Goal: Task Accomplishment & Management: Manage account settings

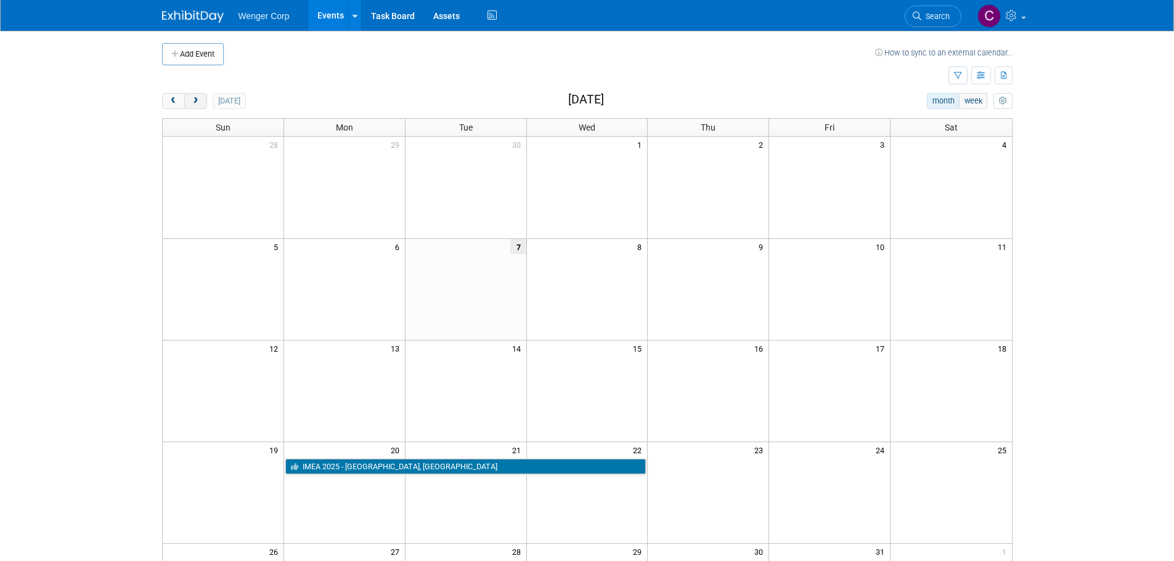
click at [201, 100] on button "next" at bounding box center [195, 101] width 23 height 16
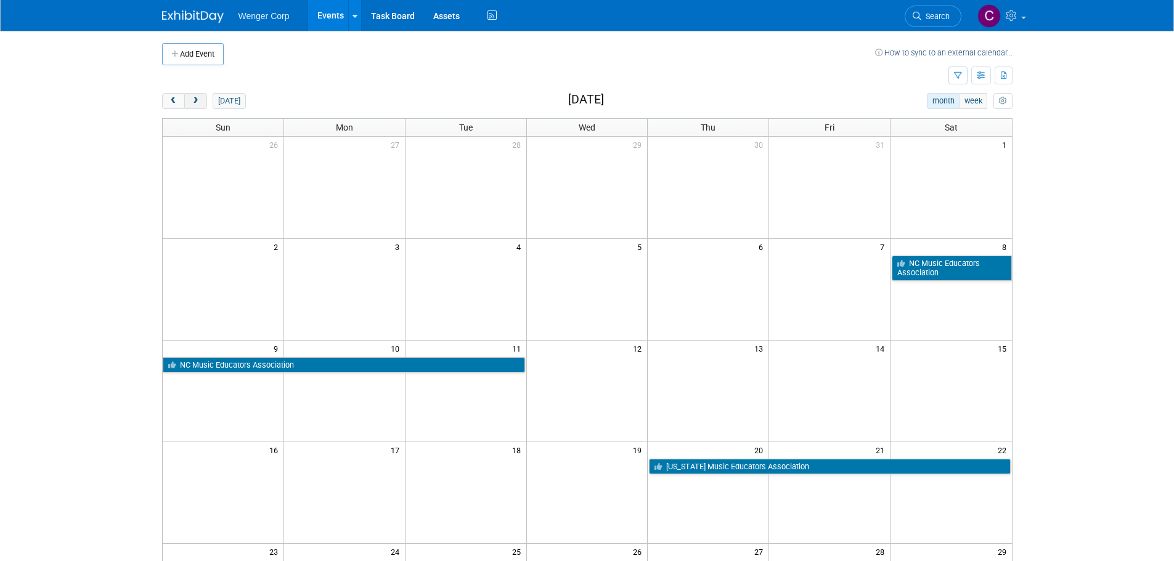
click at [201, 100] on button "next" at bounding box center [195, 101] width 23 height 16
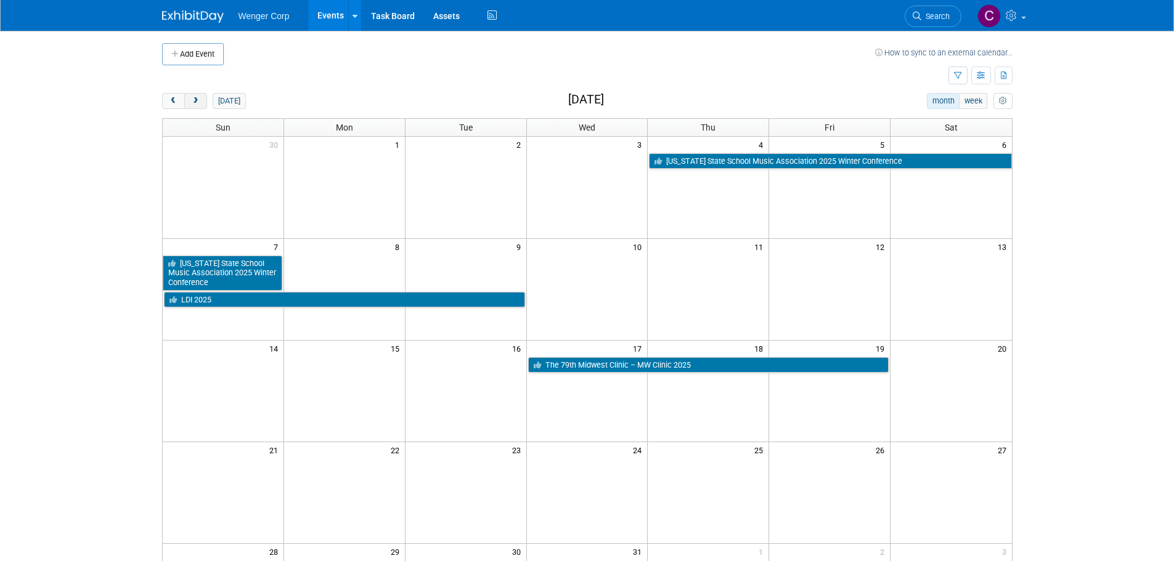
click at [201, 100] on button "next" at bounding box center [195, 101] width 23 height 16
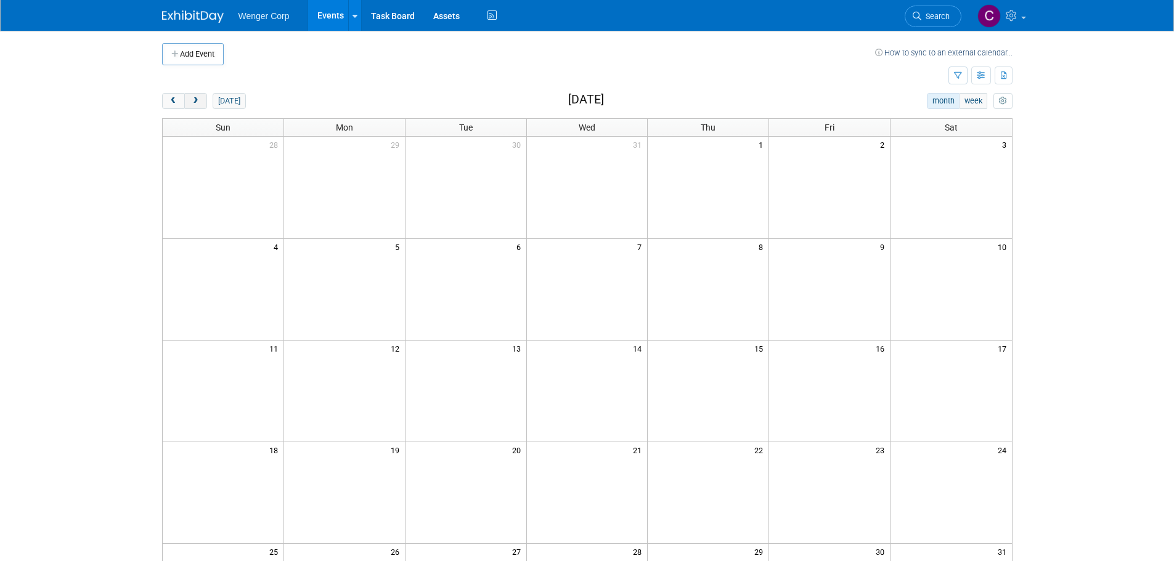
click at [201, 100] on button "next" at bounding box center [195, 101] width 23 height 16
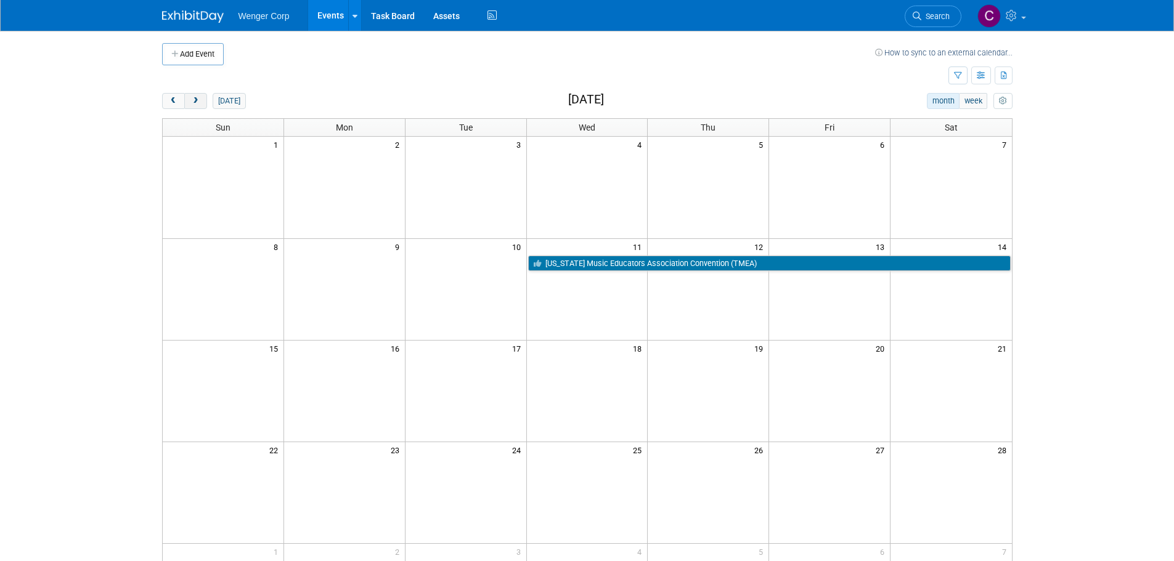
click at [201, 100] on button "next" at bounding box center [195, 101] width 23 height 16
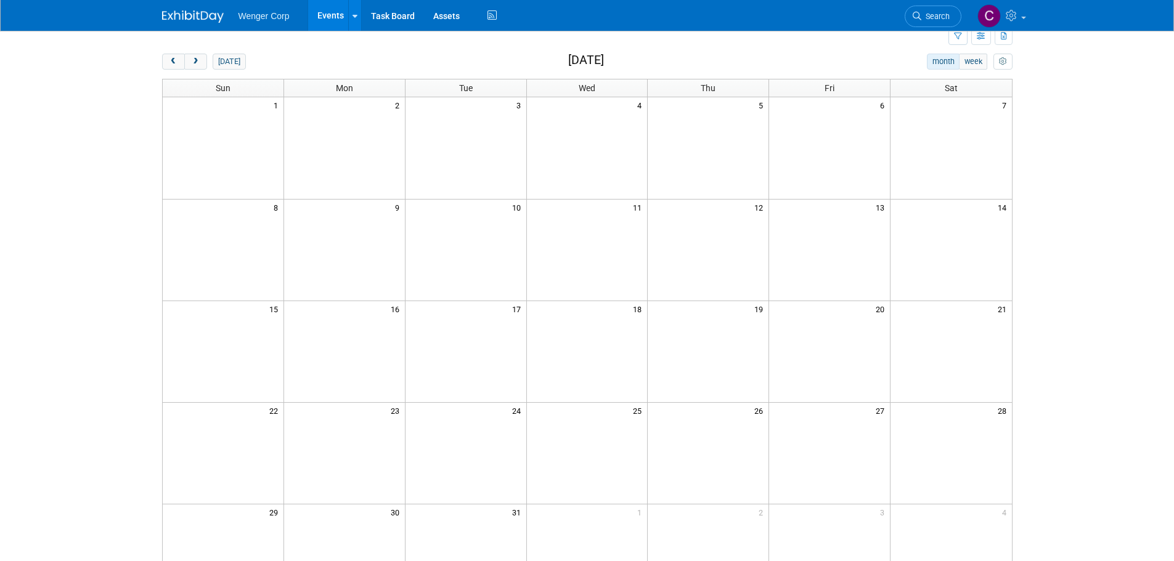
scroll to position [62, 0]
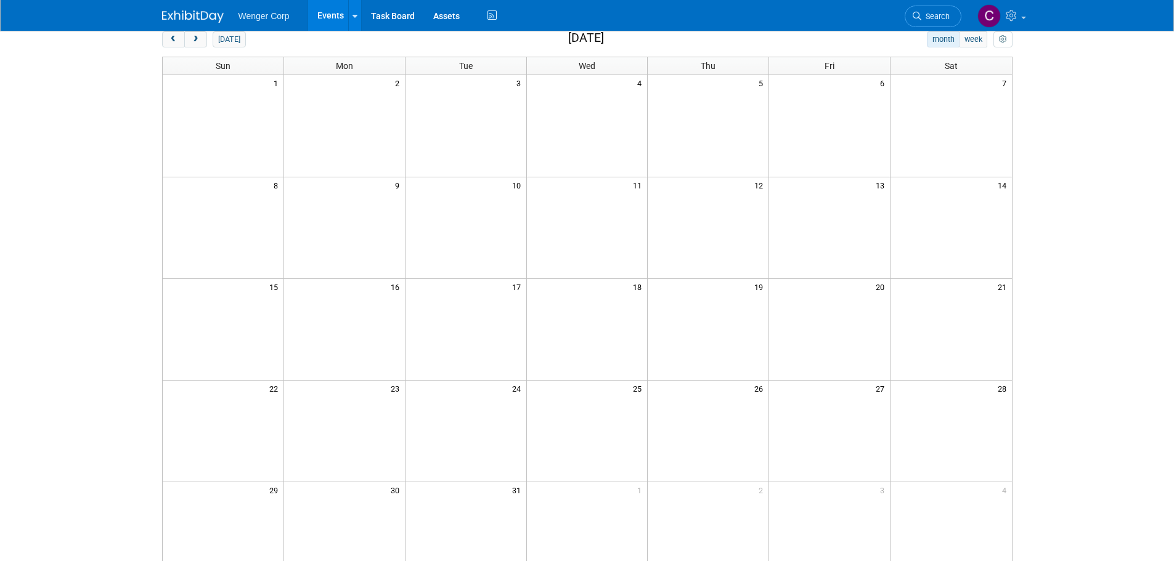
click at [730, 338] on td at bounding box center [707, 329] width 121 height 102
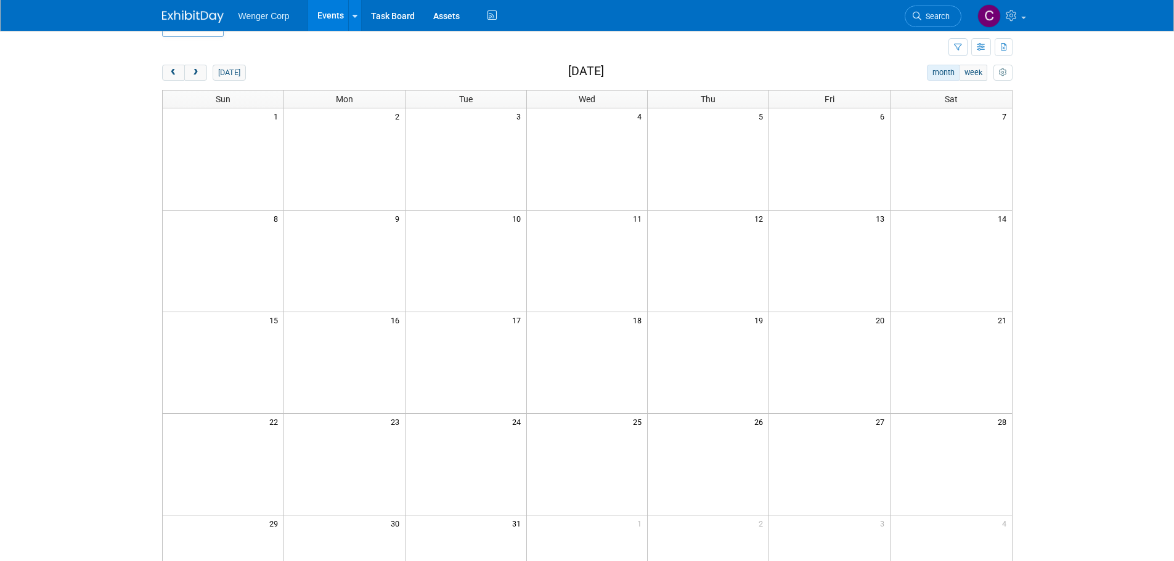
scroll to position [0, 0]
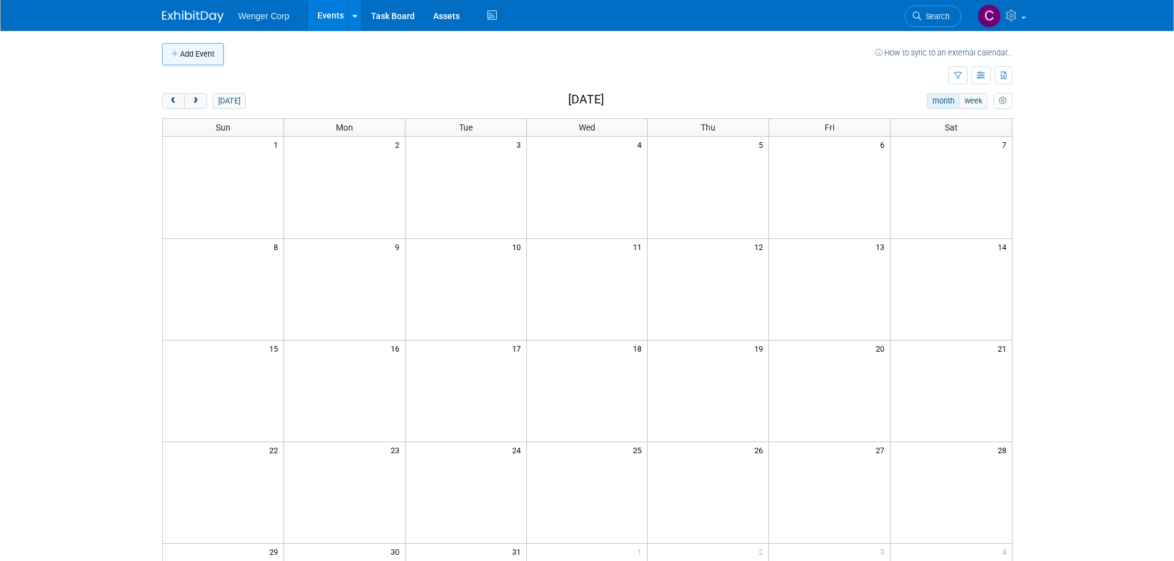
click at [200, 57] on button "Add Event" at bounding box center [193, 54] width 62 height 22
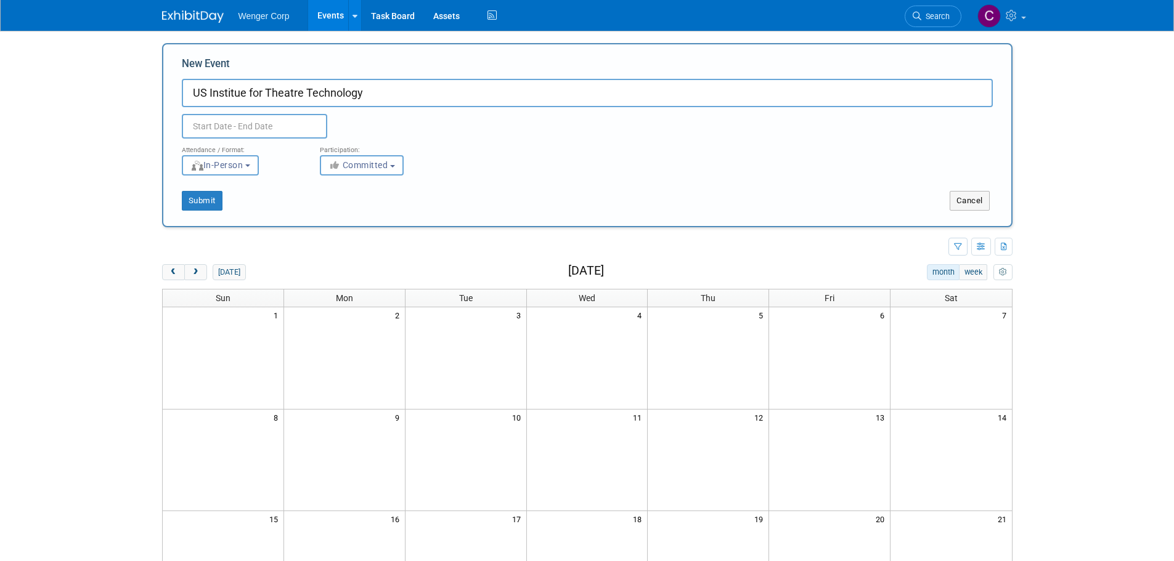
click at [225, 95] on input "US Institue for Theatre Technology" at bounding box center [587, 93] width 811 height 28
click at [375, 95] on input "US Institute for Theatre Technology" at bounding box center [587, 93] width 811 height 28
type input "US Institute for Theatre Technology-USITT Conf & Stage Expo"
click at [240, 128] on input "text" at bounding box center [254, 126] width 145 height 25
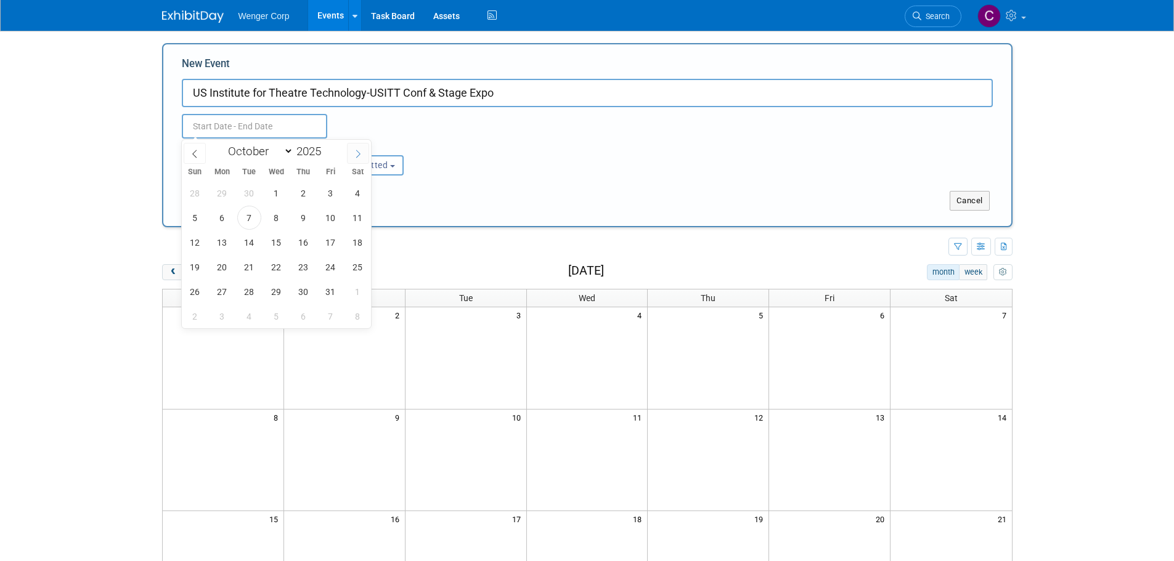
click at [355, 151] on icon at bounding box center [358, 154] width 9 height 9
select select "11"
click at [355, 151] on icon at bounding box center [358, 154] width 9 height 9
type input "2026"
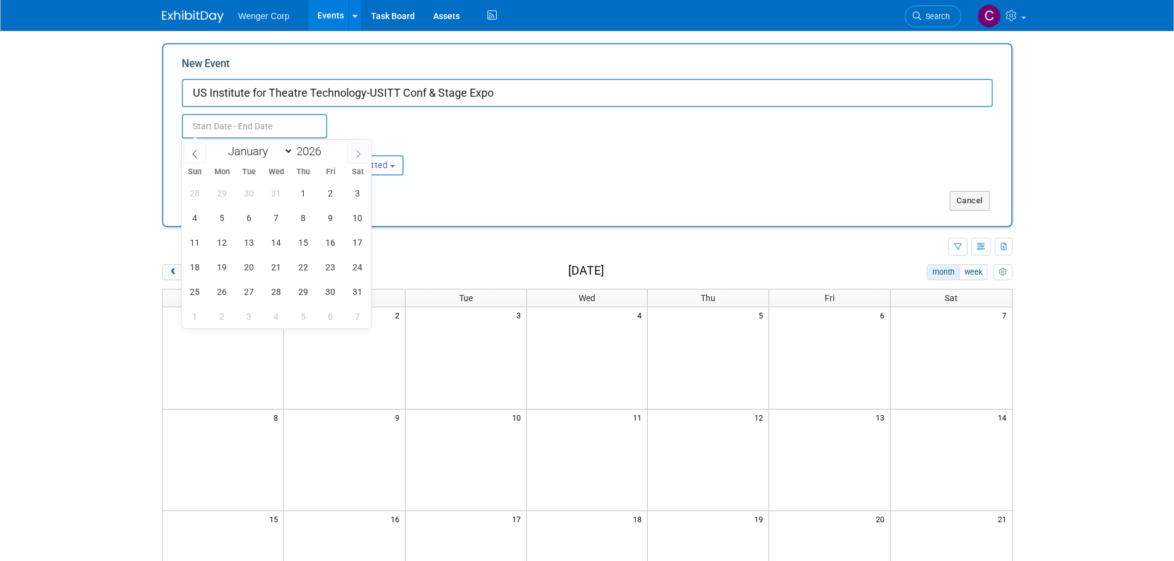
click at [355, 151] on icon at bounding box center [358, 154] width 9 height 9
click at [197, 152] on icon at bounding box center [194, 154] width 9 height 9
select select "2"
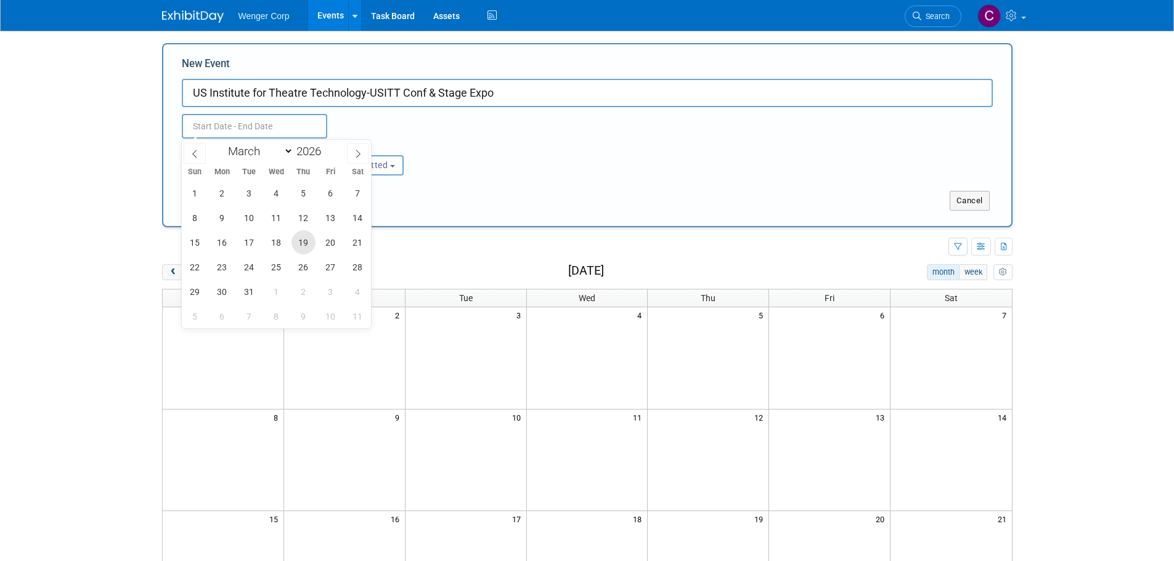
click at [294, 239] on span "19" at bounding box center [303, 242] width 24 height 24
click at [358, 240] on span "21" at bounding box center [358, 242] width 24 height 24
type input "Mar 19, 2026 to Mar 21, 2026"
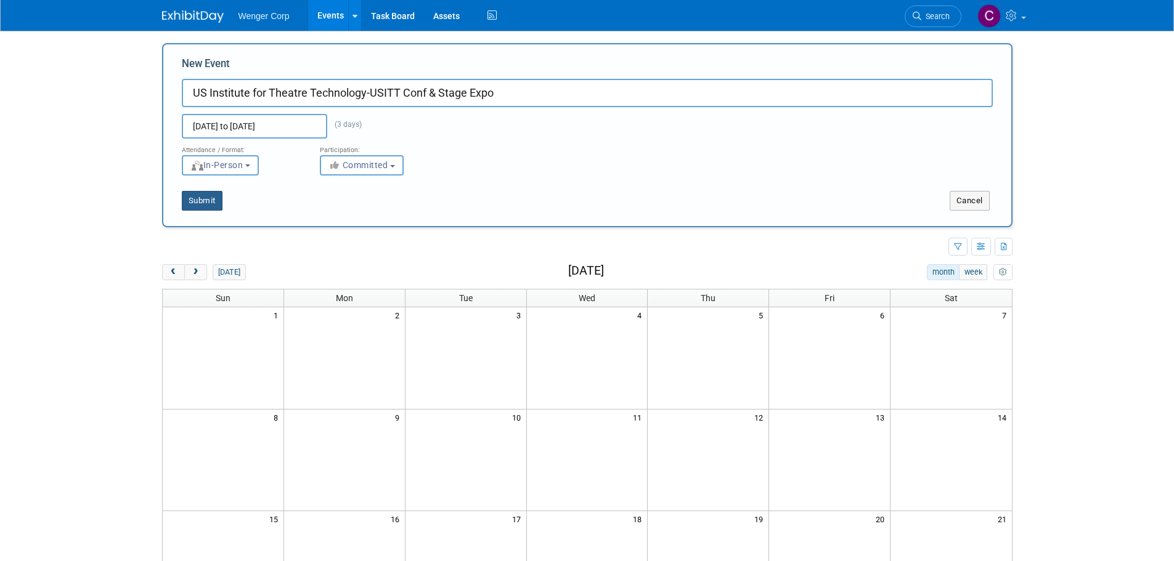
click at [204, 199] on button "Submit" at bounding box center [202, 201] width 41 height 20
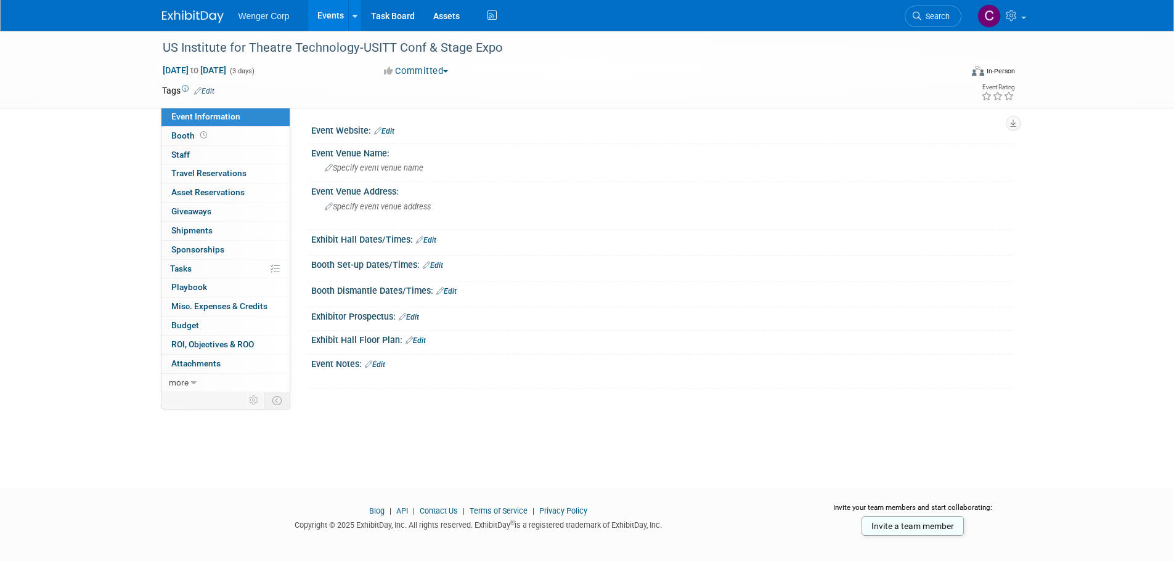
click at [389, 128] on link "Edit" at bounding box center [384, 131] width 20 height 9
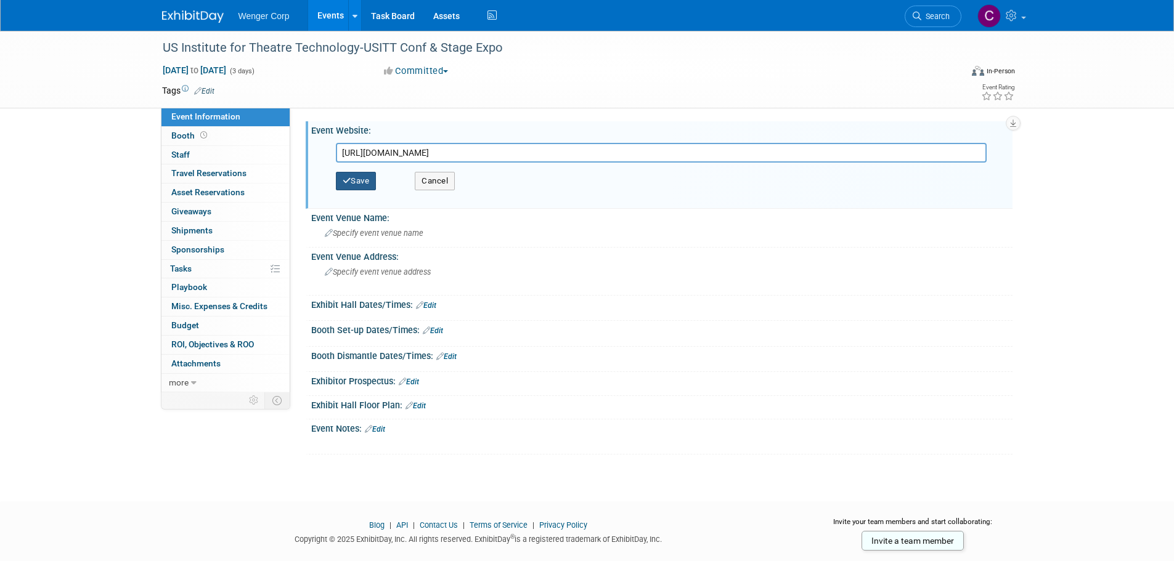
type input "https://www.usitt.org"
click at [364, 180] on button "Save" at bounding box center [356, 181] width 41 height 18
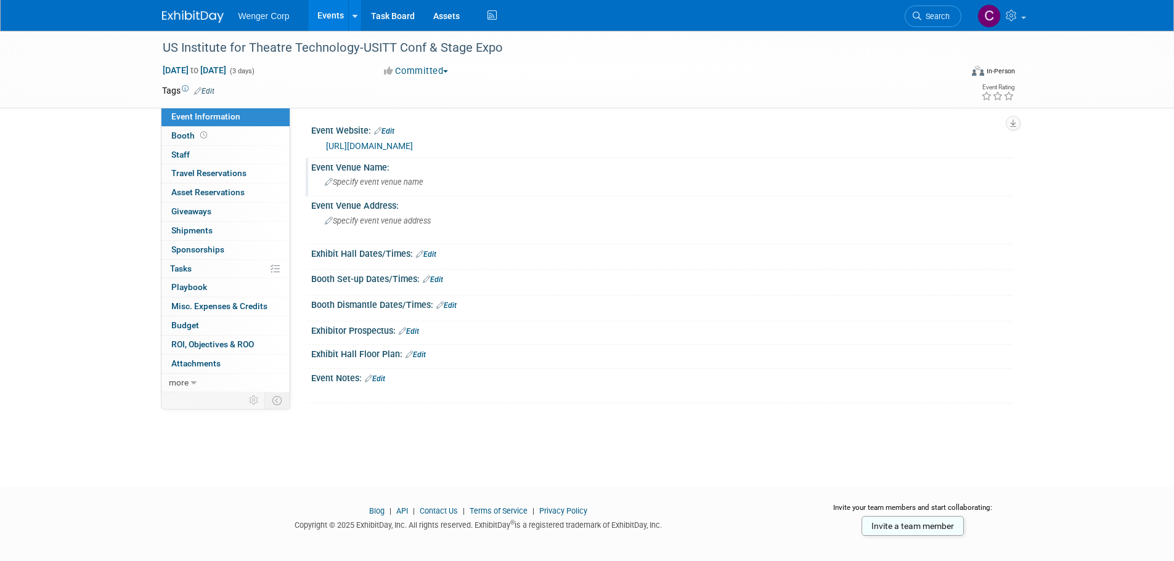
click at [373, 181] on span "Specify event venue name" at bounding box center [374, 181] width 99 height 9
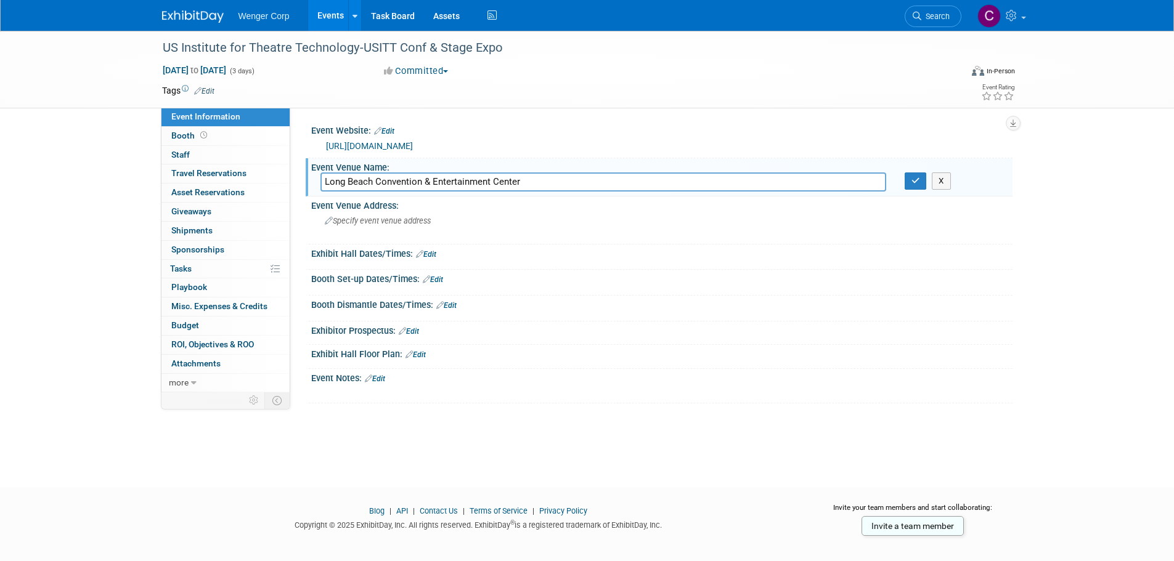
type input "Long Beach Convention & Entertainment Center"
click at [429, 250] on link "Edit" at bounding box center [426, 254] width 20 height 9
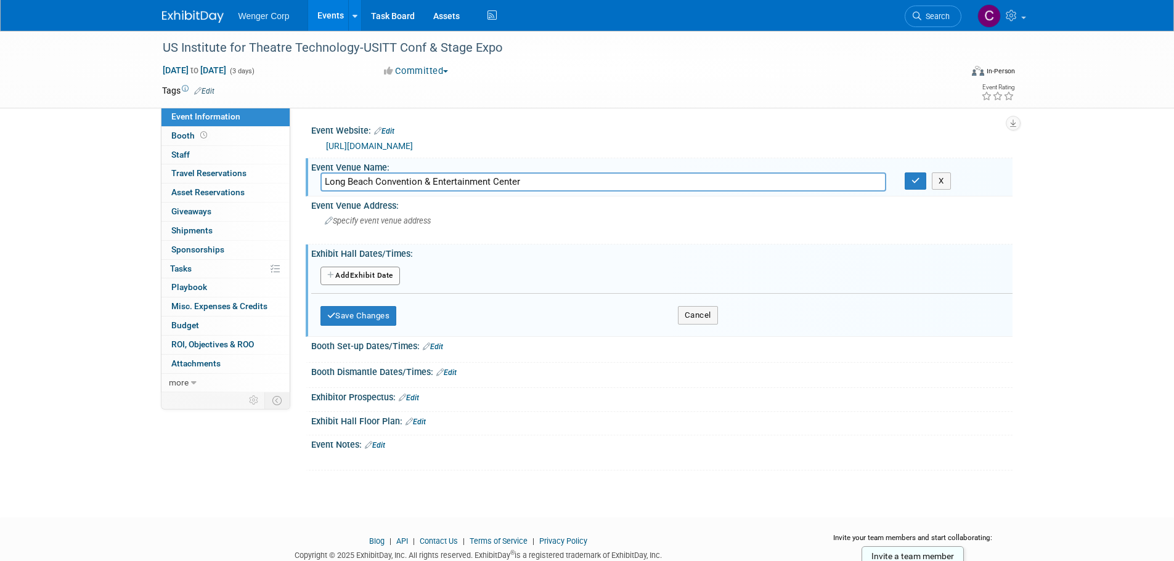
click at [373, 274] on button "Add Another Exhibit Date" at bounding box center [359, 276] width 79 height 18
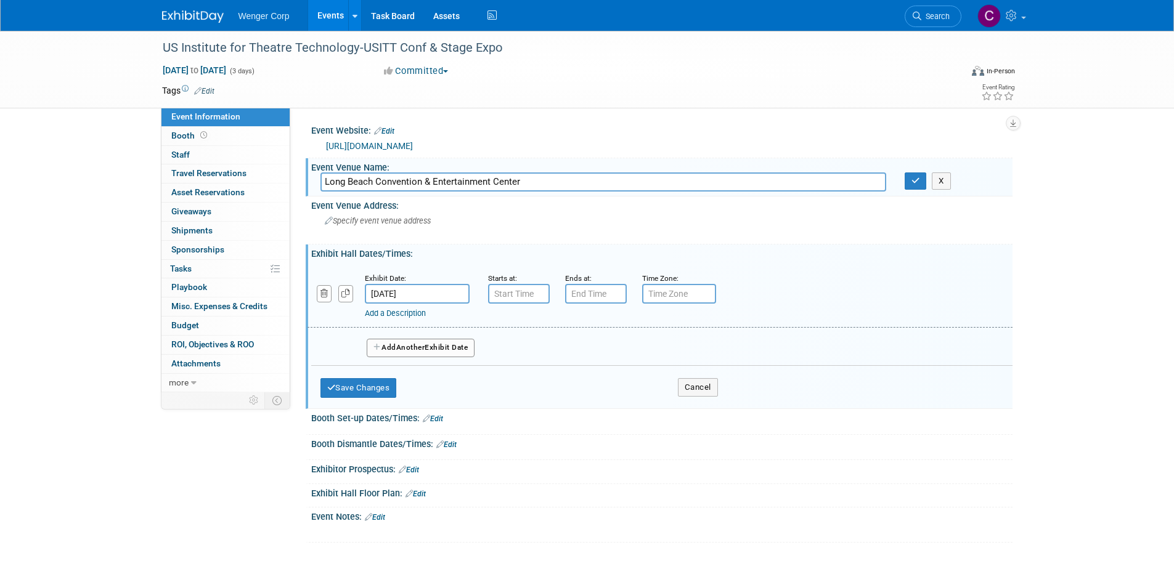
click at [676, 290] on input "text" at bounding box center [679, 294] width 74 height 20
type input "Pacific"
drag, startPoint x: 680, startPoint y: 295, endPoint x: 634, endPoint y: 295, distance: 45.6
click at [634, 295] on div "Time Zone: Apply to all Pacific" at bounding box center [671, 288] width 77 height 32
click at [659, 296] on input "text" at bounding box center [679, 294] width 74 height 20
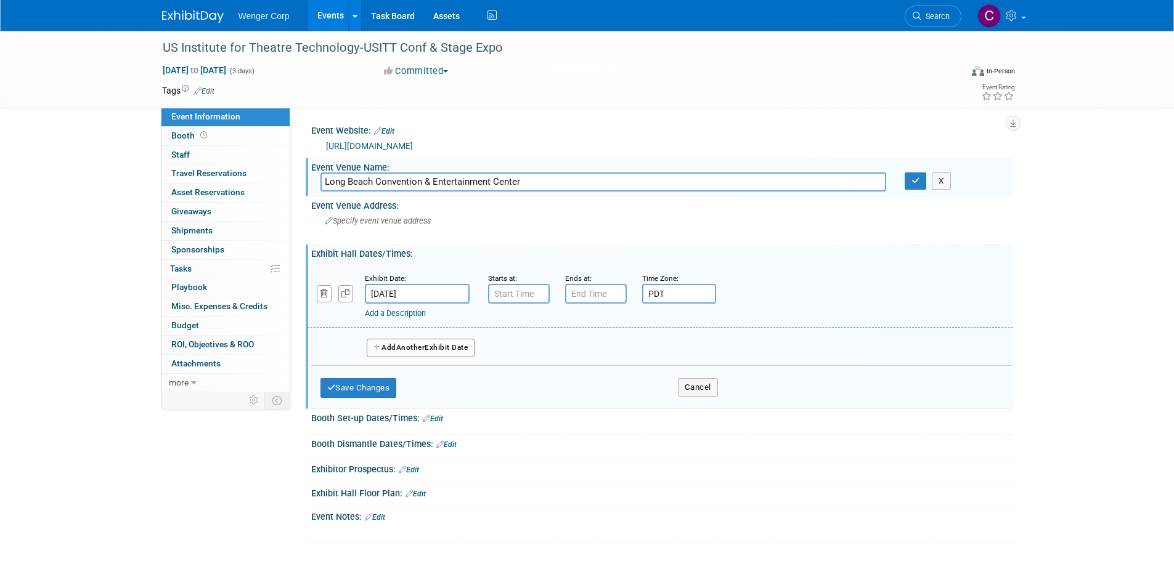
type input "PDT"
click at [514, 295] on input "7:00 AM" at bounding box center [519, 294] width 62 height 20
click at [513, 324] on span at bounding box center [517, 325] width 22 height 22
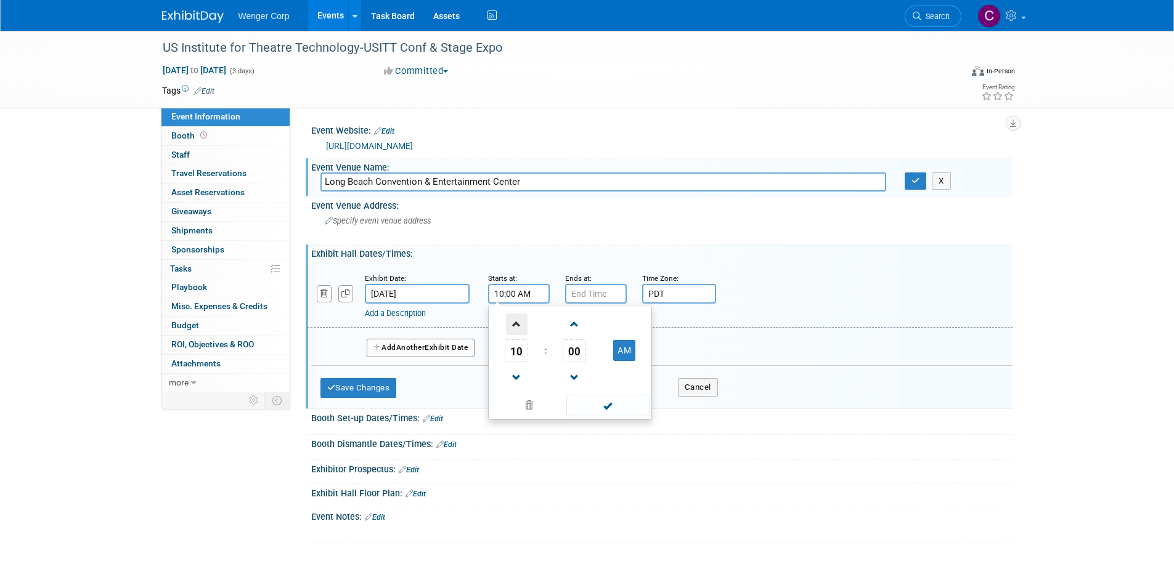
click at [513, 324] on span at bounding box center [517, 325] width 22 height 22
type input "11:00 AM"
click at [604, 404] on span at bounding box center [607, 406] width 83 height 22
click at [590, 295] on input "7:00 PM" at bounding box center [596, 294] width 62 height 20
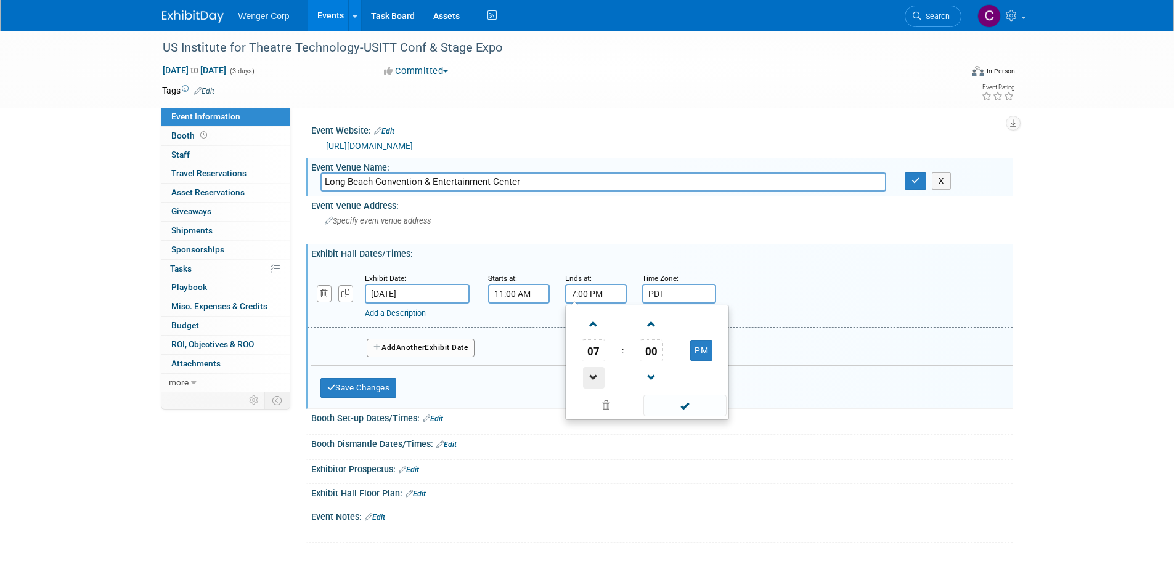
click at [590, 372] on span at bounding box center [594, 378] width 22 height 22
type input "6:00 PM"
click at [687, 400] on span at bounding box center [684, 406] width 83 height 22
click at [421, 348] on span "Another" at bounding box center [410, 347] width 29 height 9
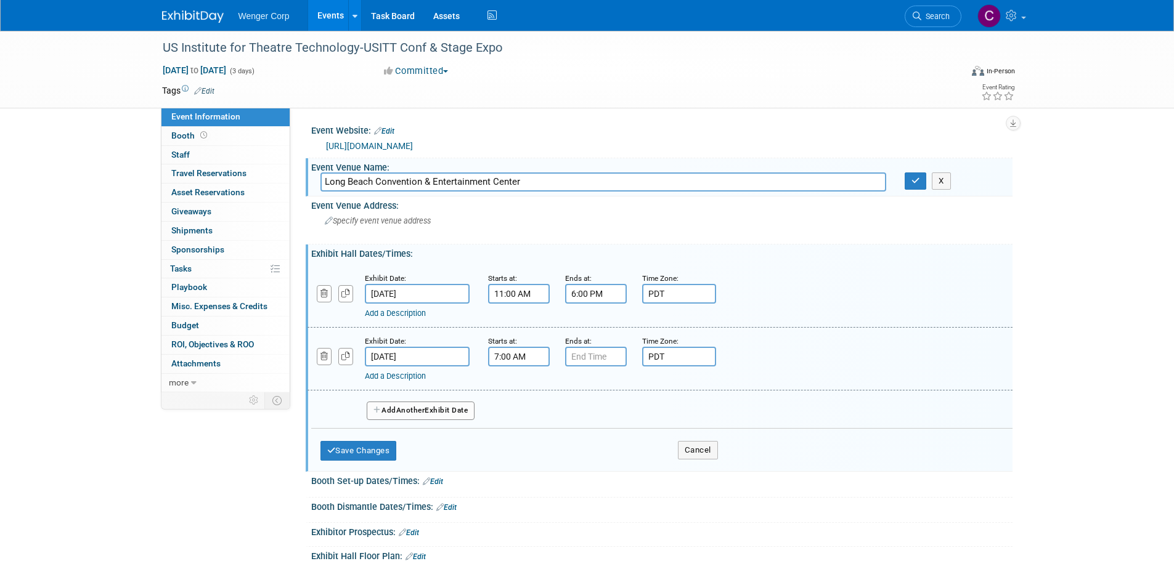
click at [508, 356] on input "7:00 AM" at bounding box center [519, 357] width 62 height 20
click at [515, 384] on span at bounding box center [517, 387] width 22 height 22
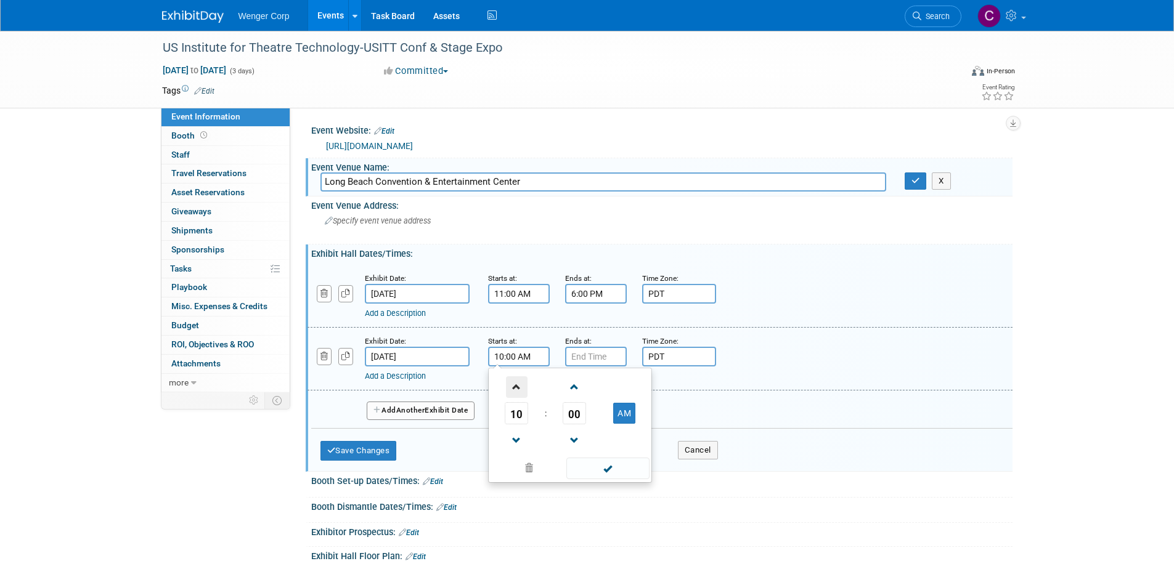
type input "11:00 AM"
click at [602, 464] on span at bounding box center [607, 469] width 83 height 22
click at [594, 357] on input "7:00 PM" at bounding box center [596, 357] width 62 height 20
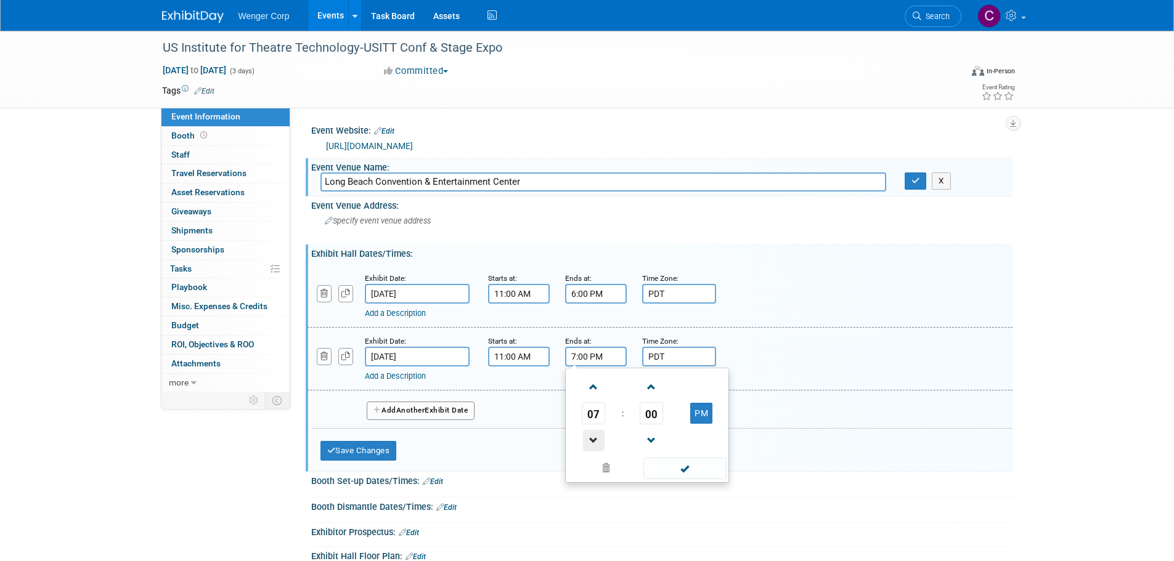
click at [588, 432] on span at bounding box center [594, 441] width 22 height 22
type input "6:00 PM"
click at [680, 460] on span at bounding box center [684, 469] width 83 height 22
click at [405, 408] on span "Another" at bounding box center [410, 410] width 29 height 9
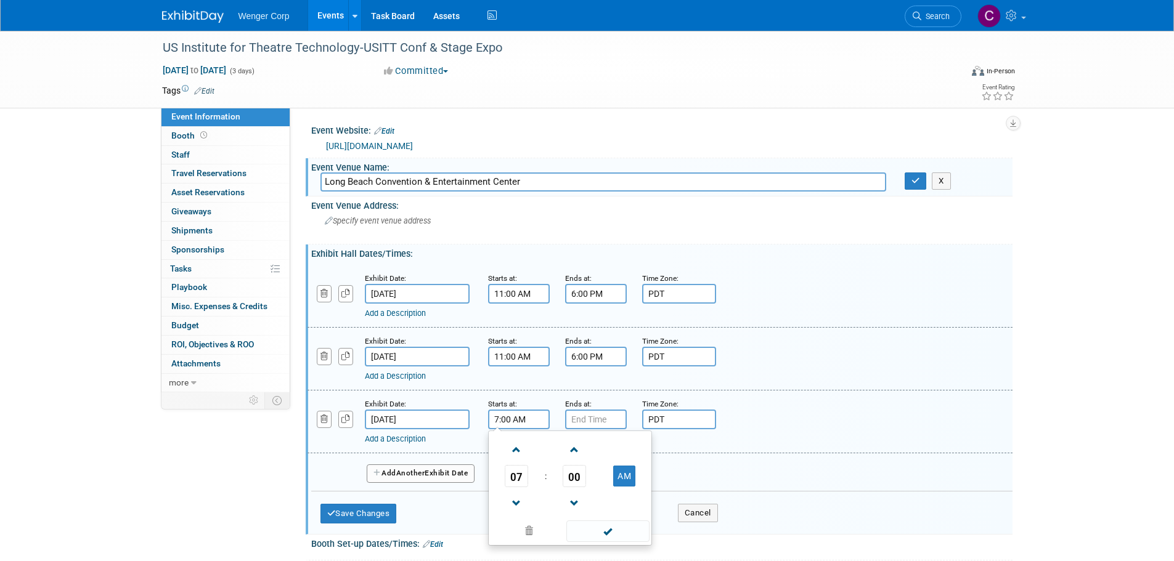
click at [525, 418] on input "7:00 AM" at bounding box center [519, 420] width 62 height 20
click at [515, 450] on span at bounding box center [517, 450] width 22 height 22
type input "10:00 AM"
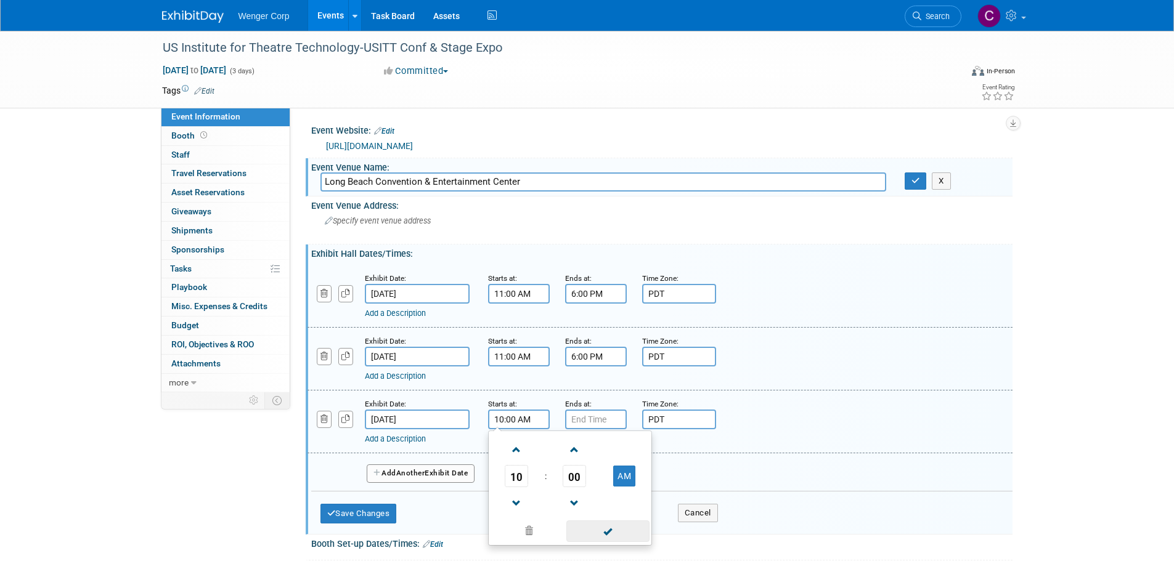
click at [604, 527] on span at bounding box center [607, 532] width 83 height 22
click at [596, 422] on input "7:00 PM" at bounding box center [596, 420] width 62 height 20
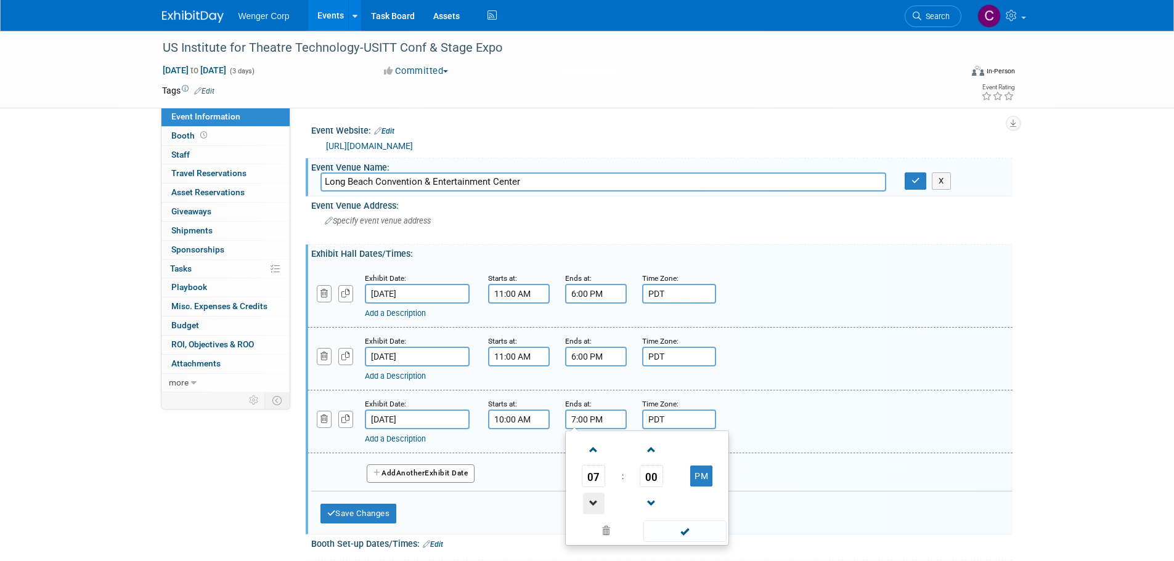
click at [588, 503] on span at bounding box center [594, 504] width 22 height 22
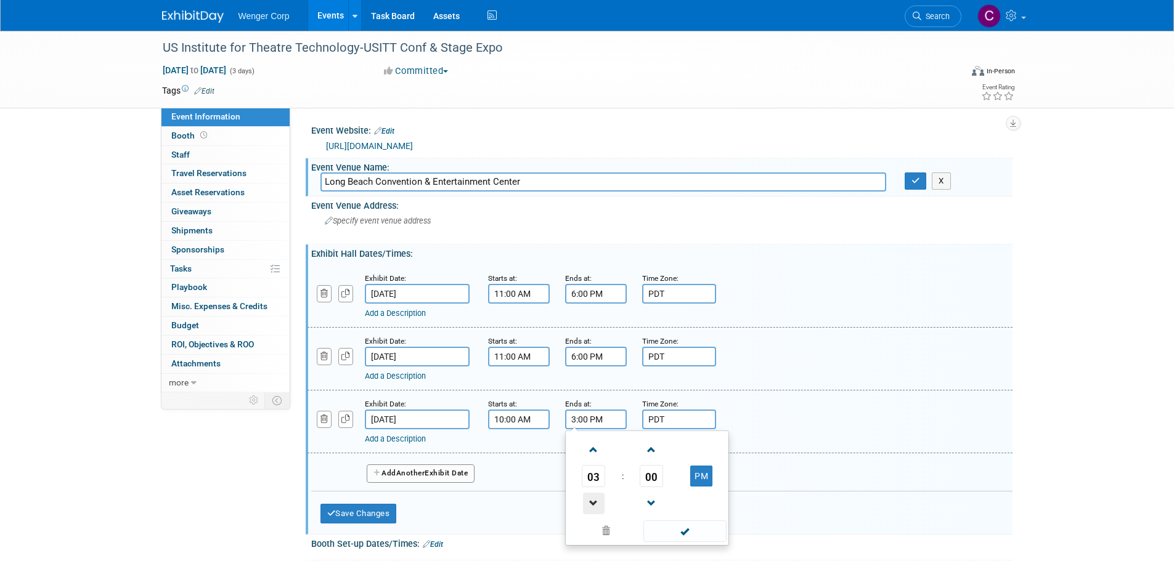
type input "2:00 PM"
click at [692, 525] on span at bounding box center [684, 532] width 83 height 22
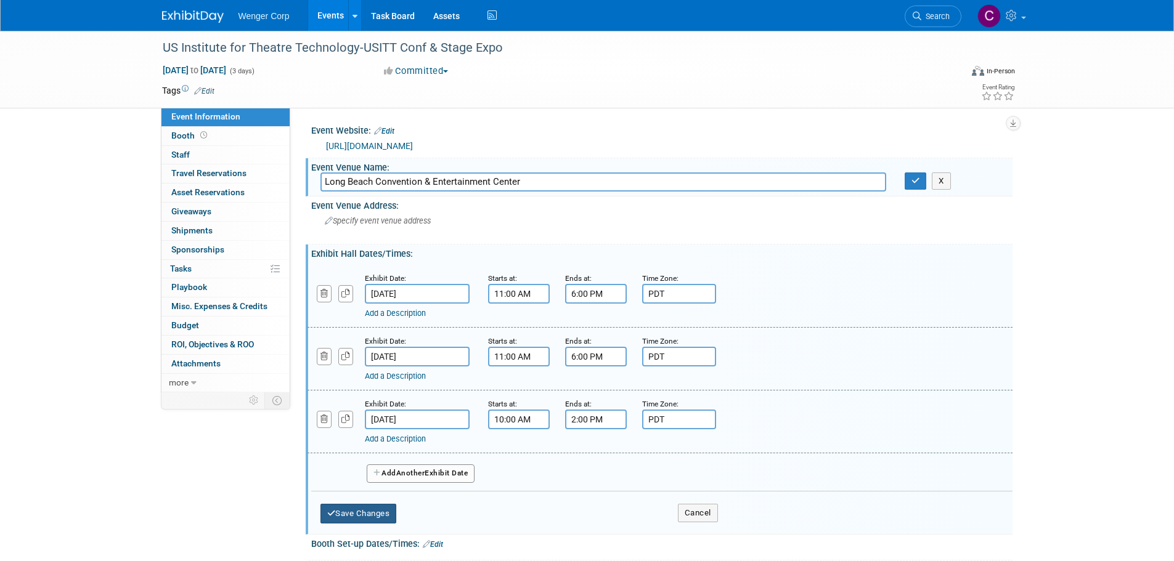
click at [368, 511] on button "Save Changes" at bounding box center [358, 514] width 76 height 20
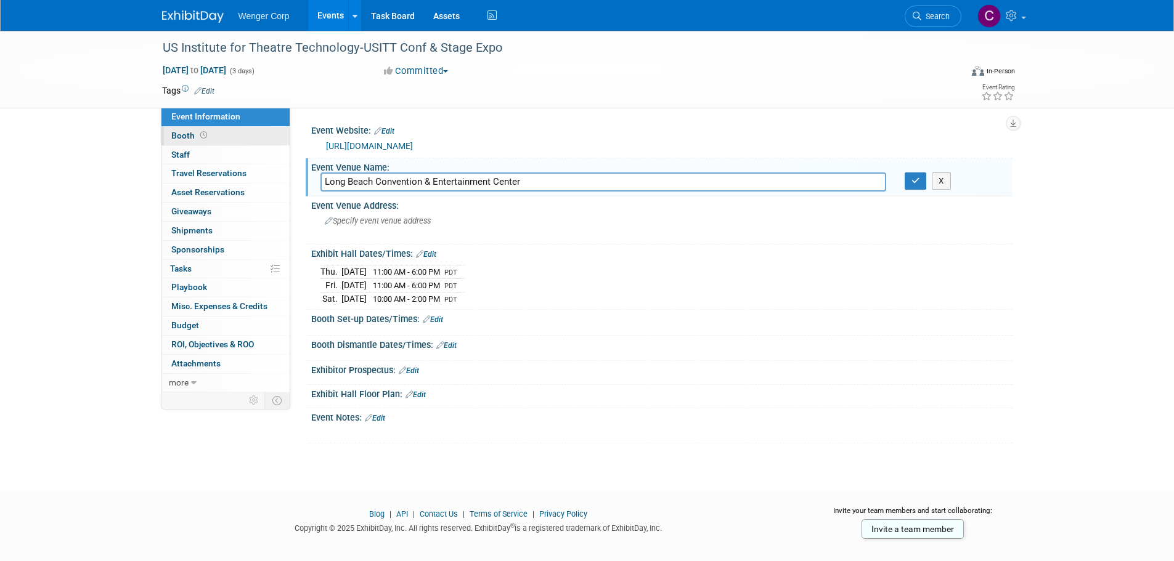
click at [181, 133] on span "Booth" at bounding box center [190, 136] width 38 height 10
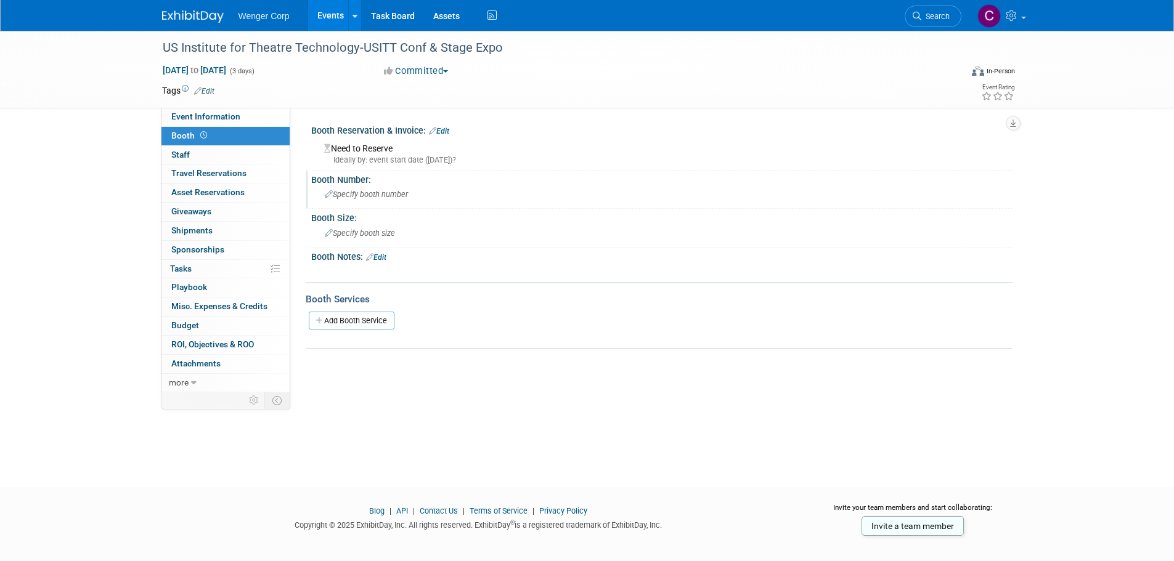
click at [378, 200] on div "Specify booth number" at bounding box center [661, 194] width 683 height 19
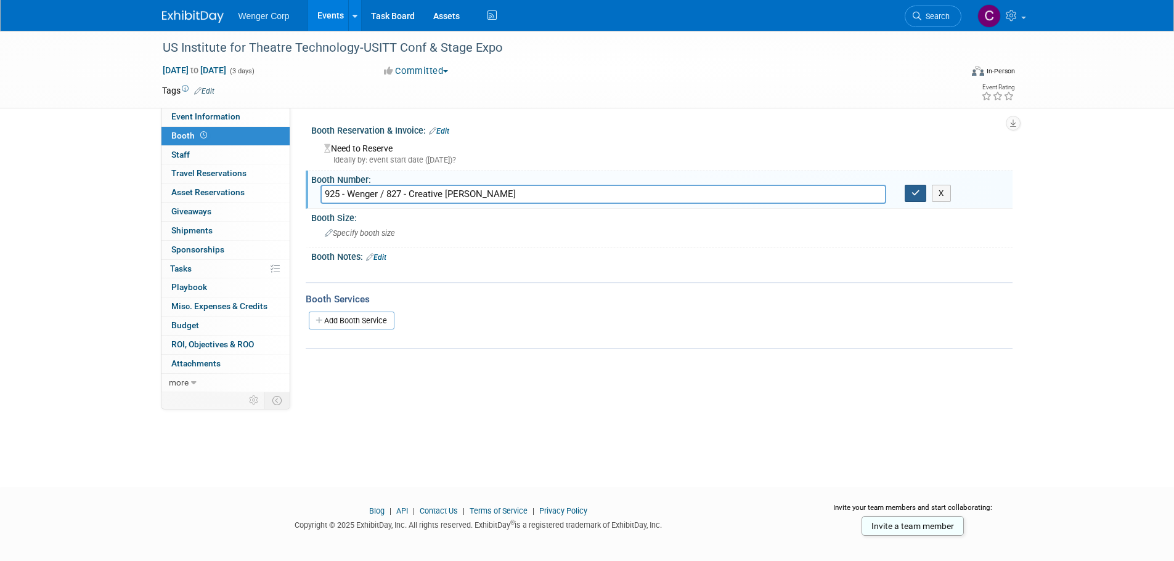
type input "925 - Wenger / 827 - Creative Conners"
click at [914, 190] on icon "button" at bounding box center [915, 193] width 9 height 8
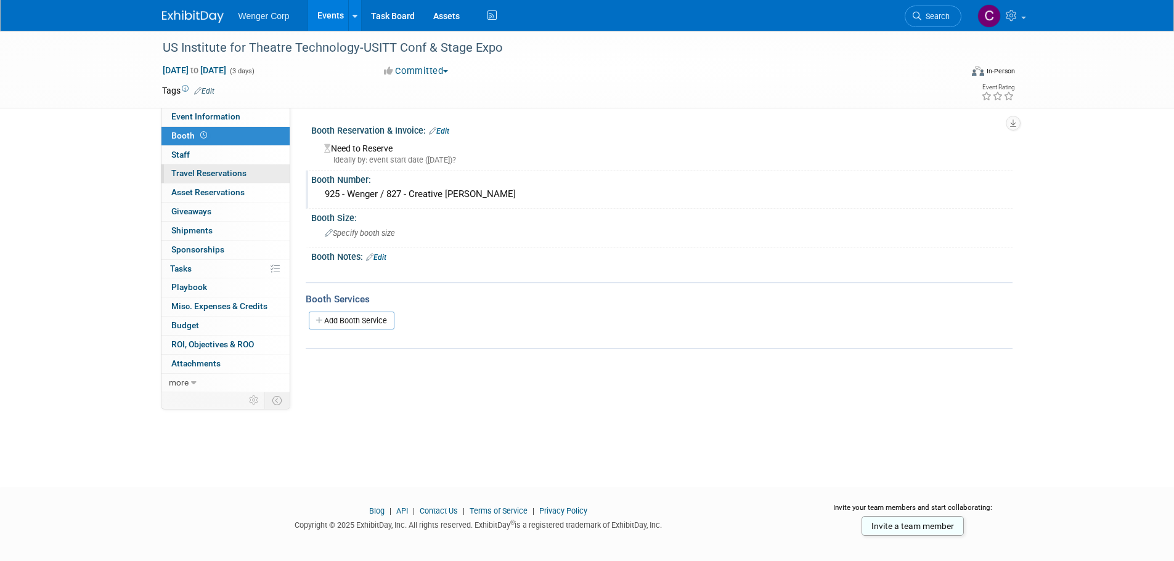
click at [209, 171] on span "Travel Reservations 0" at bounding box center [208, 173] width 75 height 10
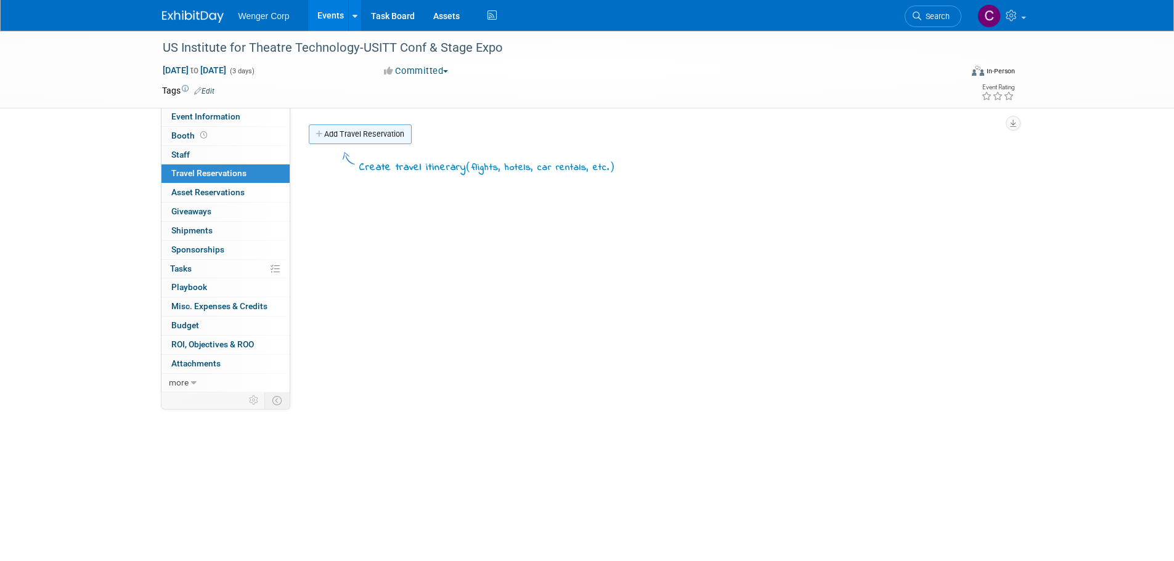
click at [341, 128] on link "Add Travel Reservation" at bounding box center [360, 134] width 103 height 20
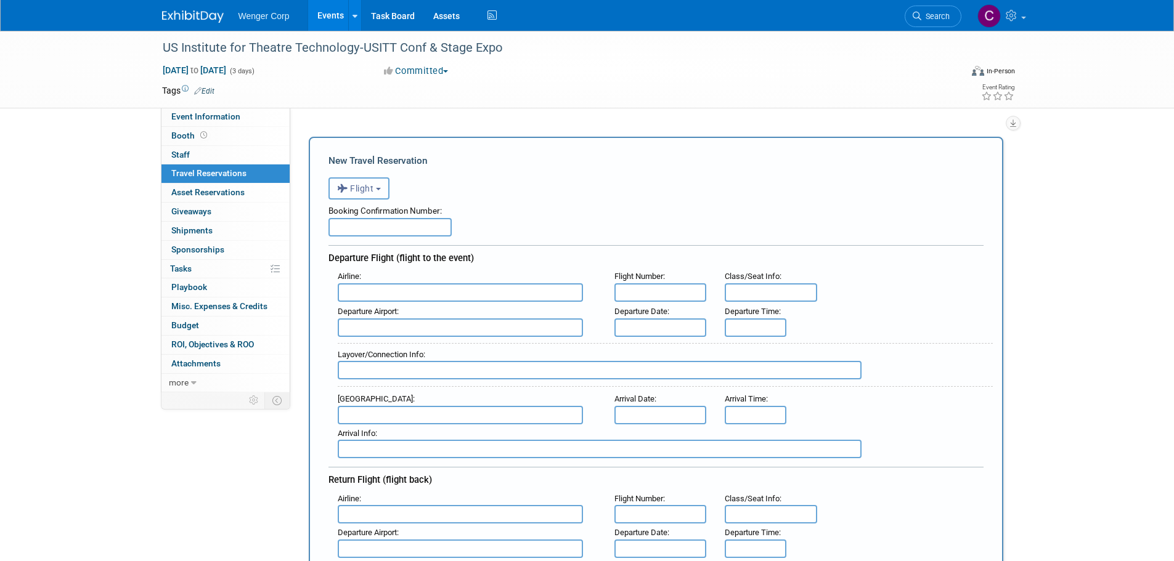
click at [376, 185] on button "Flight" at bounding box center [358, 188] width 61 height 22
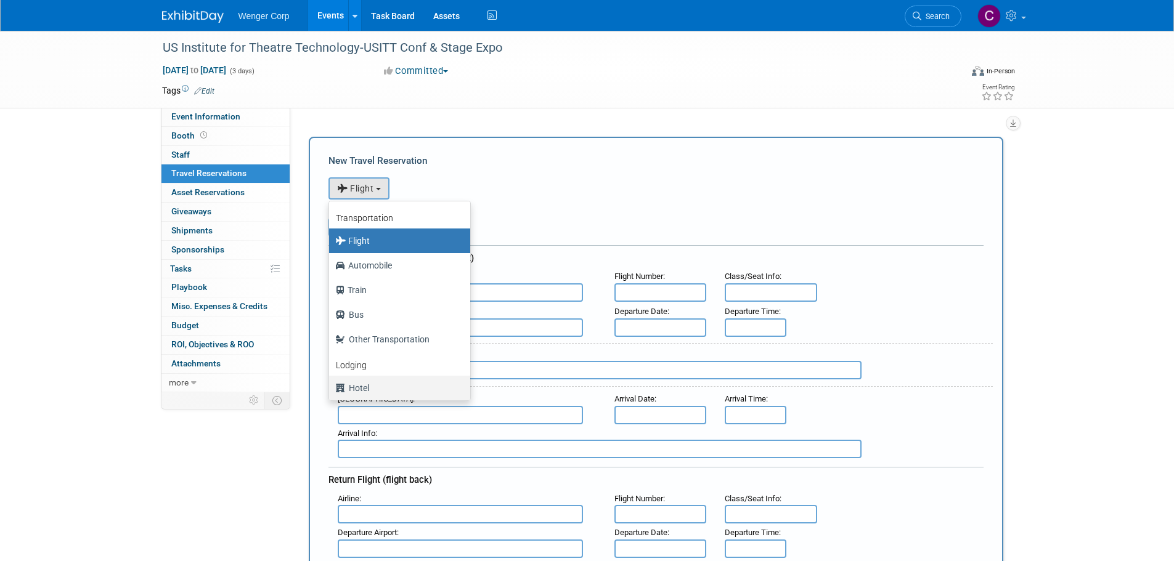
click at [367, 388] on label "Hotel" at bounding box center [396, 388] width 123 height 20
click at [331, 388] on input "Hotel" at bounding box center [327, 387] width 8 height 8
select select "6"
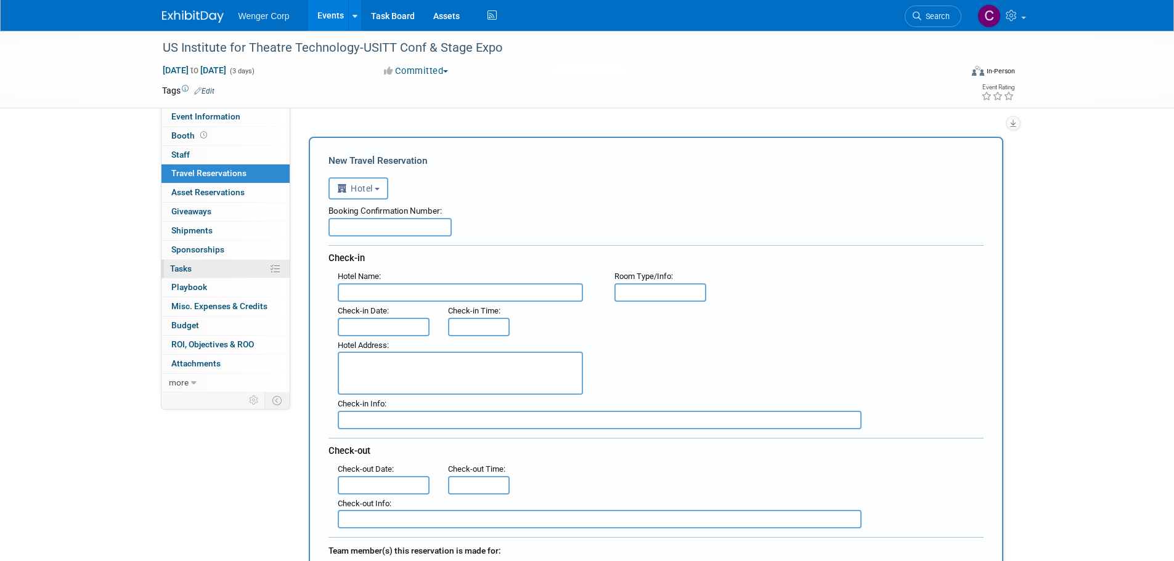
click at [181, 266] on span "Tasks 0%" at bounding box center [181, 269] width 22 height 10
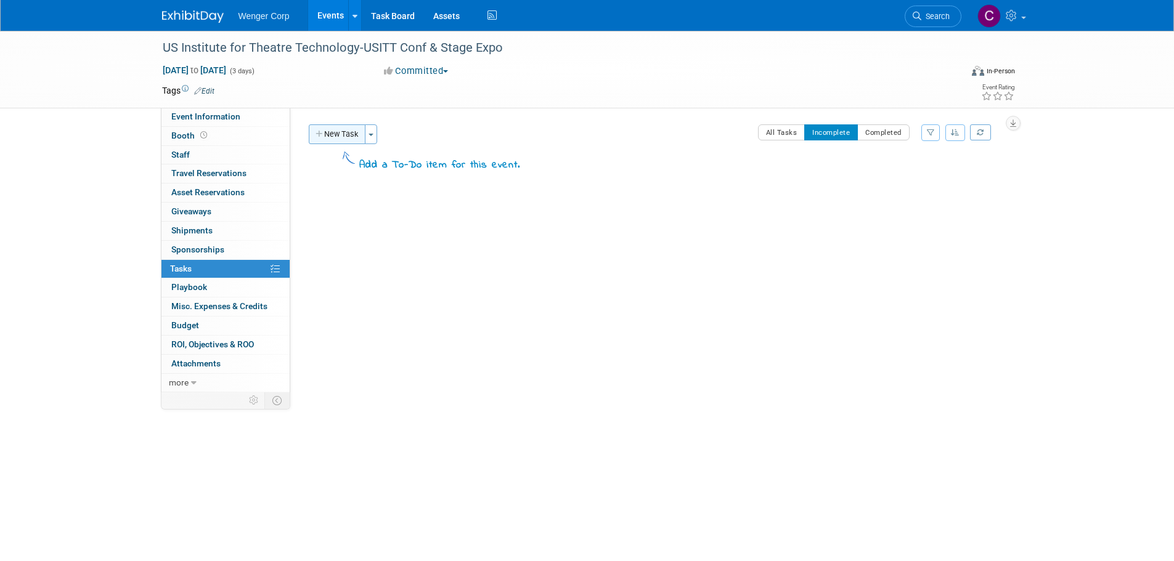
click at [336, 132] on button "New Task" at bounding box center [337, 134] width 57 height 20
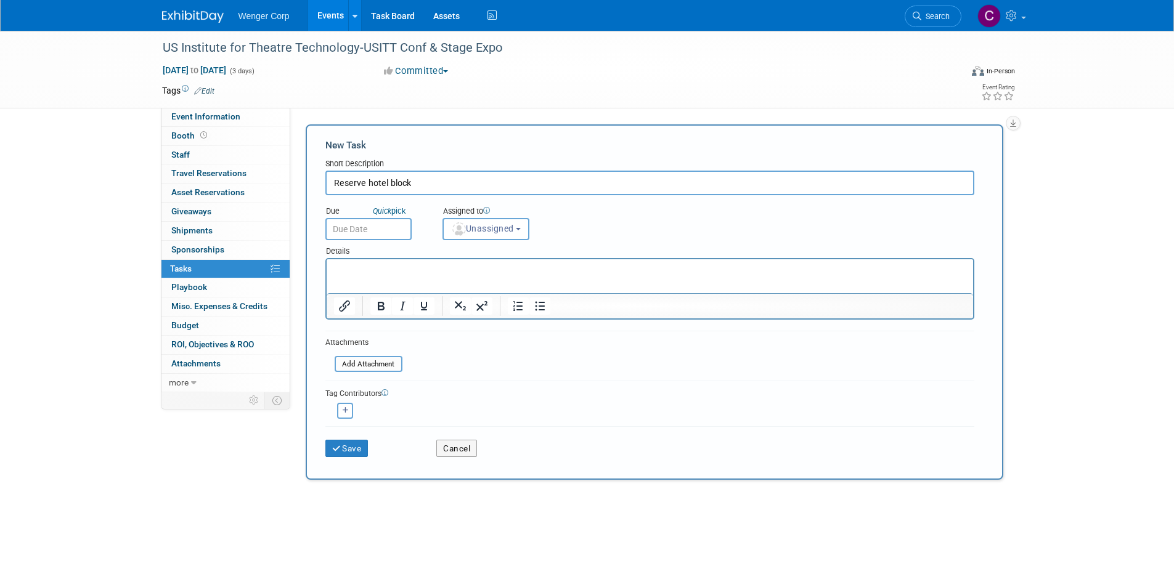
type input "Reserve hotel block"
click at [412, 277] on html at bounding box center [649, 267] width 646 height 17
click at [370, 230] on input "text" at bounding box center [368, 229] width 86 height 22
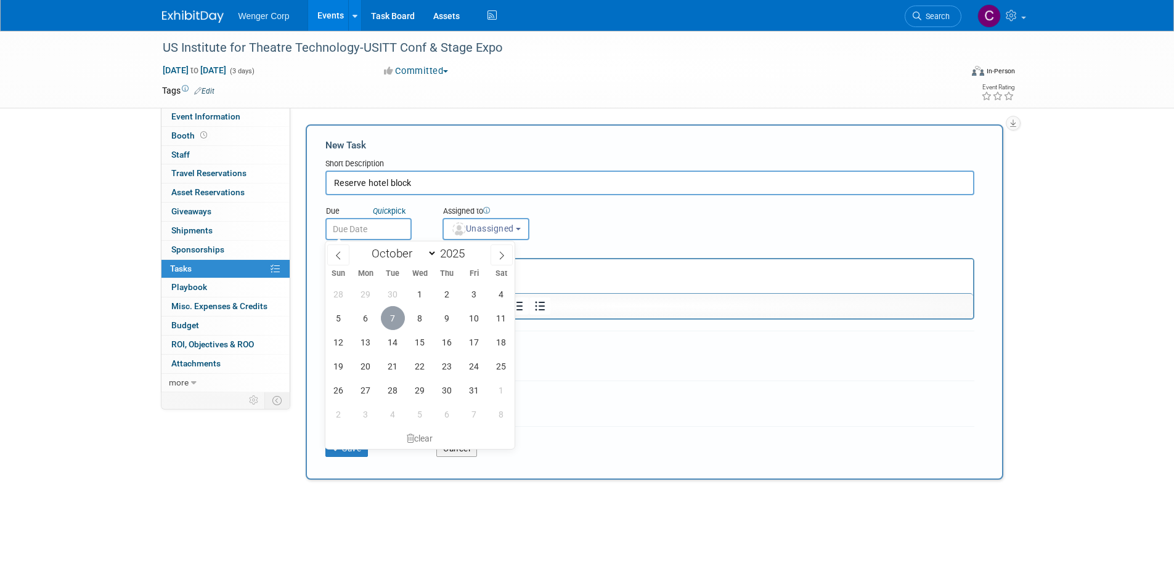
click at [389, 312] on span "7" at bounding box center [393, 318] width 24 height 24
type input "Oct 7, 2025"
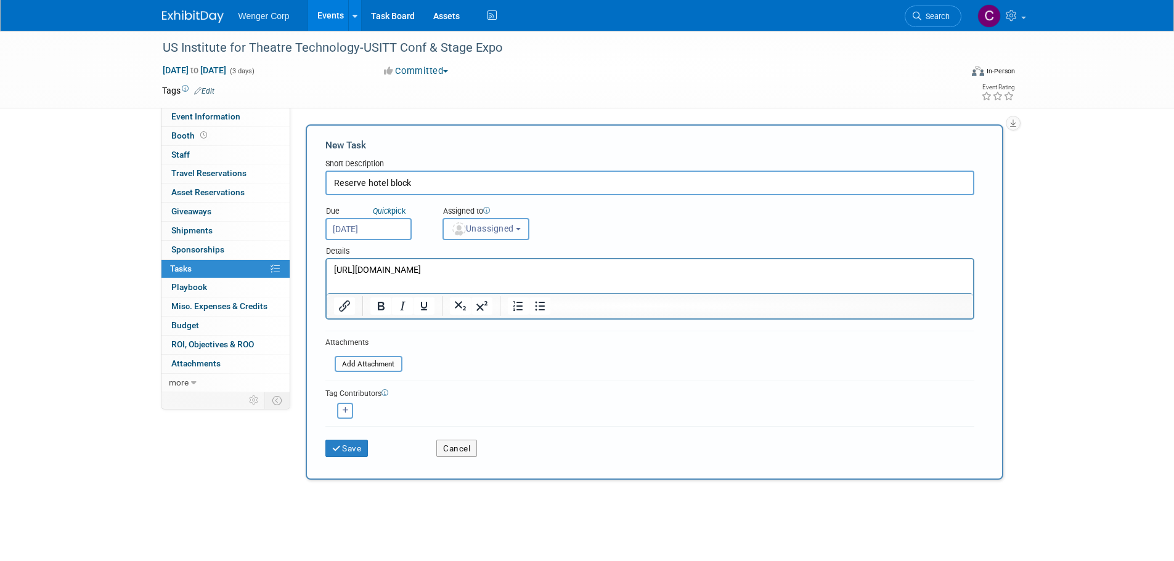
click at [515, 222] on button "Unassigned" at bounding box center [485, 229] width 87 height 22
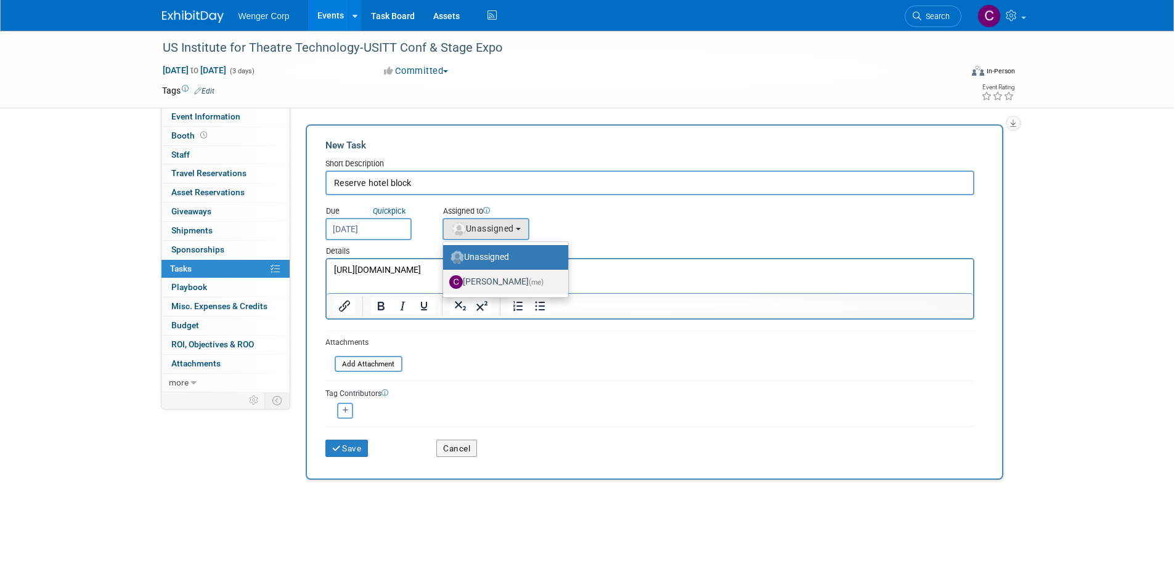
drag, startPoint x: 492, startPoint y: 278, endPoint x: 205, endPoint y: 27, distance: 380.7
click at [492, 278] on label "Cynde Bock (me)" at bounding box center [502, 282] width 107 height 20
click at [445, 278] on input "Cynde Bock (me)" at bounding box center [441, 281] width 8 height 8
select select "192812e8-9062-4061-bec1-24ff0df9cfab"
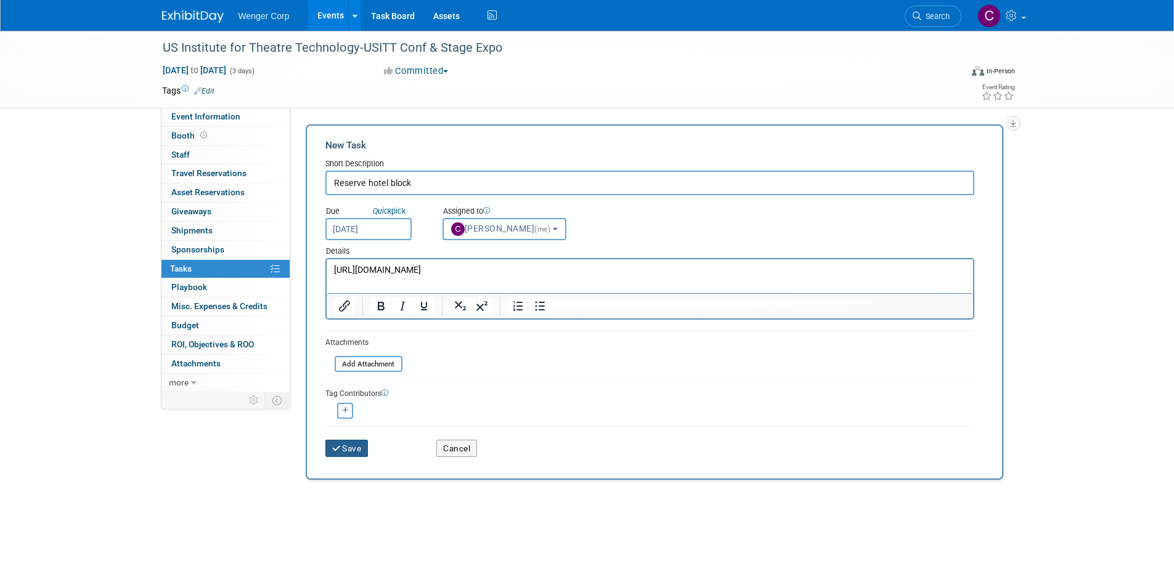
click at [360, 445] on button "Save" at bounding box center [346, 448] width 43 height 17
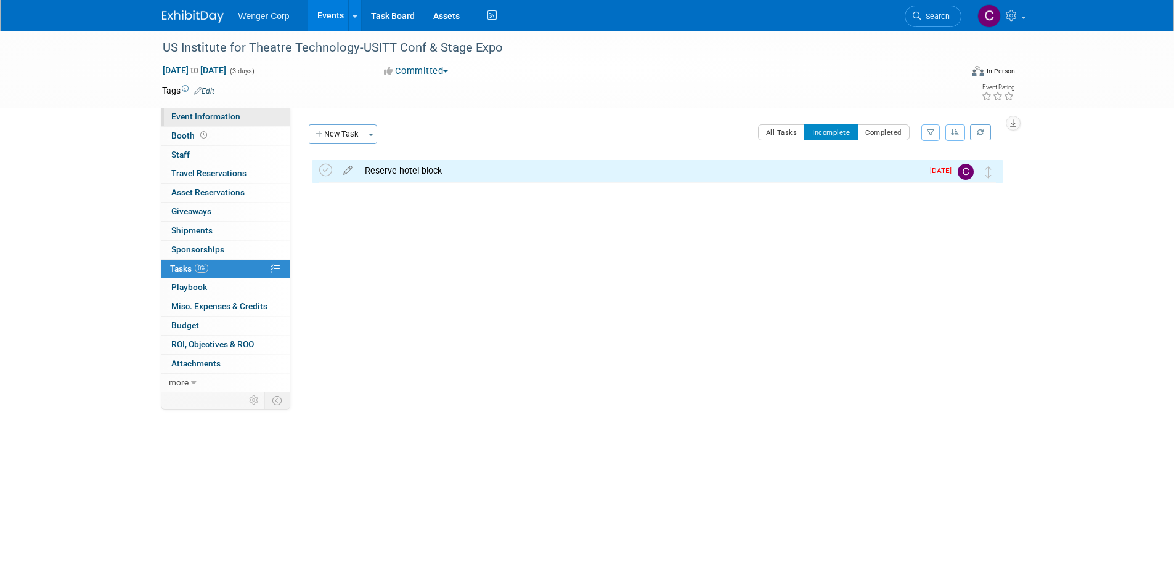
click at [225, 114] on span "Event Information" at bounding box center [205, 117] width 69 height 10
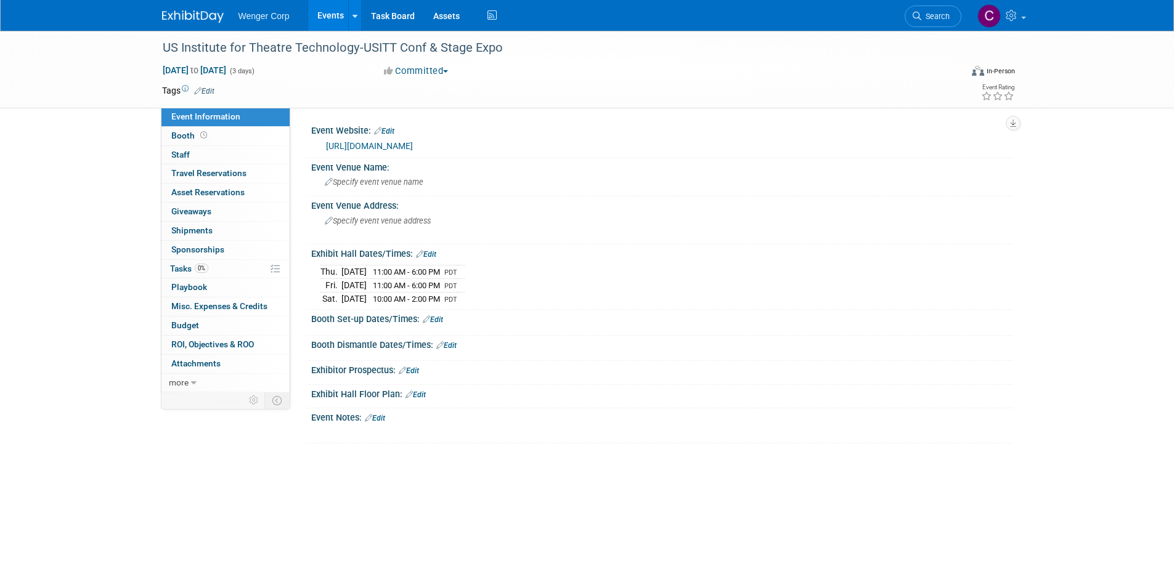
click at [384, 415] on link "Edit" at bounding box center [375, 418] width 20 height 9
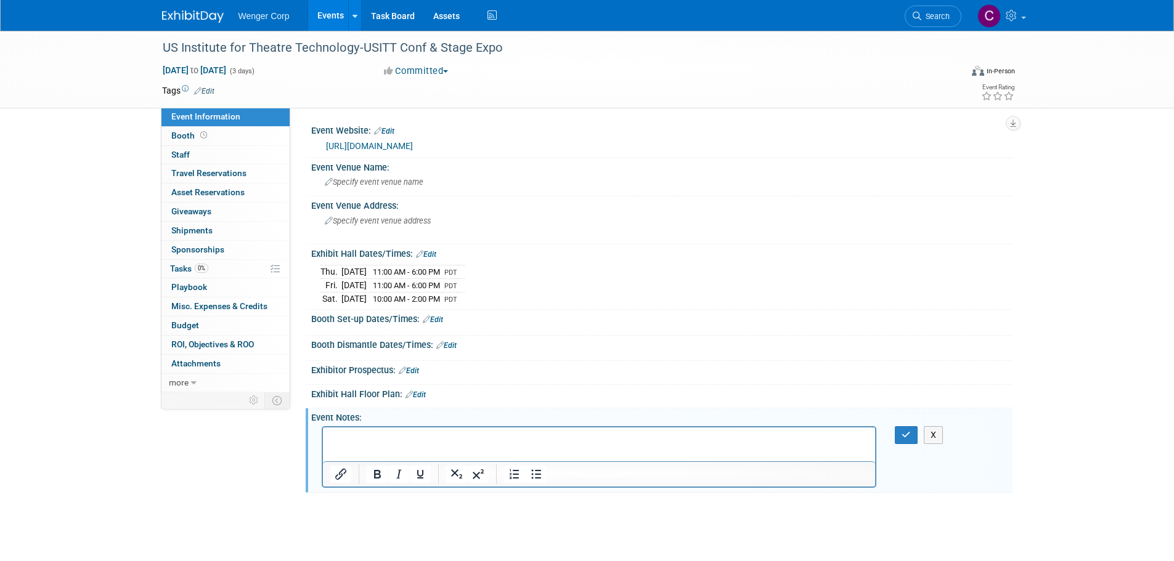
click at [344, 432] on p "Rich Text Area. Press ALT-0 for help." at bounding box center [599, 438] width 538 height 12
click at [457, 450] on p "Senior Account Manager" at bounding box center [599, 450] width 538 height 12
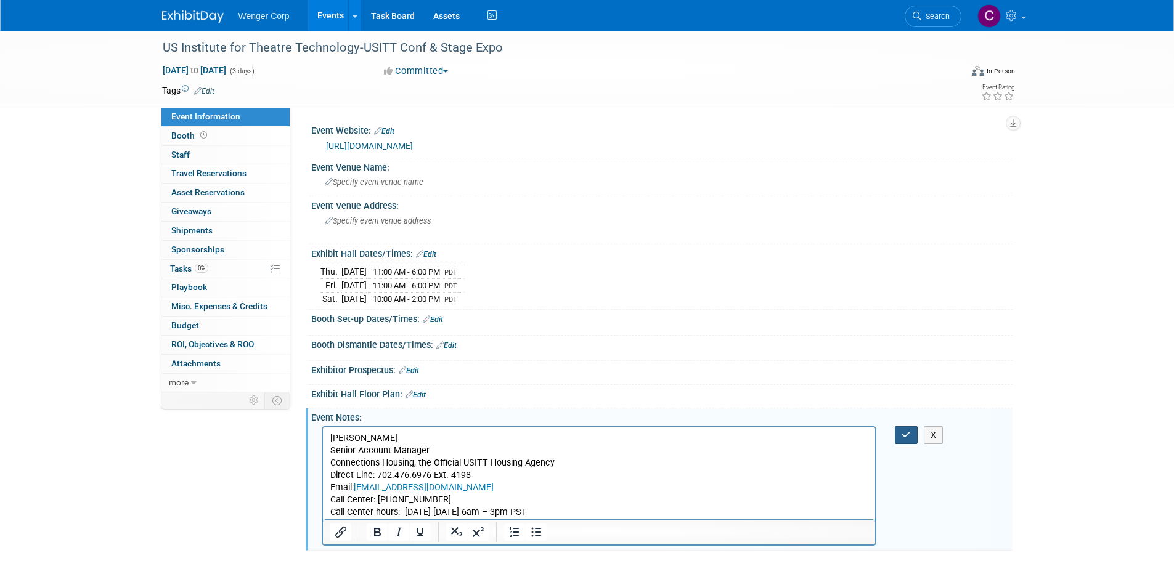
click at [910, 431] on icon "button" at bounding box center [905, 435] width 9 height 9
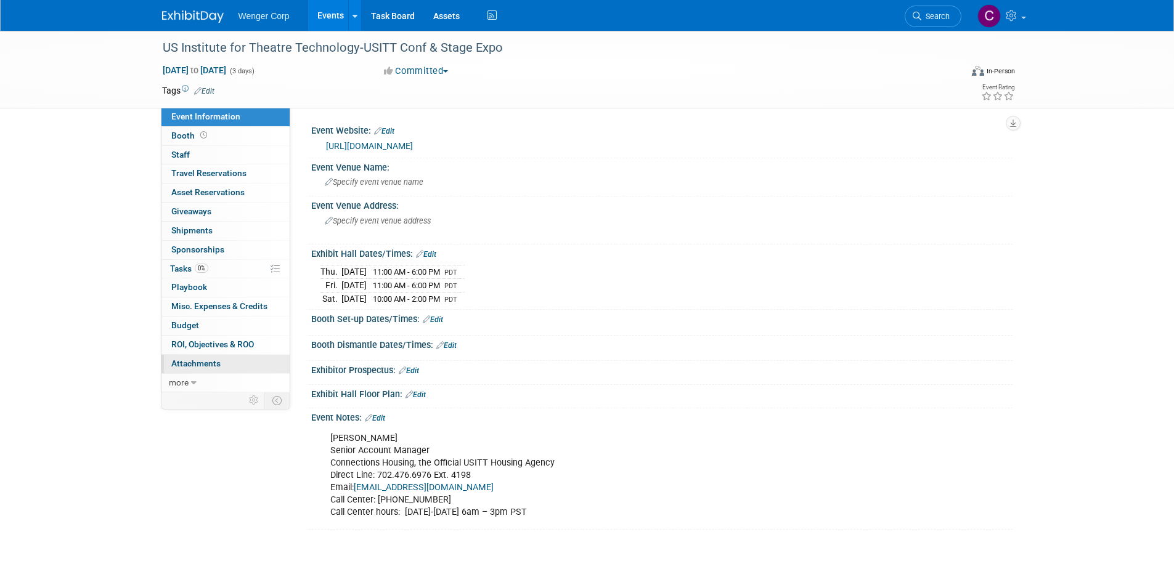
click at [186, 357] on link "0 Attachments 0" at bounding box center [225, 364] width 128 height 18
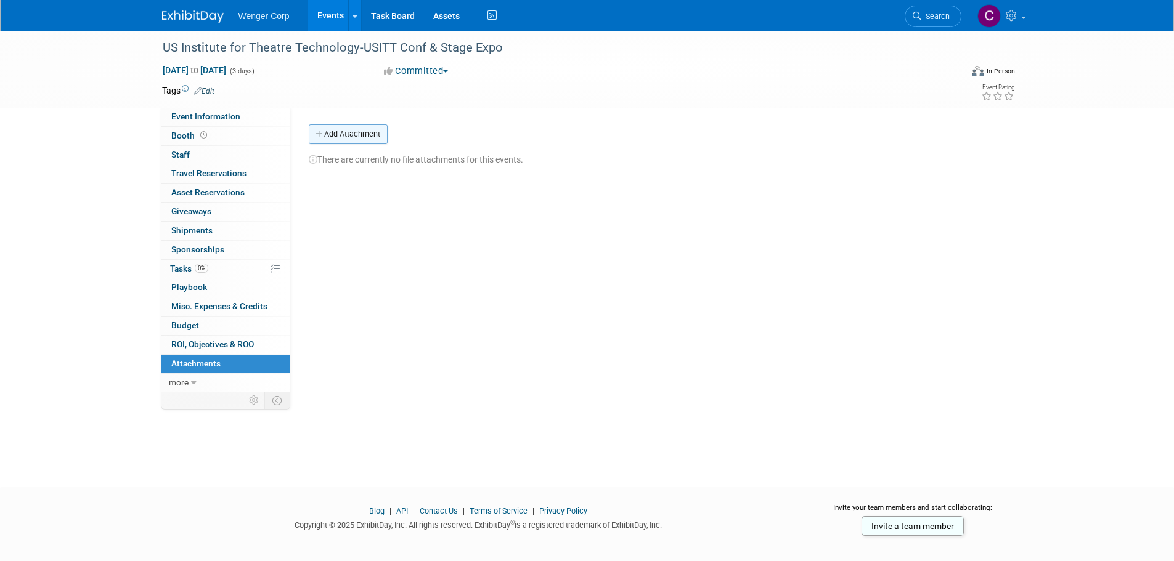
click at [359, 132] on button "Add Attachment" at bounding box center [348, 134] width 79 height 20
click at [454, 323] on div "Event Website: Edit https://www.usitt.org Event Venue Name: Specify event venue…" at bounding box center [651, 250] width 722 height 285
click at [185, 267] on span "Tasks 0%" at bounding box center [189, 269] width 38 height 10
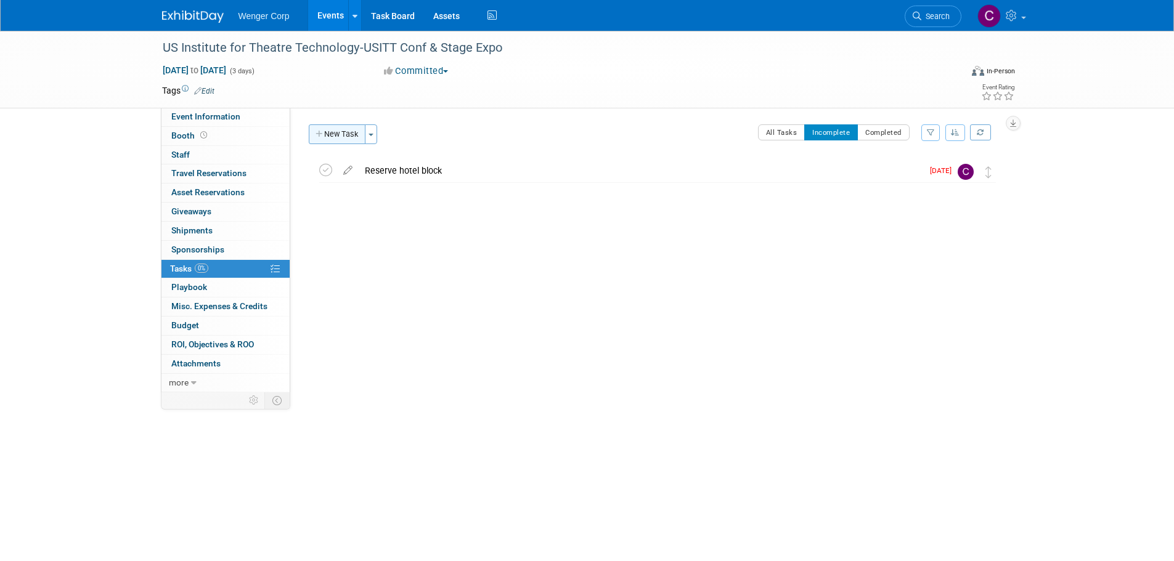
click at [337, 131] on button "New Task" at bounding box center [337, 134] width 57 height 20
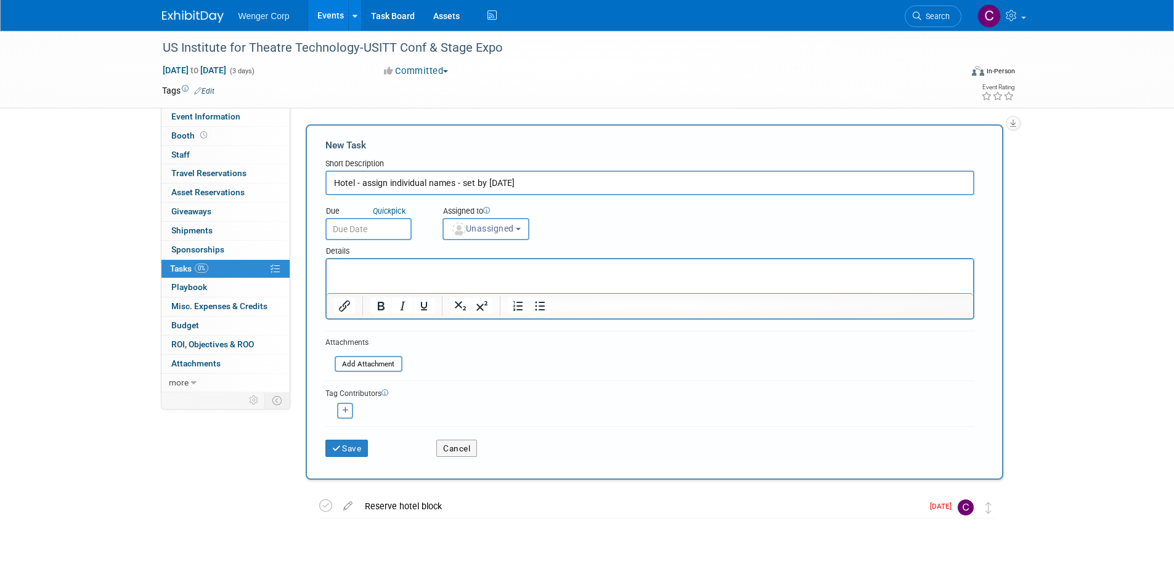
type input "Hotel - assign individual names - set by January 26"
click at [355, 229] on input "text" at bounding box center [368, 229] width 86 height 22
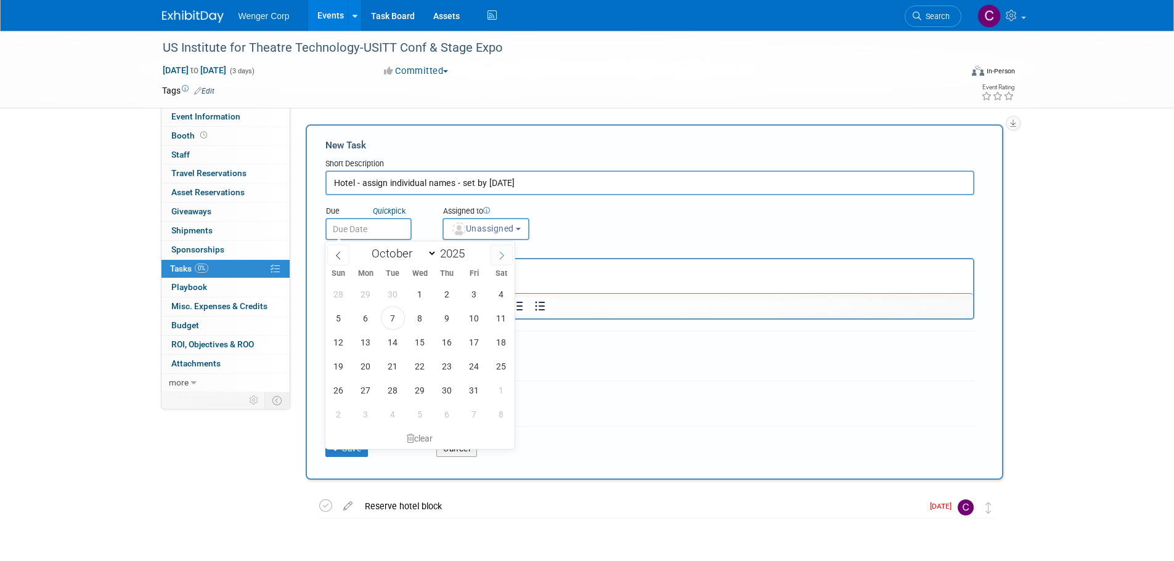
click at [497, 253] on icon at bounding box center [501, 255] width 9 height 9
select select "11"
click at [497, 253] on icon at bounding box center [501, 255] width 9 height 9
type input "2026"
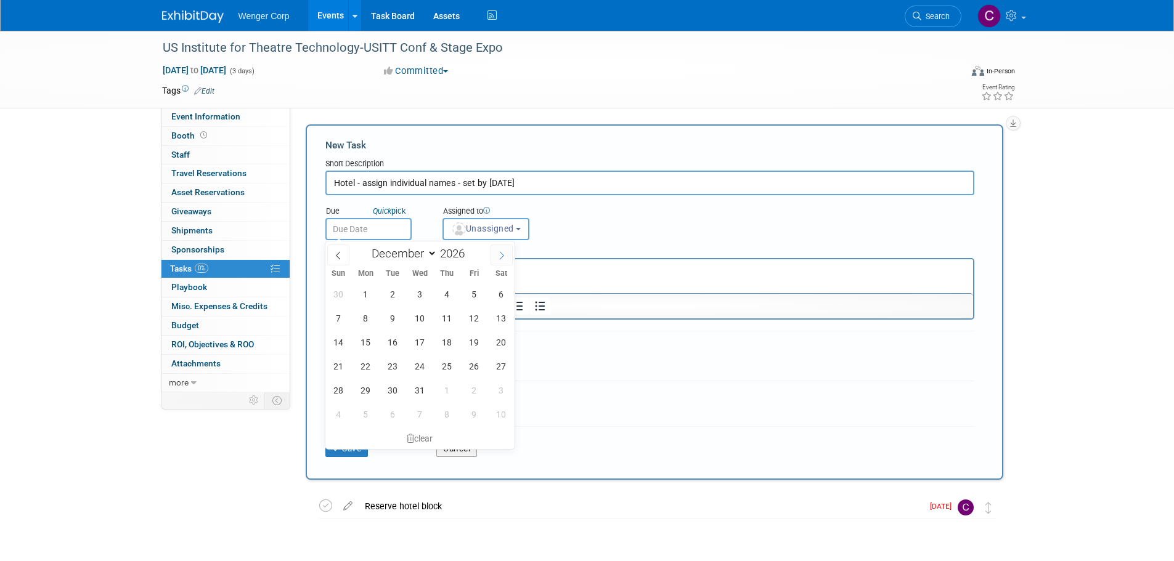
select select "0"
click at [365, 341] on span "12" at bounding box center [366, 342] width 24 height 24
type input "Jan 12, 2026"
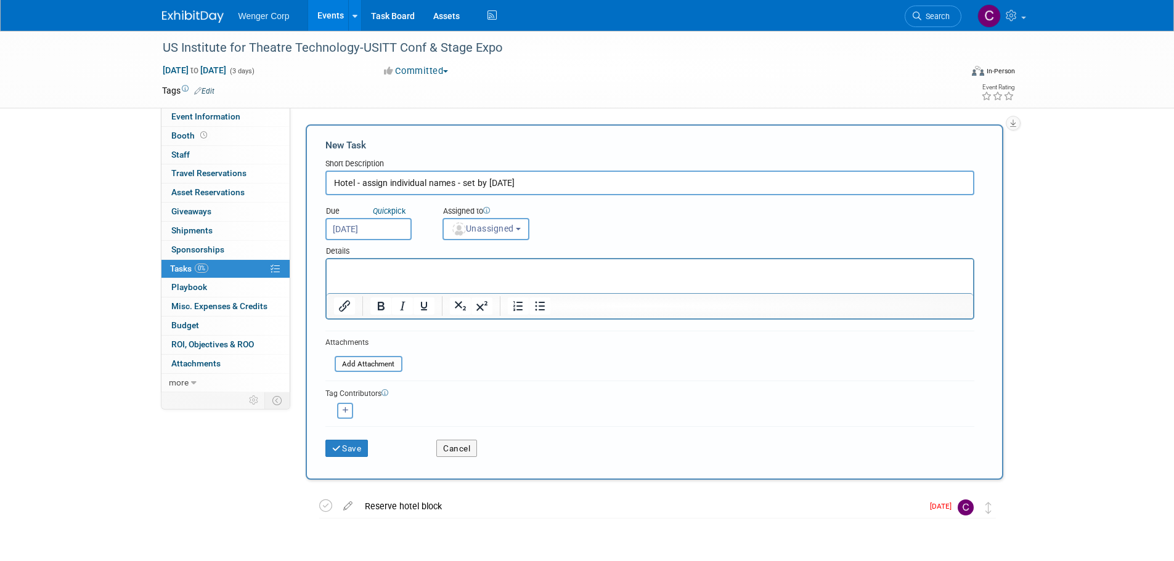
click at [359, 269] on p "Rich Text Area. Press ALT-0 for help." at bounding box center [649, 270] width 632 height 12
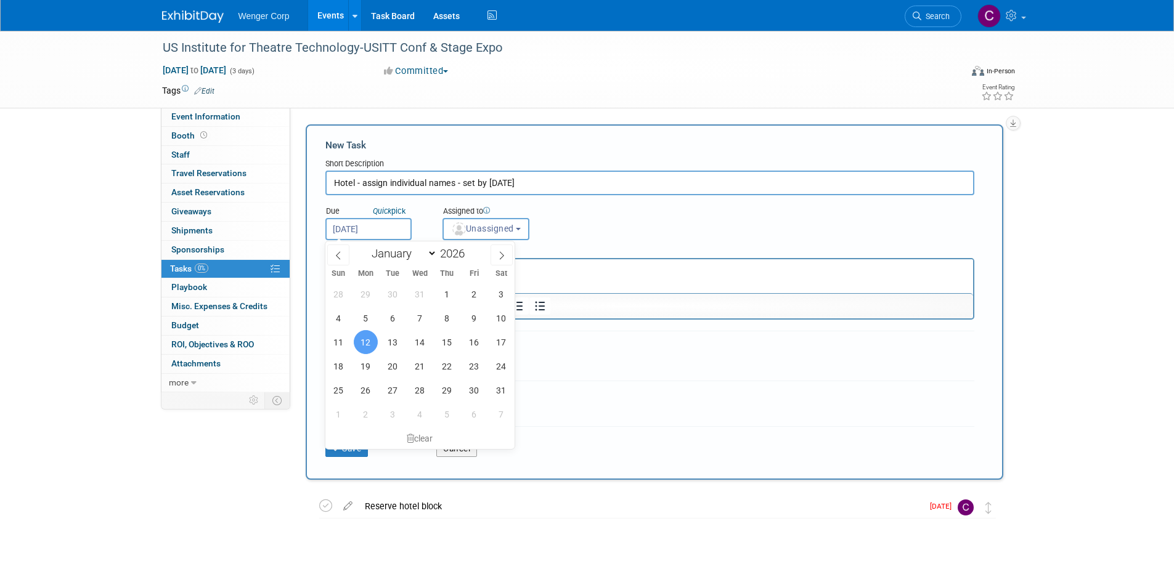
click at [392, 229] on input "Jan 12, 2026" at bounding box center [368, 229] width 86 height 22
click at [339, 254] on icon at bounding box center [338, 255] width 9 height 9
type input "2025"
select select "11"
click at [391, 226] on input "Jan 12, 2026" at bounding box center [368, 229] width 86 height 22
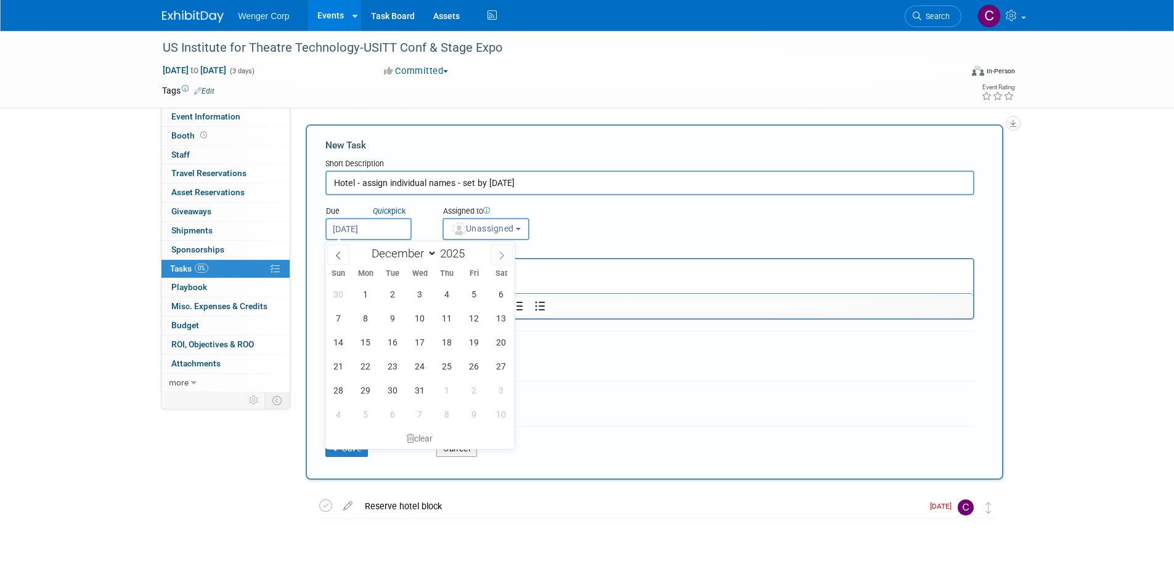
click at [503, 253] on icon at bounding box center [501, 255] width 9 height 9
type input "2026"
select select "0"
click at [365, 312] on span "5" at bounding box center [366, 318] width 24 height 24
type input "Jan 5, 2026"
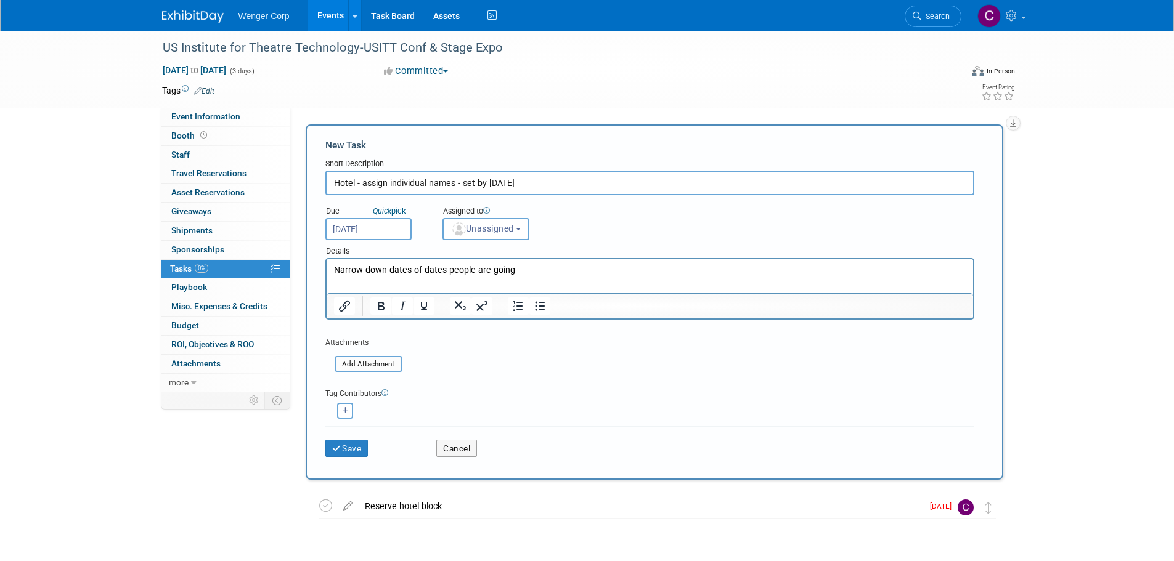
click at [510, 269] on p "Narrow down dates of dates people are going" at bounding box center [649, 270] width 632 height 12
click at [519, 231] on button "Unassigned" at bounding box center [485, 229] width 87 height 22
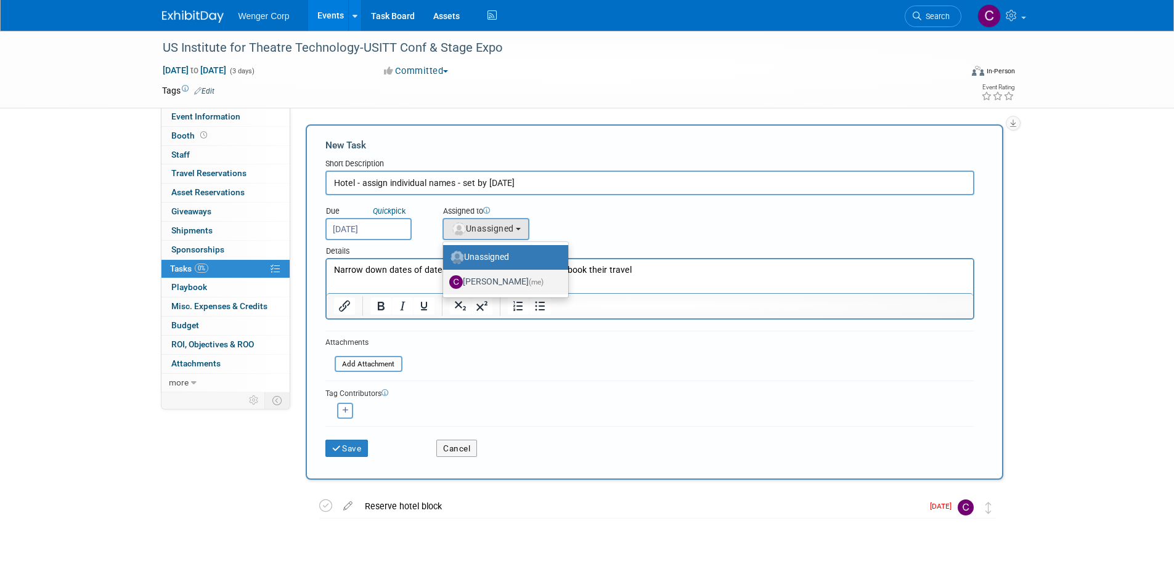
click at [493, 283] on label "Cynde Bock (me)" at bounding box center [502, 282] width 107 height 20
click at [445, 283] on input "Cynde Bock (me)" at bounding box center [441, 281] width 8 height 8
select select "192812e8-9062-4061-bec1-24ff0df9cfab"
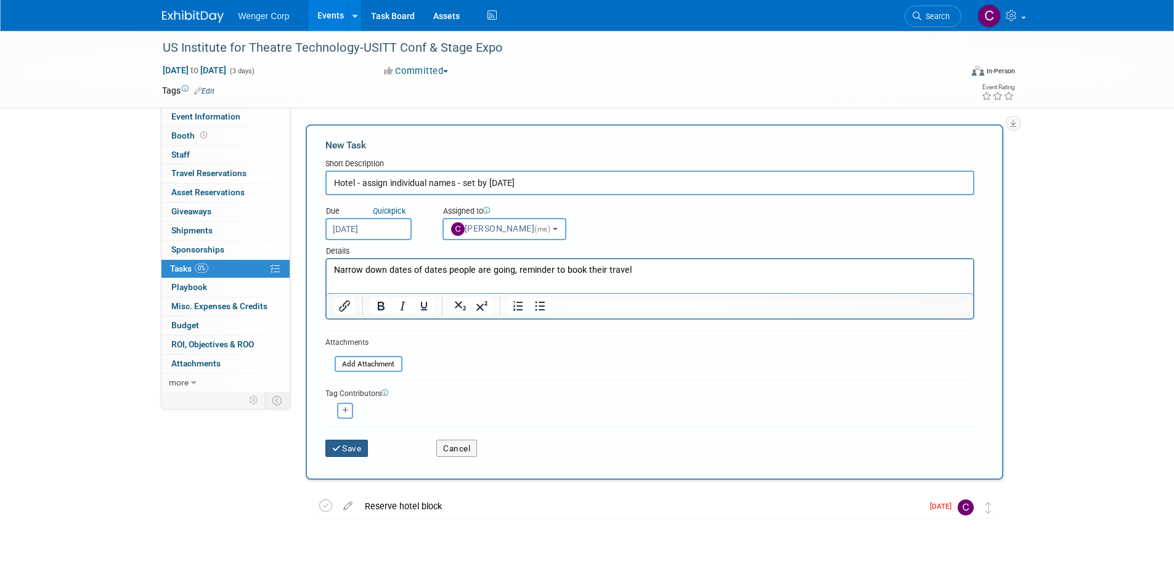
click at [354, 446] on button "Save" at bounding box center [346, 448] width 43 height 17
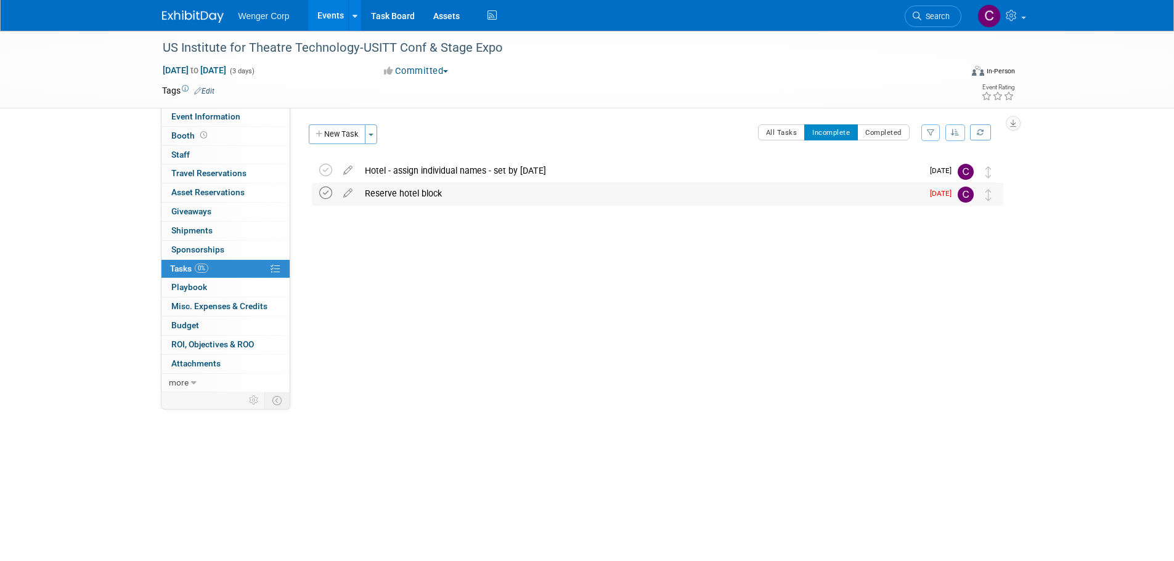
click at [321, 189] on icon at bounding box center [325, 193] width 13 height 13
click at [221, 114] on span "Event Information" at bounding box center [205, 117] width 69 height 10
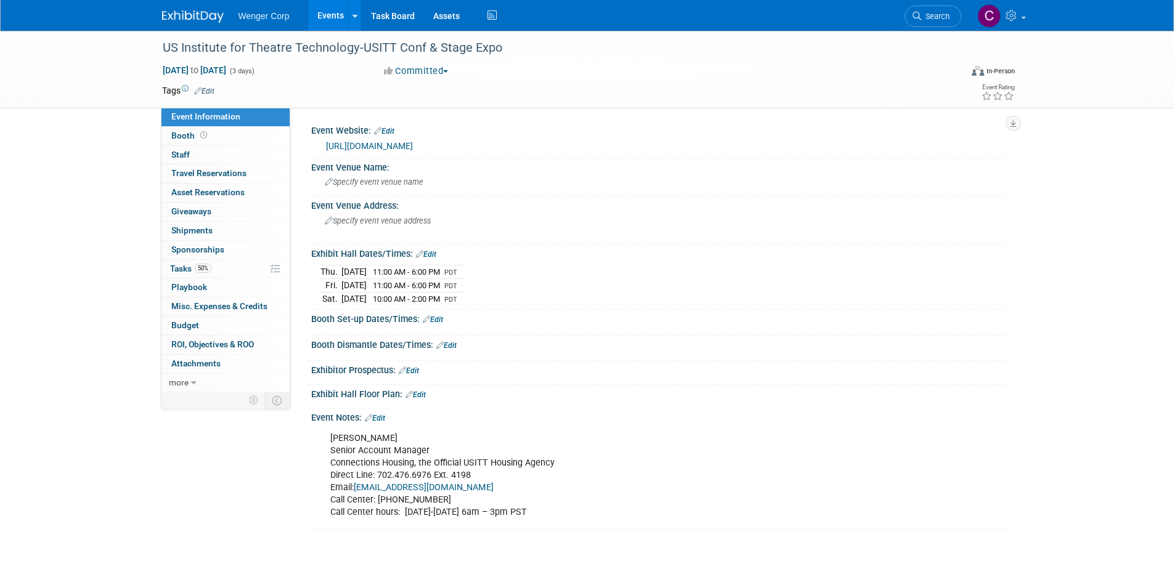
click at [436, 317] on link "Edit" at bounding box center [433, 319] width 20 height 9
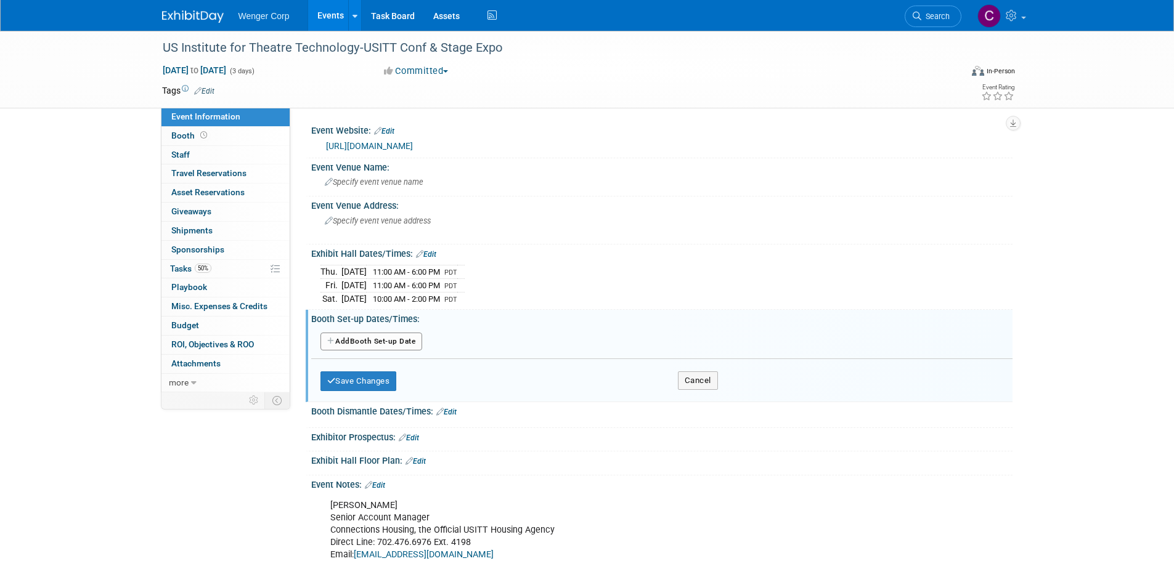
click at [388, 339] on button "Add Another Booth Set-up Date" at bounding box center [371, 342] width 102 height 18
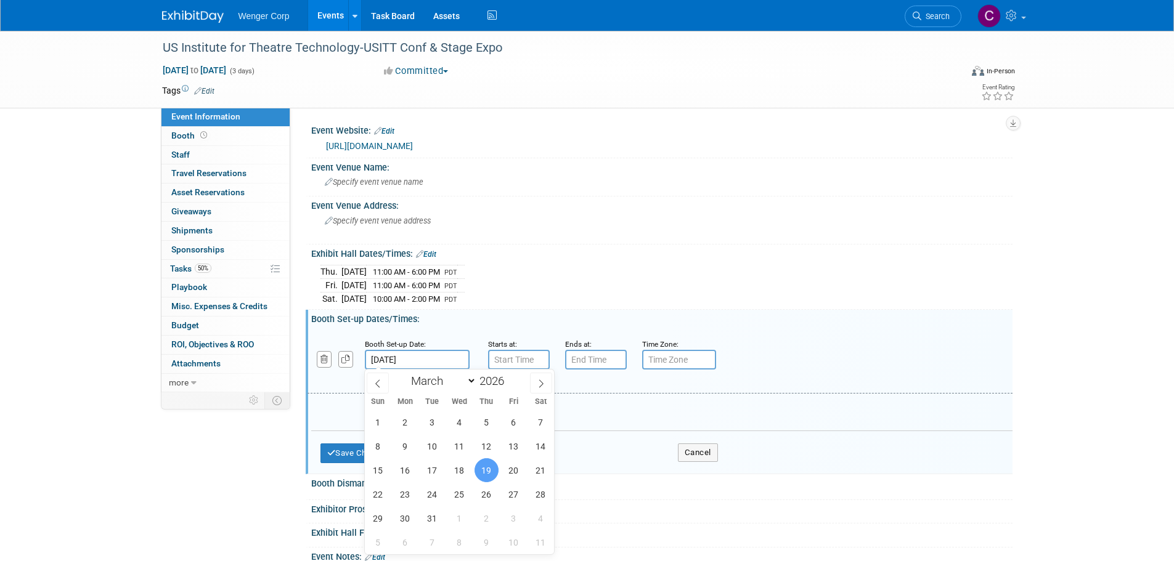
click at [397, 359] on input "Mar 19, 2026" at bounding box center [417, 360] width 105 height 20
click at [411, 469] on span "16" at bounding box center [405, 470] width 24 height 24
type input "Mar 16, 2026"
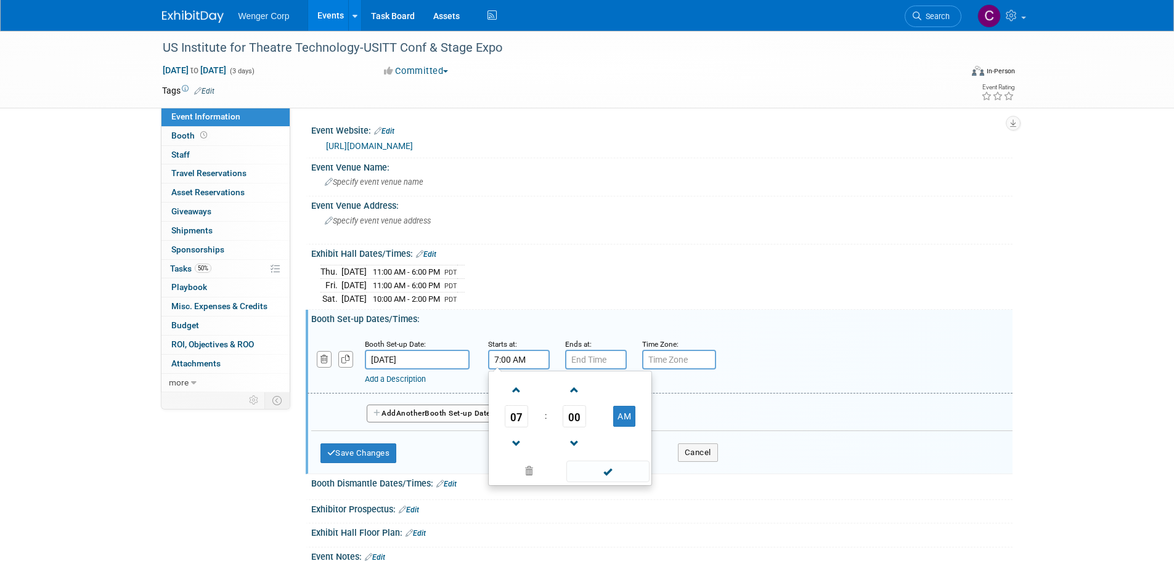
click at [509, 356] on input "7:00 AM" at bounding box center [519, 360] width 62 height 20
click at [516, 389] on span at bounding box center [517, 390] width 22 height 22
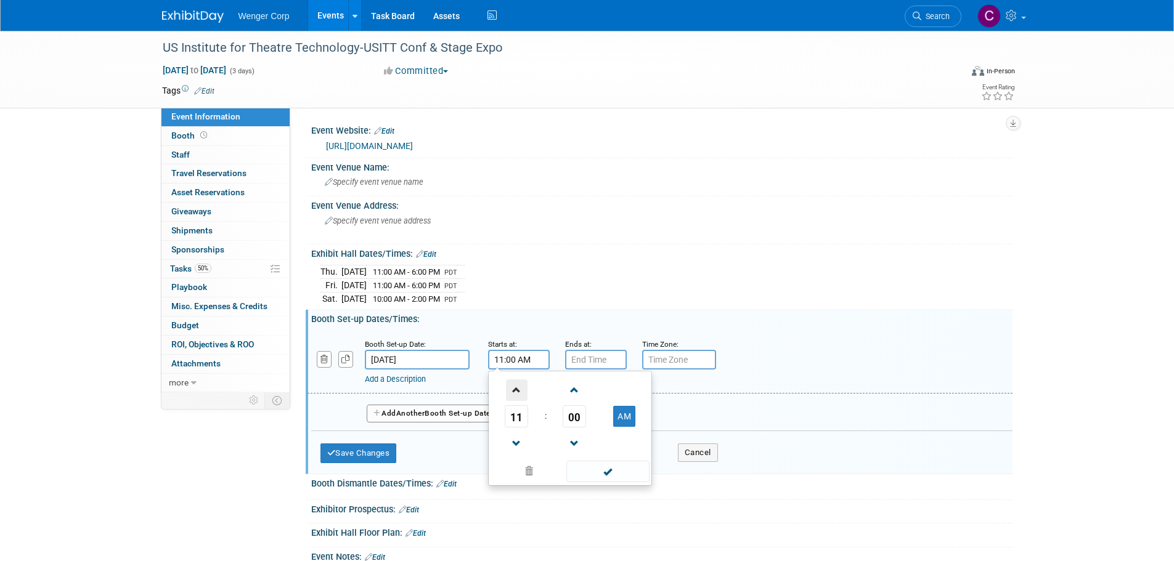
click at [516, 389] on span at bounding box center [517, 390] width 22 height 22
type input "12:00 PM"
click at [607, 468] on span at bounding box center [607, 472] width 83 height 22
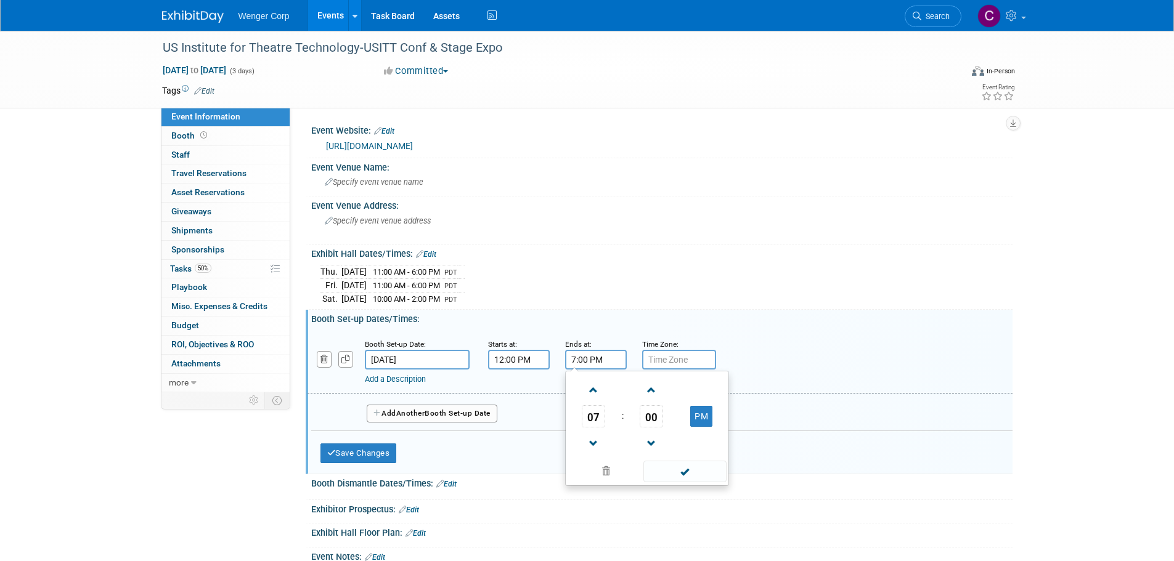
click at [596, 356] on input "7:00 PM" at bounding box center [596, 360] width 62 height 20
click at [590, 435] on span at bounding box center [594, 444] width 22 height 22
type input "5:00 PM"
click at [686, 467] on span at bounding box center [684, 472] width 83 height 22
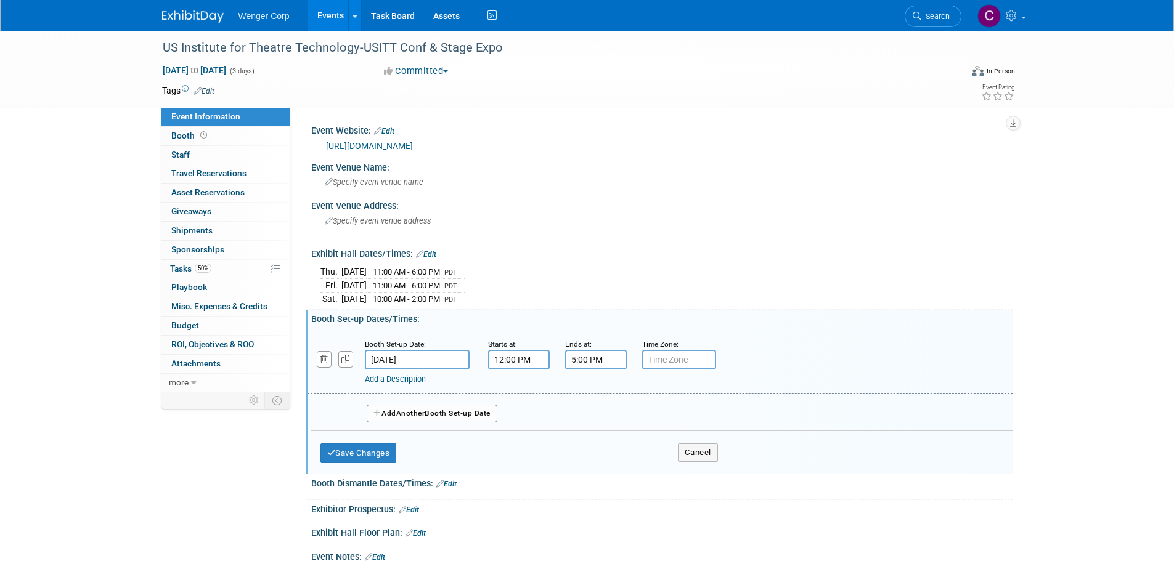
click at [659, 360] on input "text" at bounding box center [679, 360] width 74 height 20
type input "PDT"
click at [431, 410] on button "Add Another Booth Set-up Date" at bounding box center [432, 414] width 131 height 18
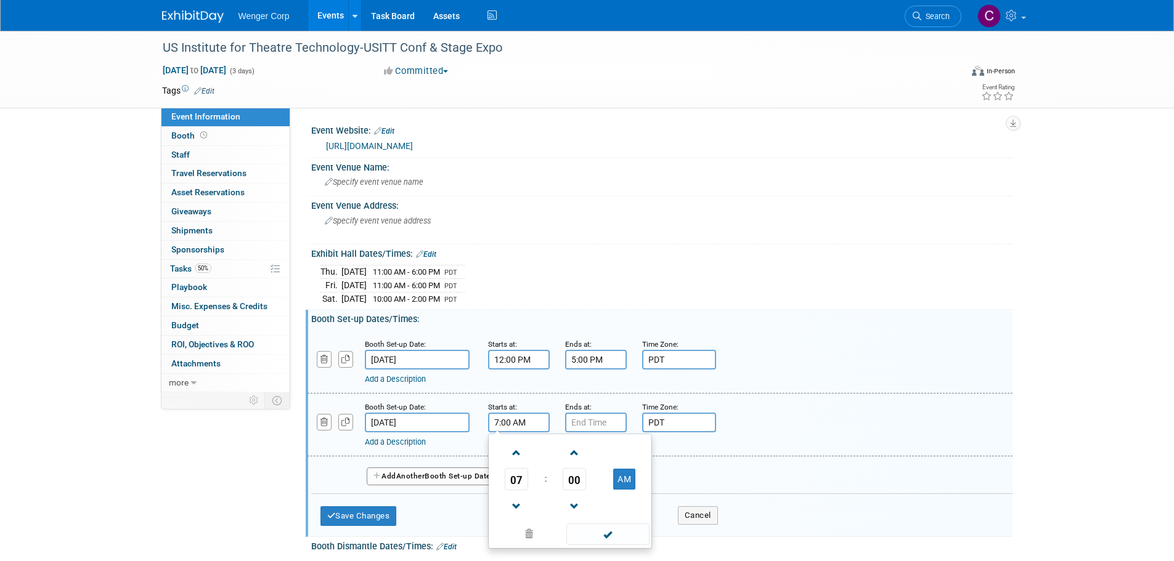
click at [512, 425] on input "7:00 AM" at bounding box center [519, 423] width 62 height 20
click at [514, 446] on span at bounding box center [517, 453] width 22 height 22
type input "8:00 AM"
click at [603, 532] on span at bounding box center [607, 535] width 83 height 22
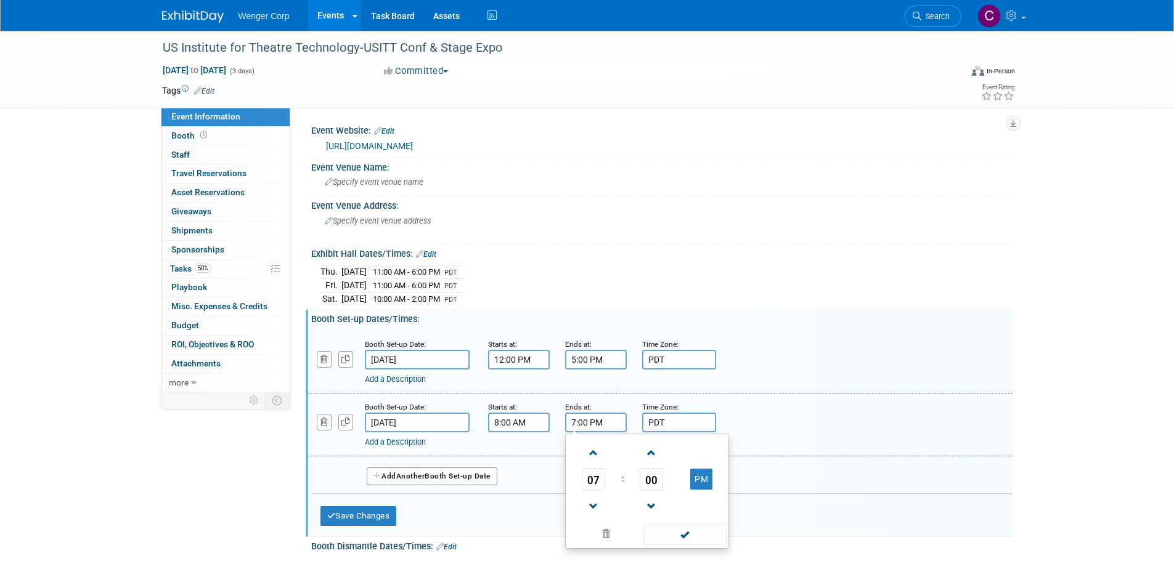
click at [590, 414] on input "7:00 PM" at bounding box center [596, 423] width 62 height 20
click at [593, 452] on span at bounding box center [594, 453] width 22 height 22
type input "8:00 PM"
click at [690, 529] on span at bounding box center [684, 535] width 83 height 22
click at [439, 474] on button "Add Another Booth Set-up Date" at bounding box center [432, 477] width 131 height 18
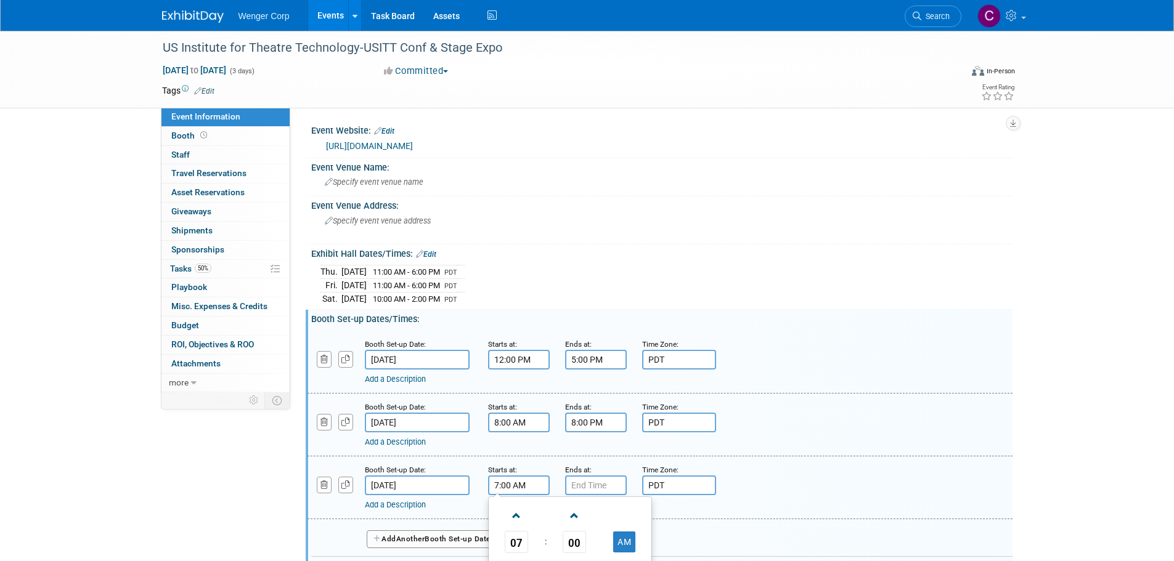
click at [522, 484] on input "7:00 AM" at bounding box center [519, 486] width 62 height 20
click at [522, 511] on span at bounding box center [517, 516] width 22 height 22
type input "8:00 AM"
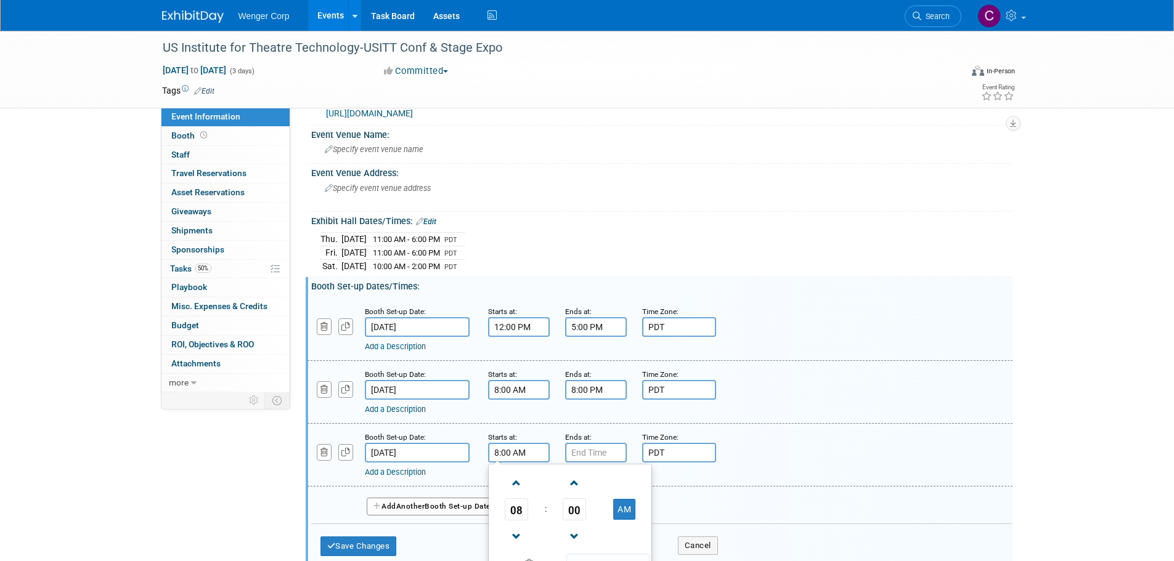
scroll to position [123, 0]
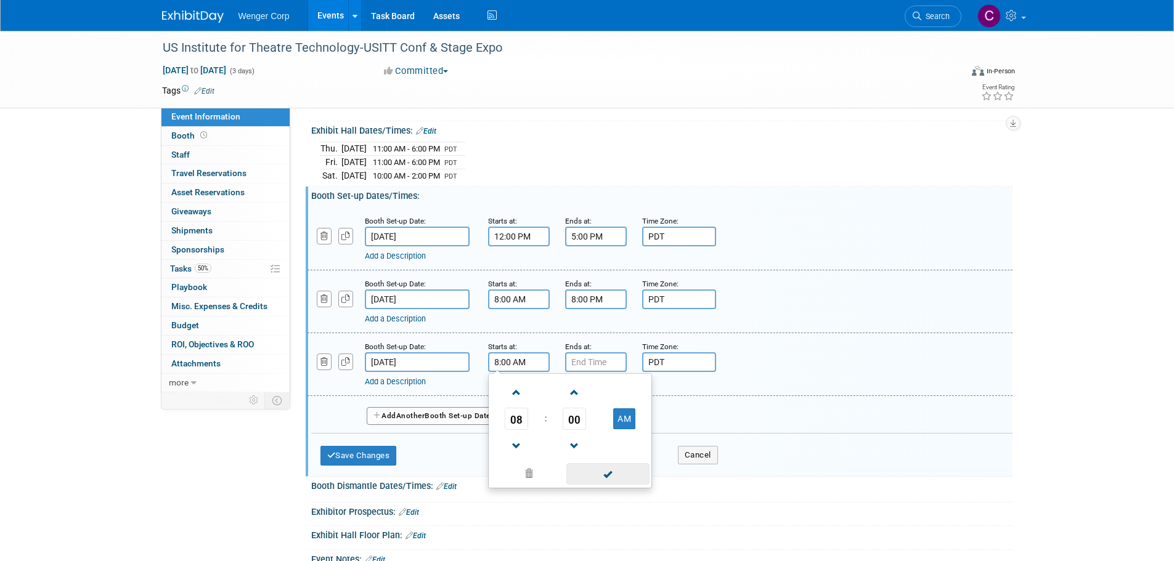
click at [611, 471] on span at bounding box center [607, 474] width 83 height 22
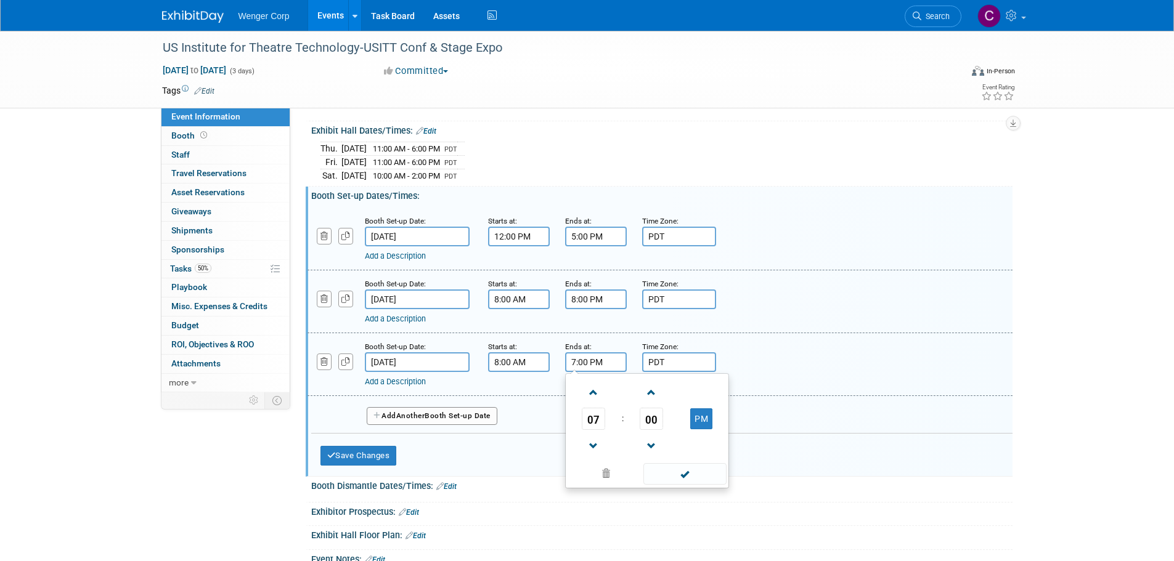
click at [596, 360] on input "7:00 PM" at bounding box center [596, 362] width 62 height 20
click at [591, 388] on span at bounding box center [594, 393] width 22 height 22
type input "8:00 PM"
click at [681, 471] on span at bounding box center [684, 474] width 83 height 22
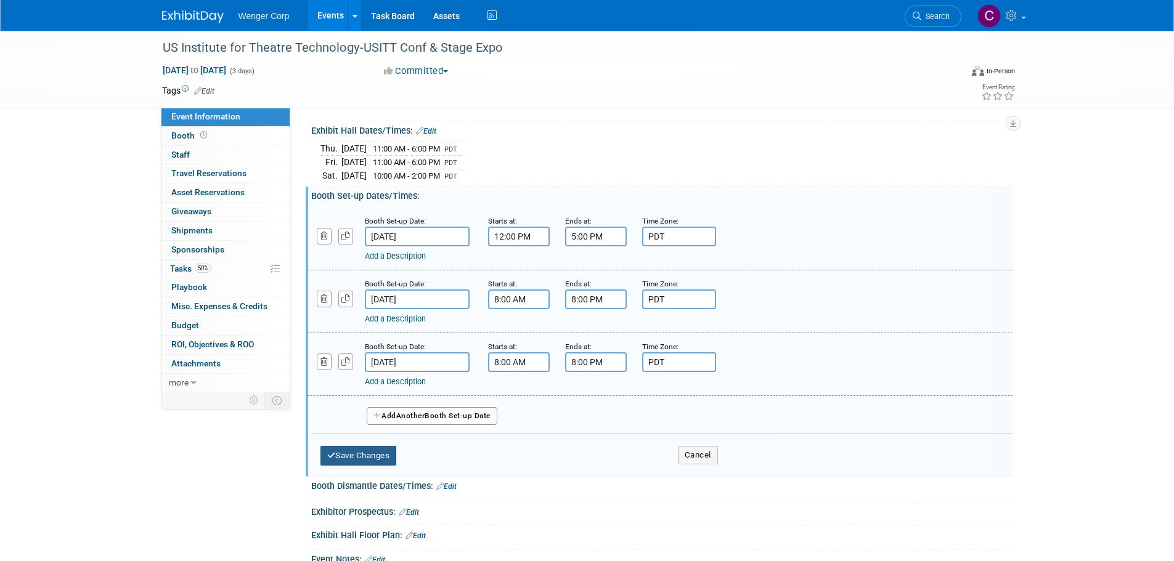
click at [382, 451] on button "Save Changes" at bounding box center [358, 456] width 76 height 20
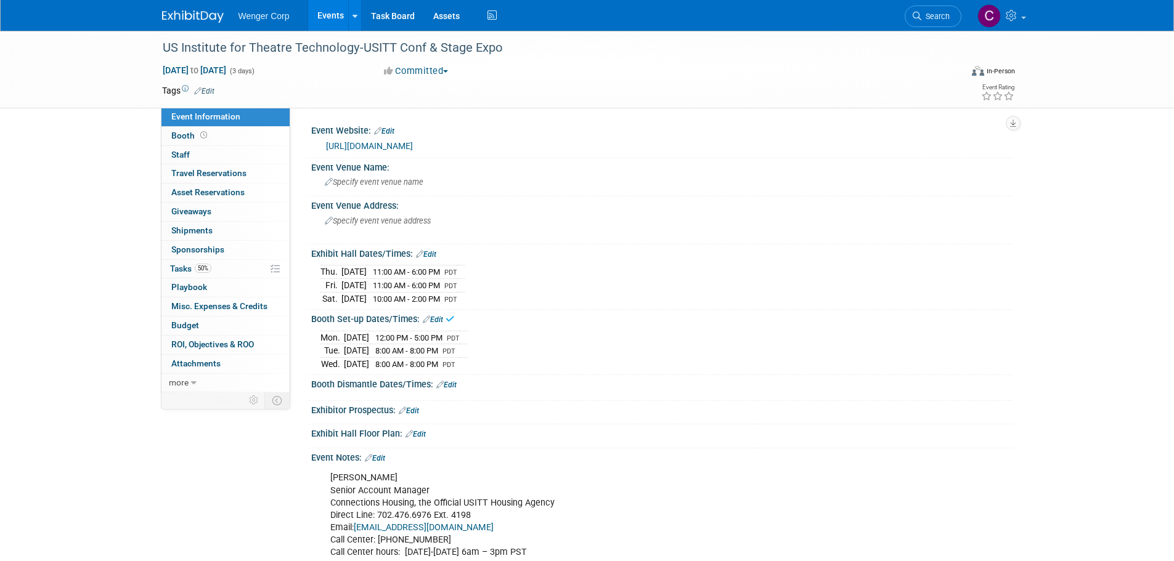
scroll to position [31, 0]
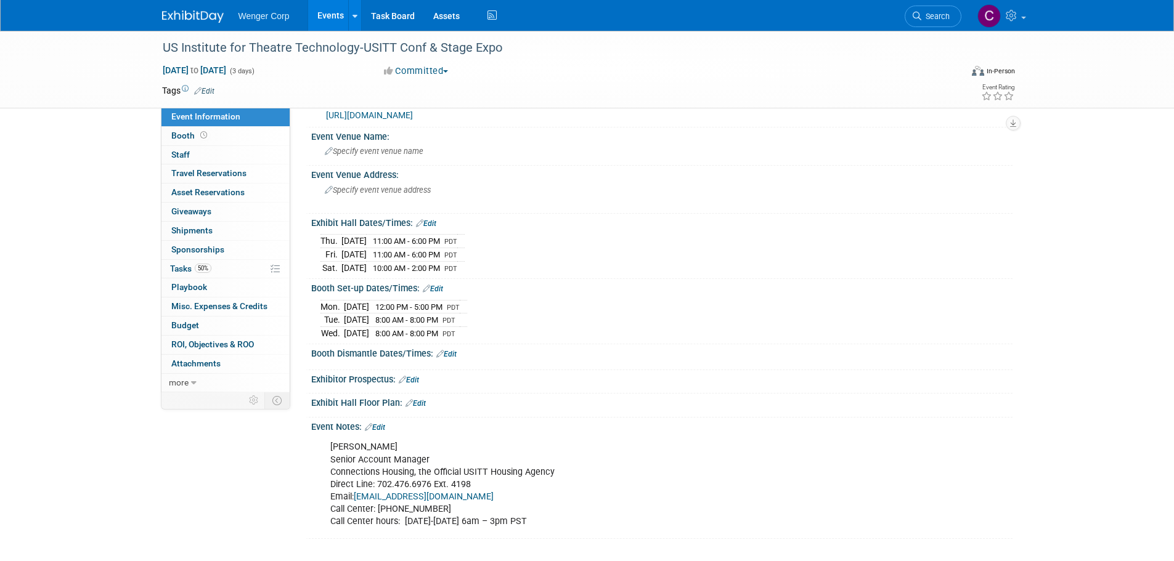
click at [452, 350] on link "Edit" at bounding box center [446, 354] width 20 height 9
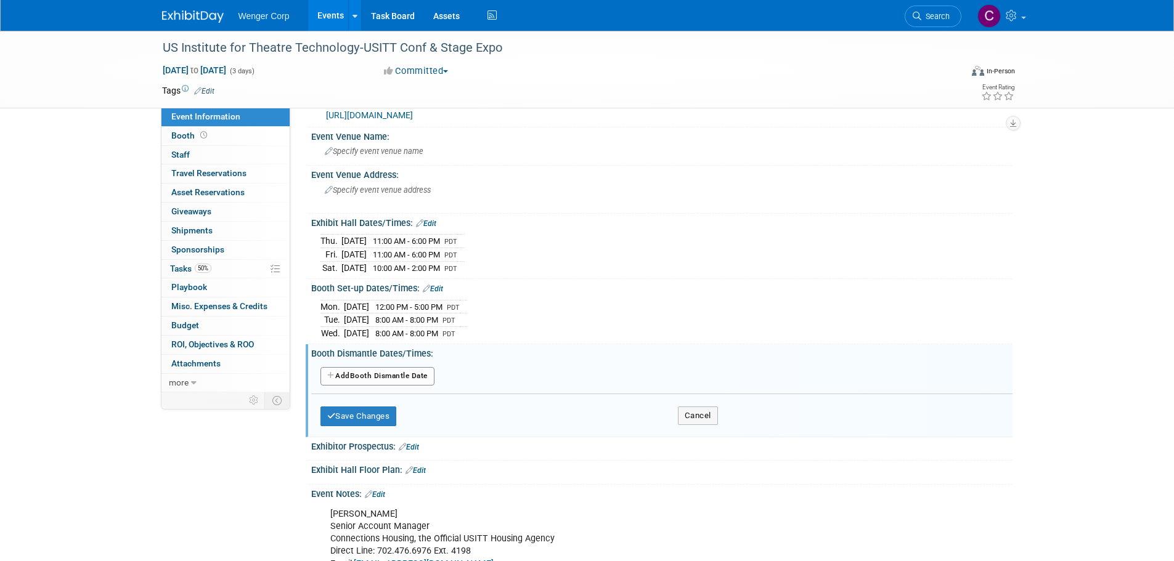
click at [409, 368] on button "Add Another Booth Dismantle Date" at bounding box center [377, 376] width 114 height 18
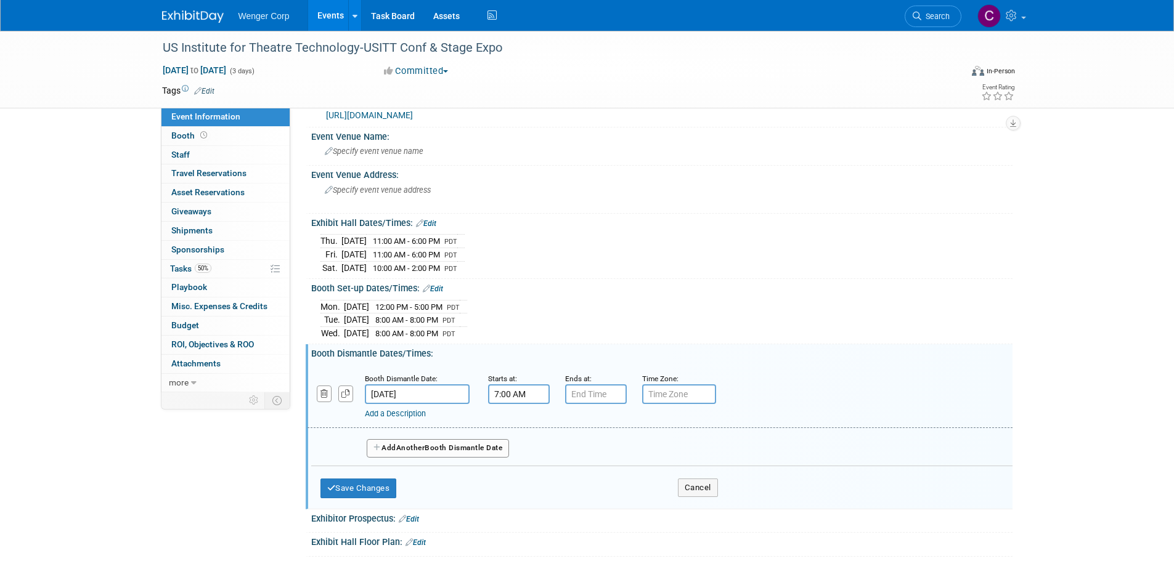
click at [513, 391] on input "7:00 AM" at bounding box center [519, 394] width 62 height 20
click at [513, 472] on span at bounding box center [517, 479] width 22 height 22
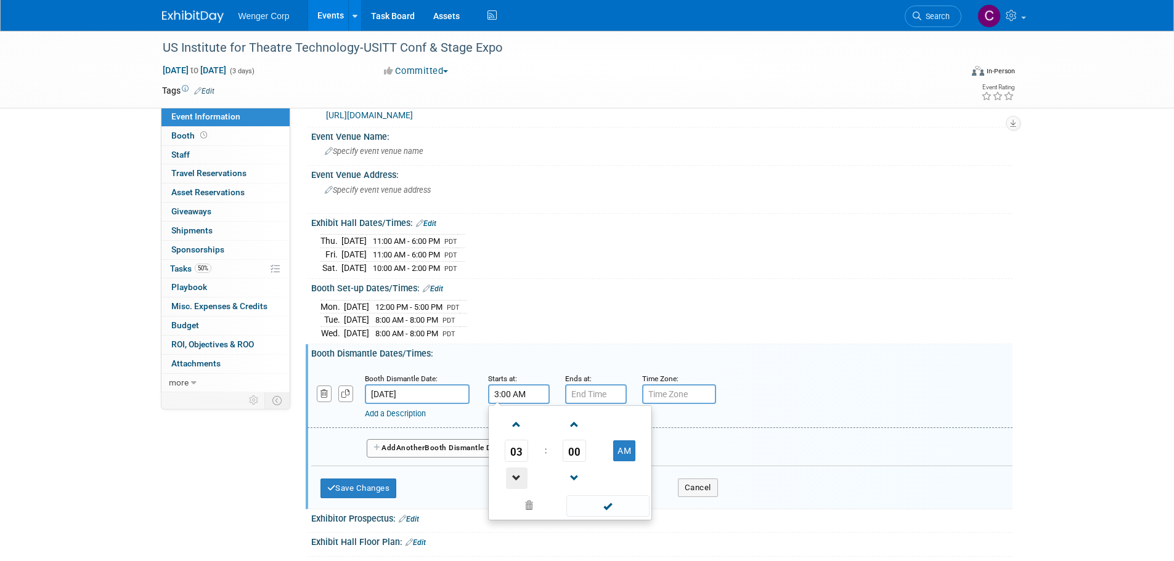
click at [513, 472] on span at bounding box center [517, 479] width 22 height 22
click at [631, 447] on button "AM" at bounding box center [624, 450] width 22 height 21
type input "2:00 PM"
click at [612, 504] on span at bounding box center [607, 506] width 83 height 22
click at [597, 390] on input "7:00 PM" at bounding box center [596, 394] width 62 height 20
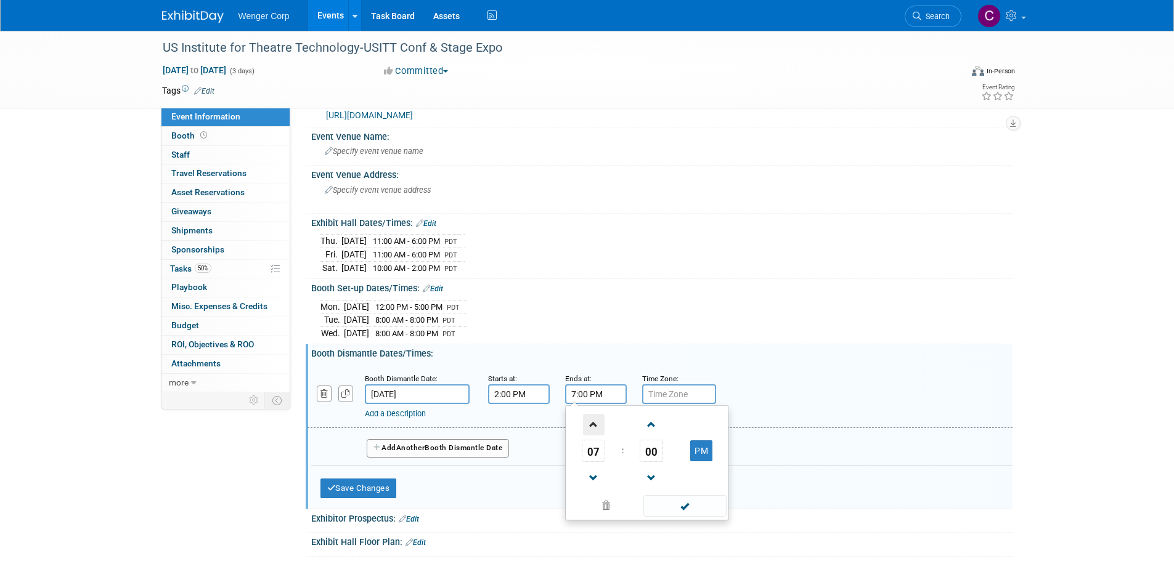
click at [596, 421] on span at bounding box center [594, 425] width 22 height 22
type input "8:00 PM"
click at [672, 500] on span at bounding box center [684, 506] width 83 height 22
click at [664, 394] on input "text" at bounding box center [679, 394] width 74 height 20
type input "PDT"
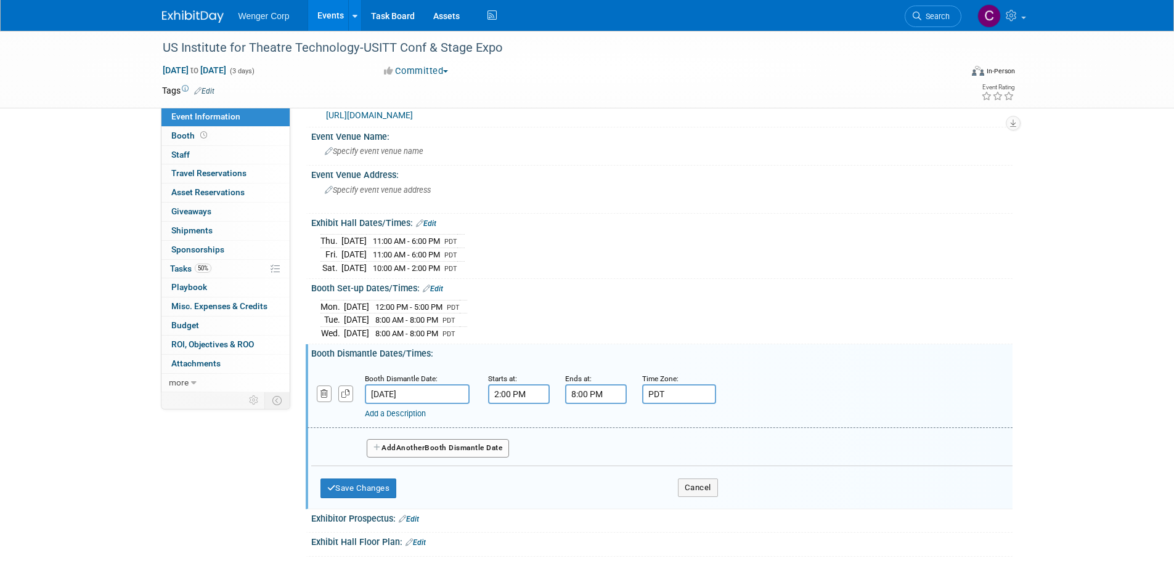
click at [484, 446] on button "Add Another Booth Dismantle Date" at bounding box center [438, 448] width 143 height 18
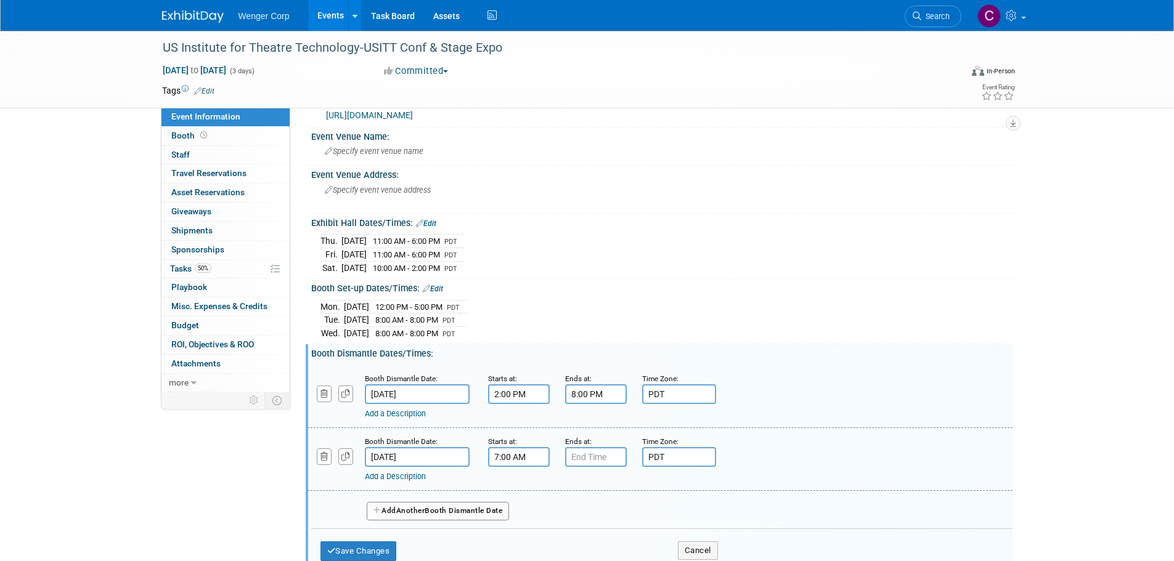
click at [514, 452] on input "7:00 AM" at bounding box center [519, 457] width 62 height 20
drag, startPoint x: 518, startPoint y: 485, endPoint x: 523, endPoint y: 489, distance: 6.5
click at [518, 485] on span at bounding box center [517, 488] width 22 height 22
type input "8:00 AM"
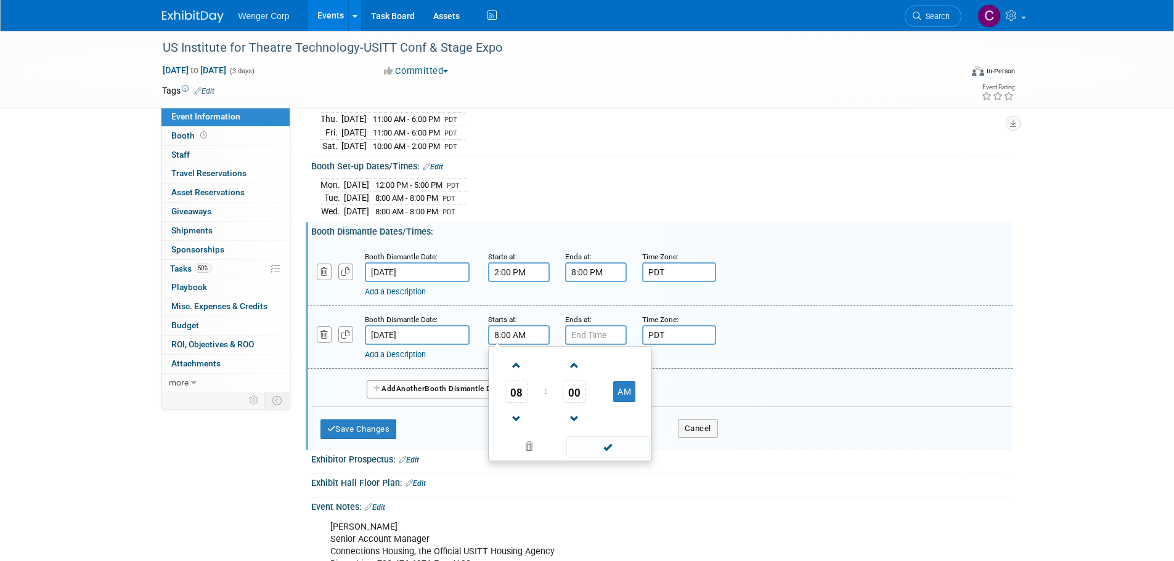
scroll to position [154, 0]
click at [612, 446] on span at bounding box center [607, 446] width 83 height 22
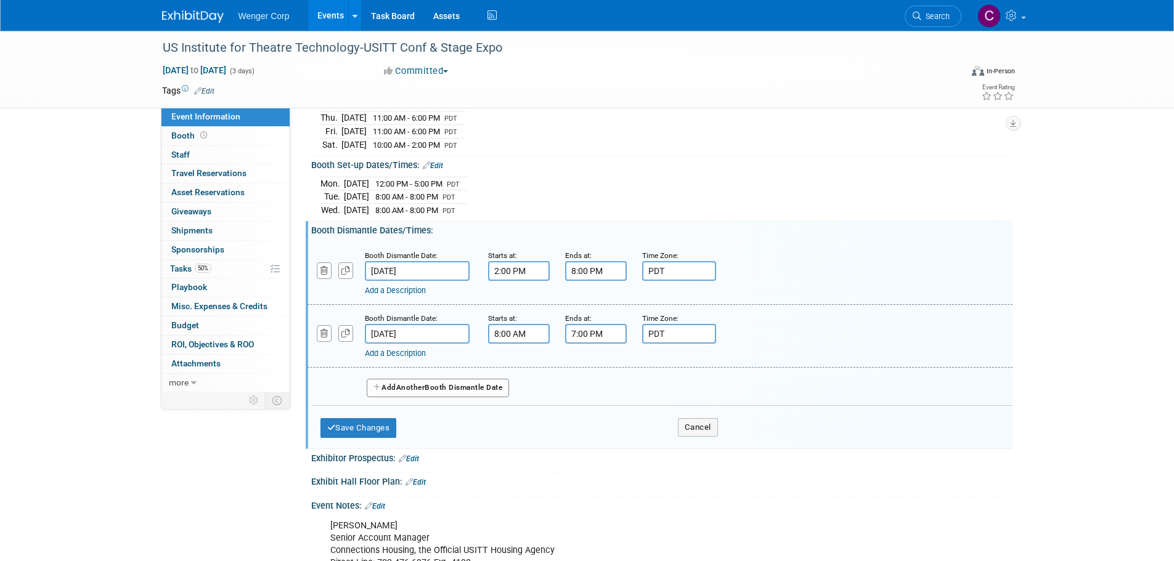
click at [599, 330] on input "7:00 PM" at bounding box center [596, 334] width 62 height 20
click at [596, 358] on span at bounding box center [594, 365] width 22 height 22
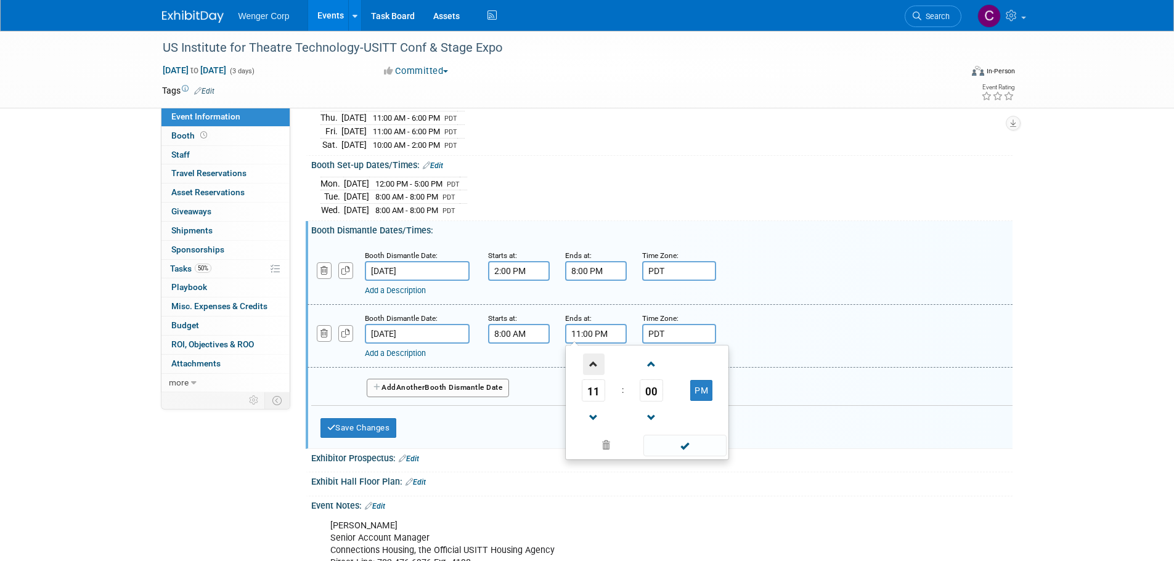
click at [596, 358] on span at bounding box center [594, 365] width 22 height 22
click at [709, 385] on button "AM" at bounding box center [701, 390] width 22 height 21
type input "12:00 PM"
click at [682, 443] on span at bounding box center [684, 446] width 83 height 22
click at [375, 425] on button "Save Changes" at bounding box center [358, 428] width 76 height 20
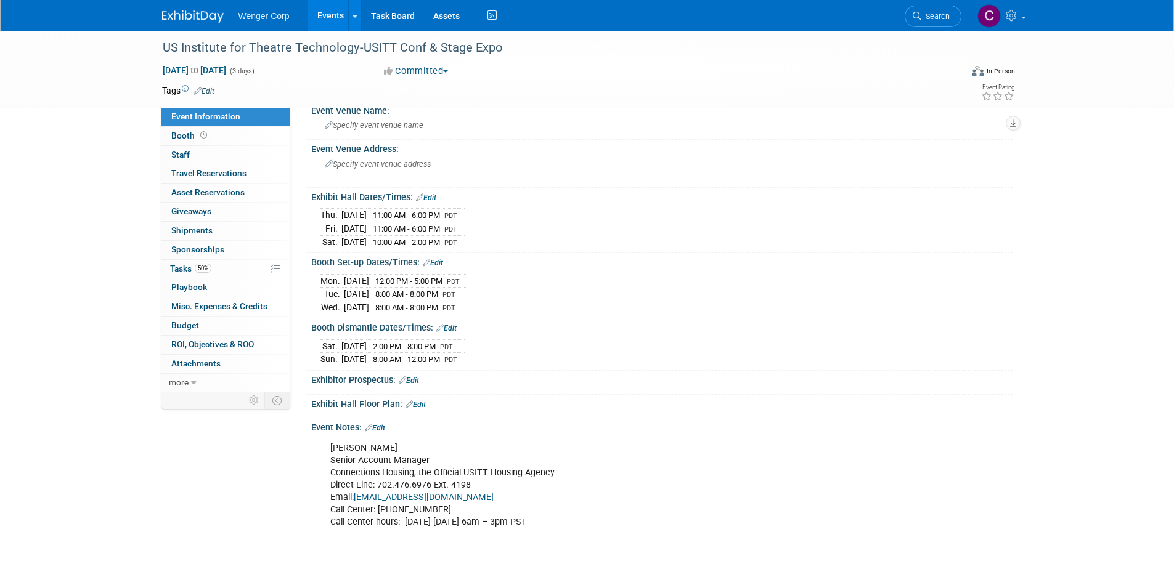
scroll to position [0, 0]
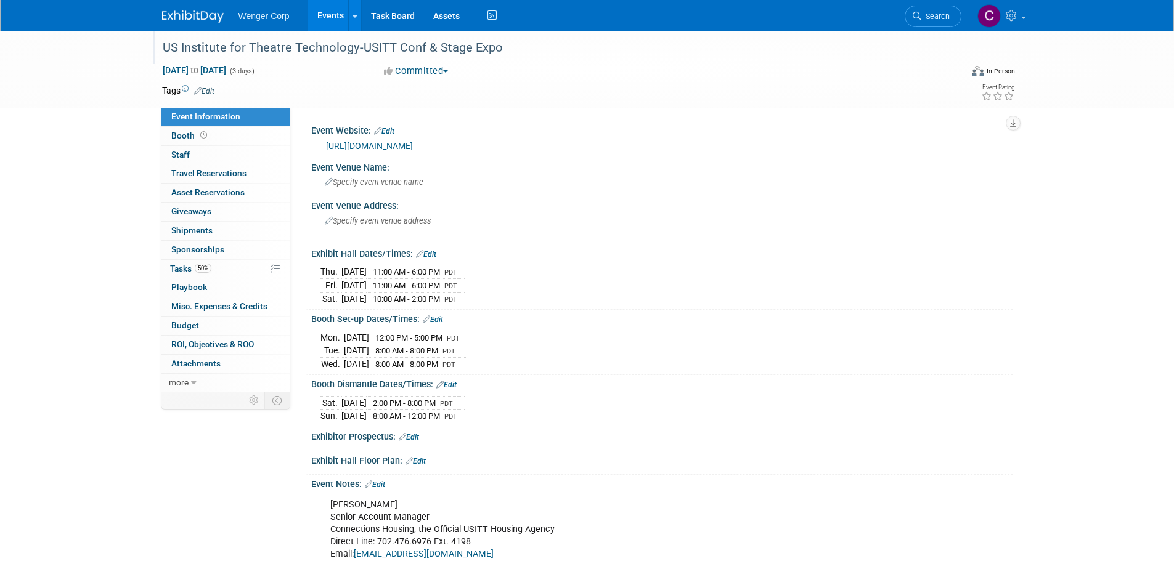
click at [502, 44] on div "US Institute for Theatre Technology-USITT Conf & Stage Expo" at bounding box center [550, 48] width 784 height 22
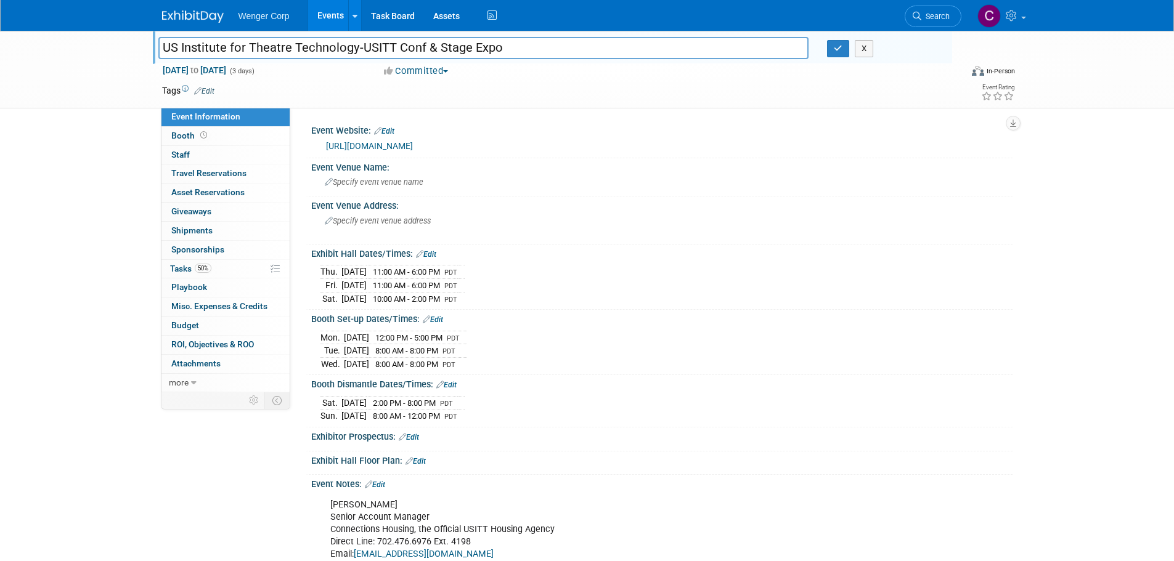
drag, startPoint x: 502, startPoint y: 47, endPoint x: 152, endPoint y: 44, distance: 350.5
click at [152, 44] on div "US Institute for Theatre Technology-USITT Conf & Stage Expo" at bounding box center [483, 49] width 669 height 18
click at [327, 12] on link "Events" at bounding box center [330, 15] width 45 height 31
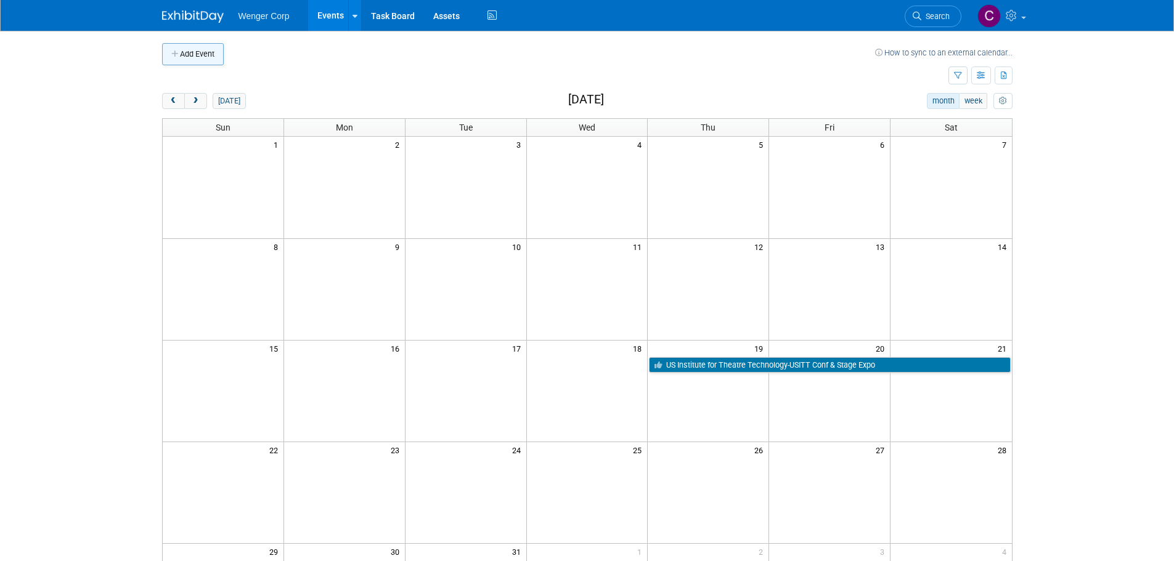
click at [201, 57] on button "Add Event" at bounding box center [193, 54] width 62 height 22
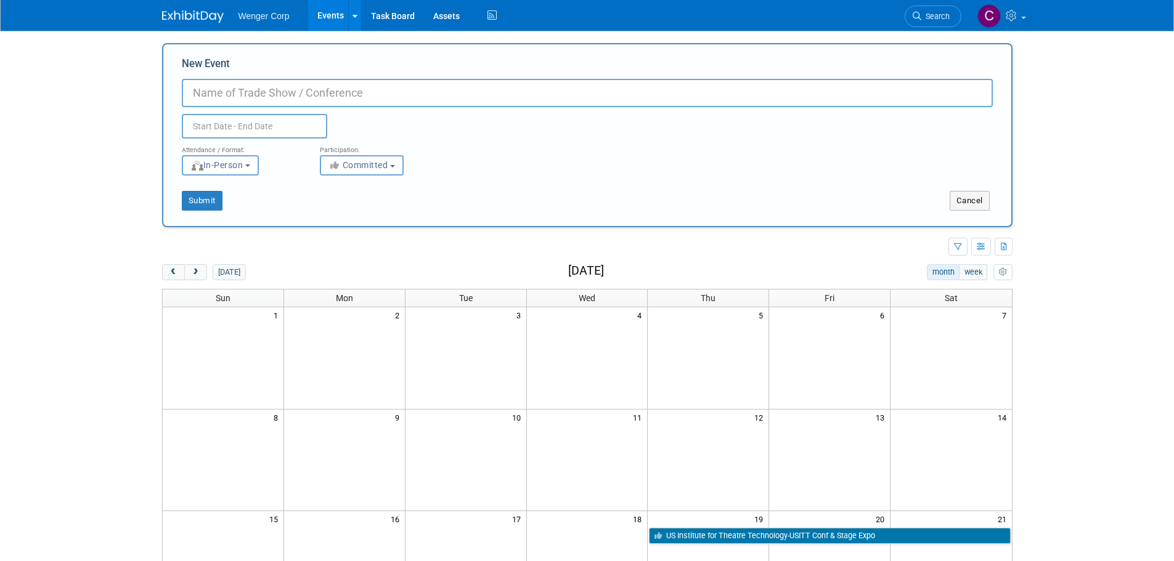
paste input "US Institute for Theatre Technology-USITT Conf & Stage Expo"
type input "US Institute for Theatre Technology-USITT Conf & Stage Expo"
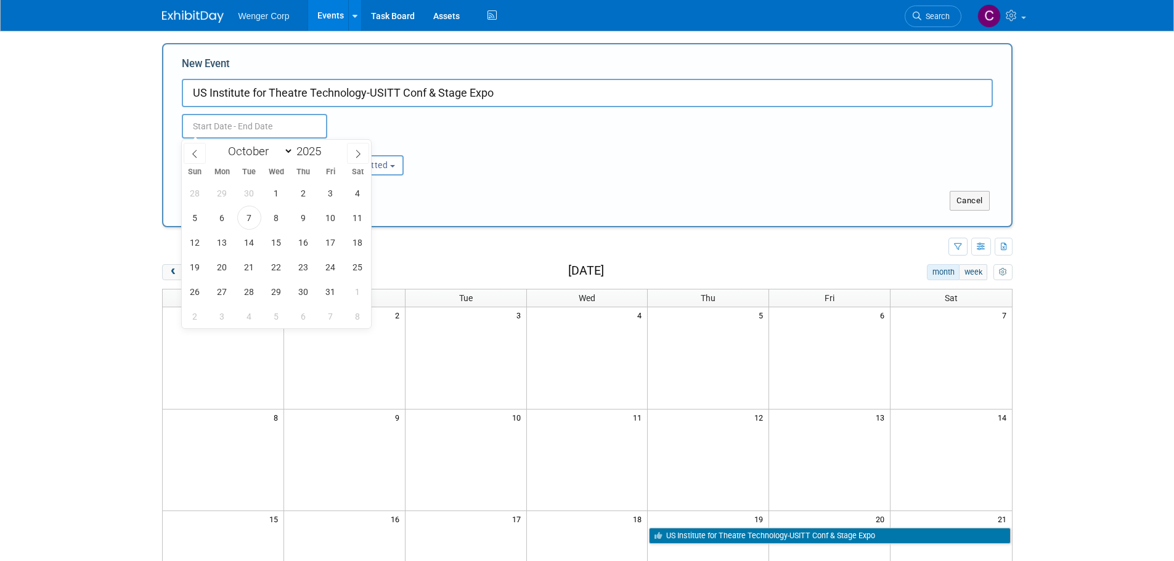
click at [238, 120] on input "text" at bounding box center [254, 126] width 145 height 25
click at [355, 150] on icon at bounding box center [358, 154] width 9 height 9
select select "11"
click at [328, 154] on span at bounding box center [326, 155] width 9 height 7
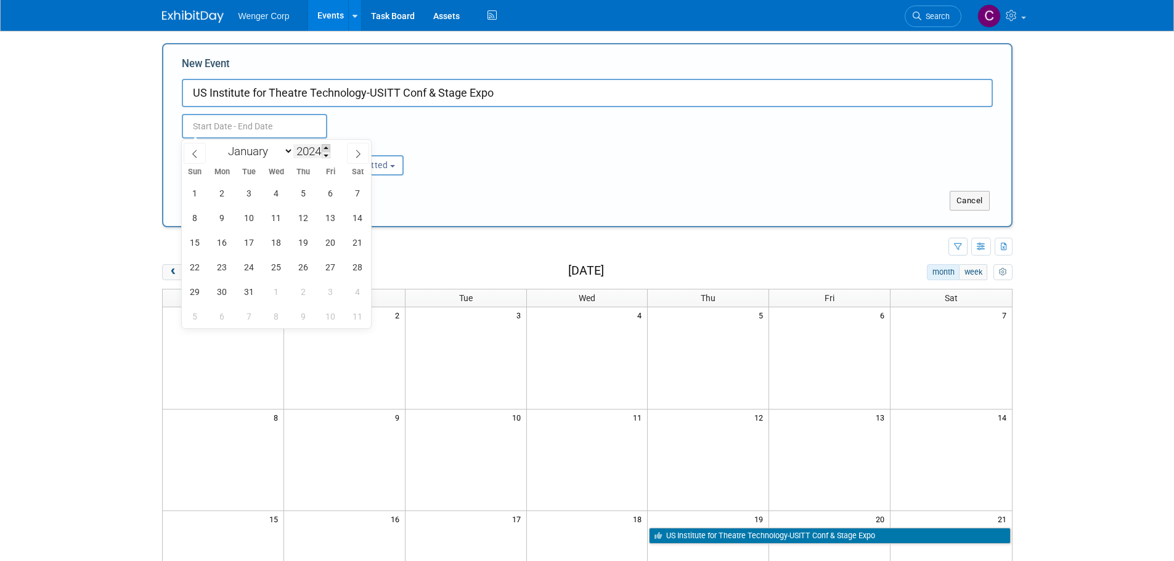
click at [328, 146] on span at bounding box center [326, 147] width 9 height 7
type input "2027"
click at [285, 150] on select "January February March April May June July August September October November De…" at bounding box center [257, 151] width 71 height 15
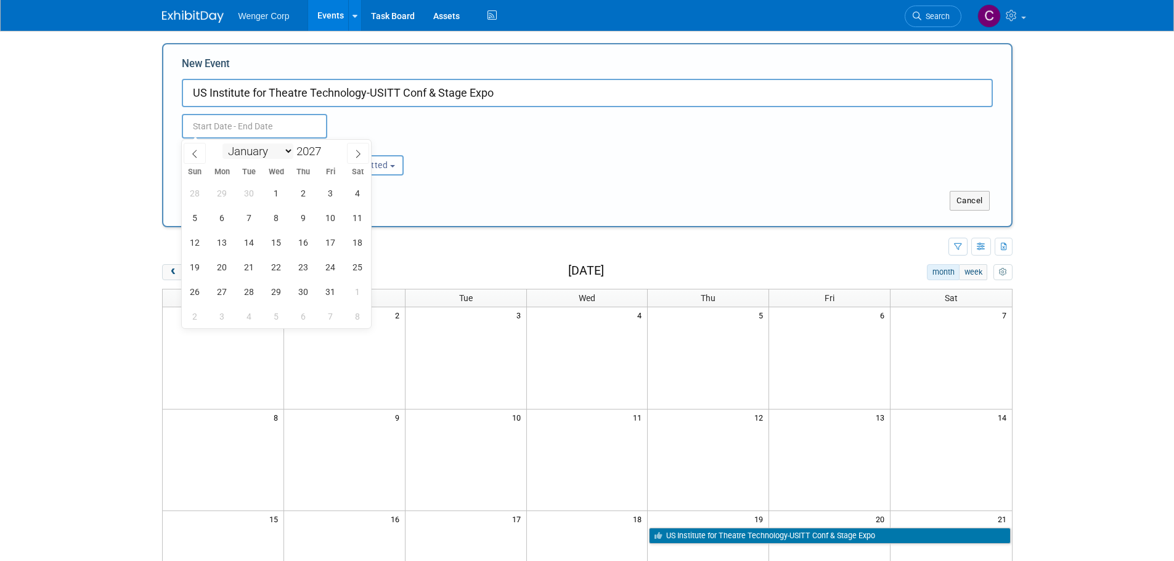
select select "2"
click at [222, 144] on select "January February March April May June July August September October November De…" at bounding box center [257, 151] width 71 height 15
click at [277, 237] on span "17" at bounding box center [276, 242] width 24 height 24
click at [356, 242] on span "20" at bounding box center [358, 242] width 24 height 24
type input "Mar 17, 2027 to Mar 20, 2027"
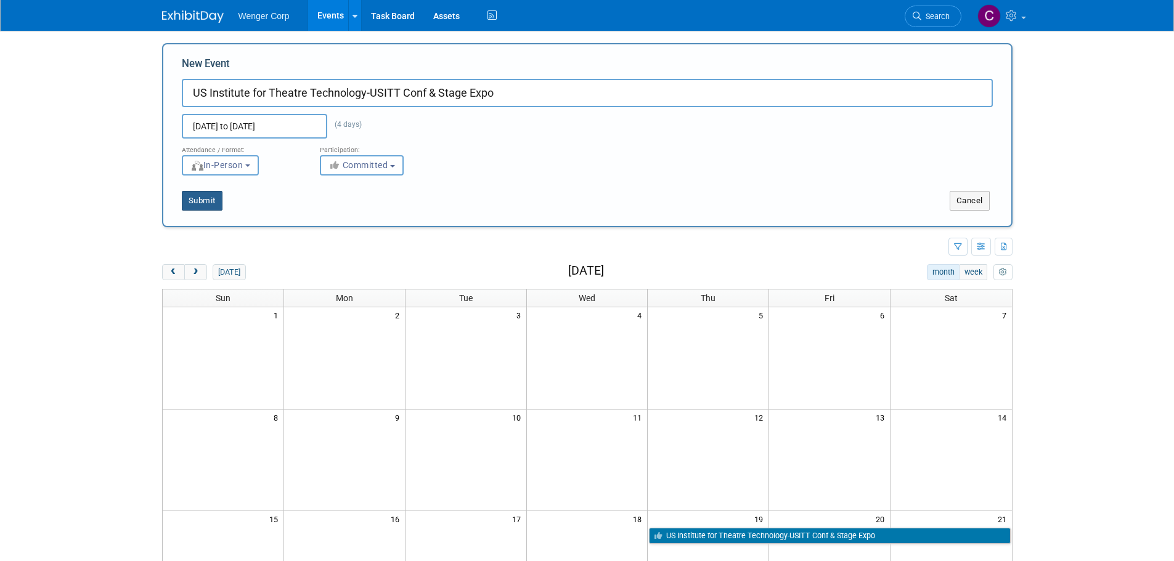
click at [208, 198] on button "Submit" at bounding box center [202, 201] width 41 height 20
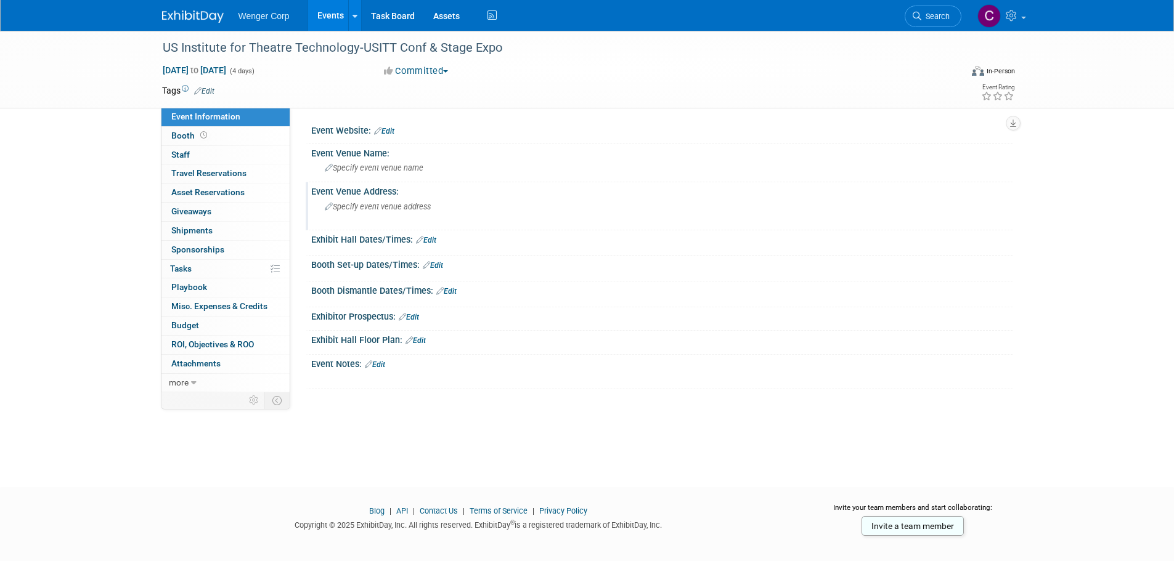
click at [331, 210] on icon at bounding box center [329, 207] width 8 height 8
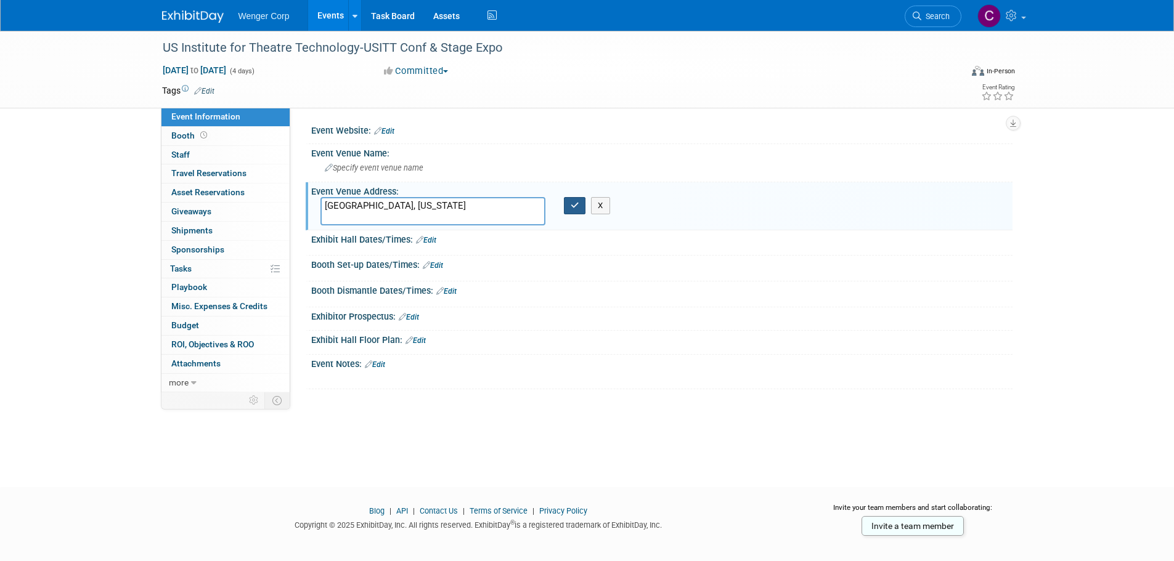
type textarea "Baltimore, Maryland"
click at [574, 202] on icon "button" at bounding box center [574, 205] width 9 height 8
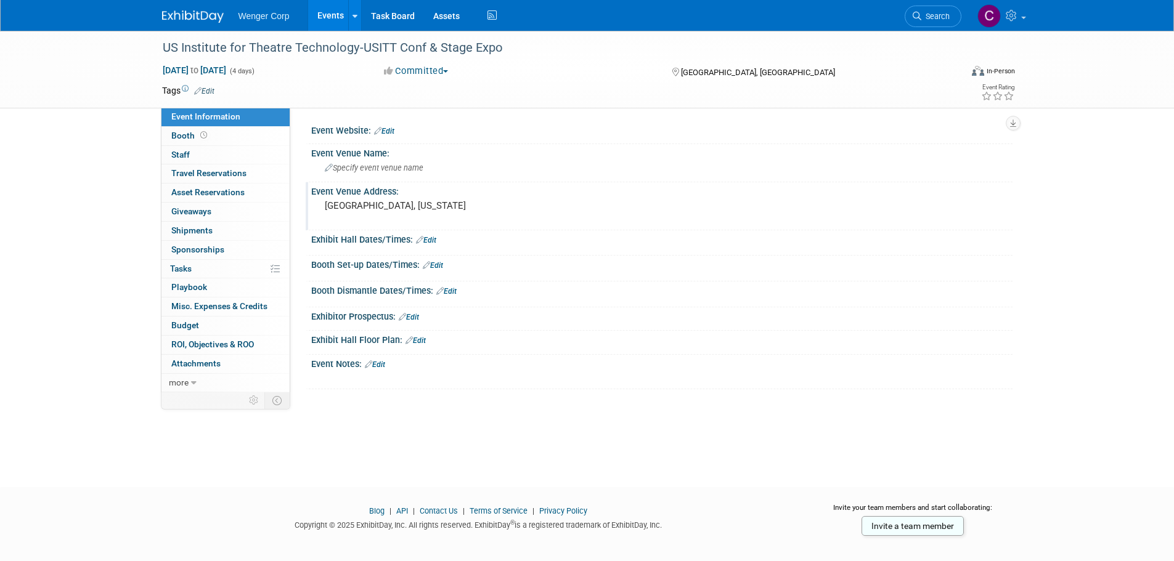
click at [203, 15] on img at bounding box center [193, 16] width 62 height 12
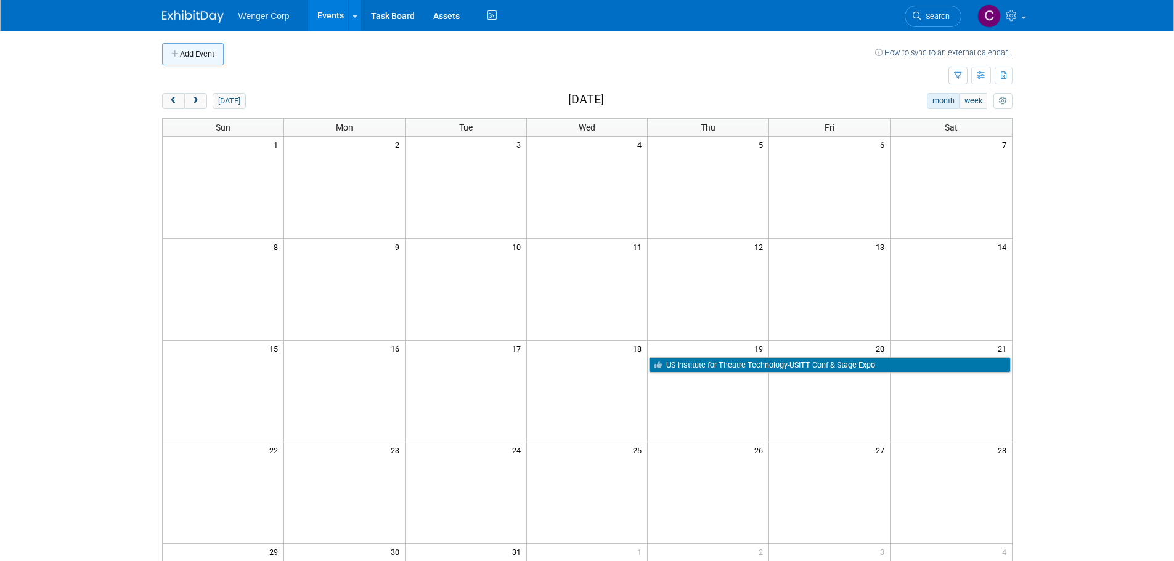
click at [201, 51] on button "Add Event" at bounding box center [193, 54] width 62 height 22
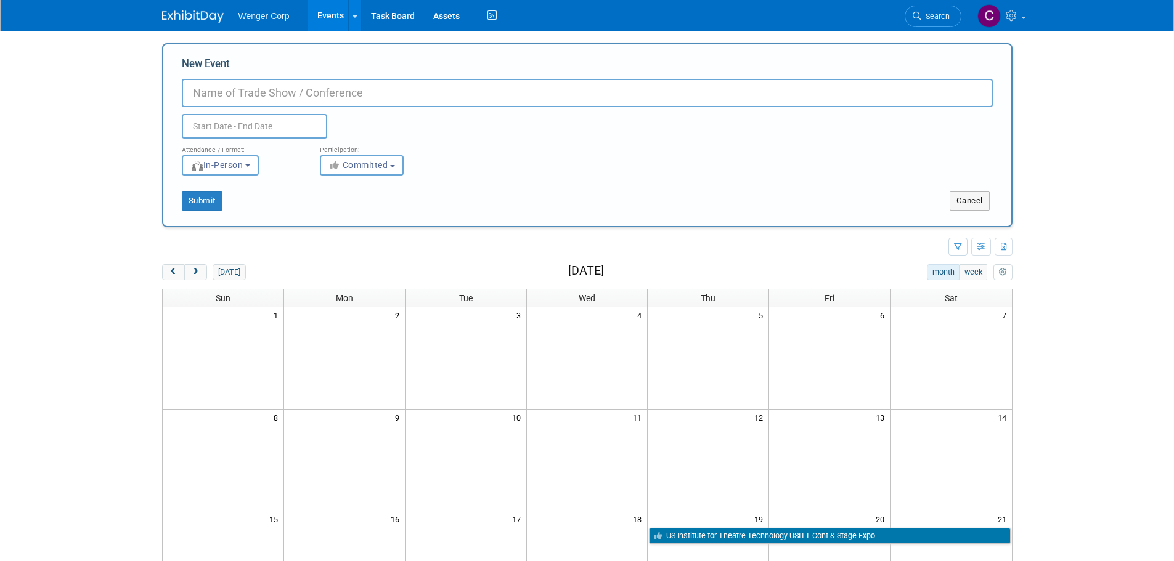
paste input "US Institute for Theatre Technology-USITT Conf & Stage Expo"
type input "US Institute for Theatre Technology-USITT Conf & Stage Expo"
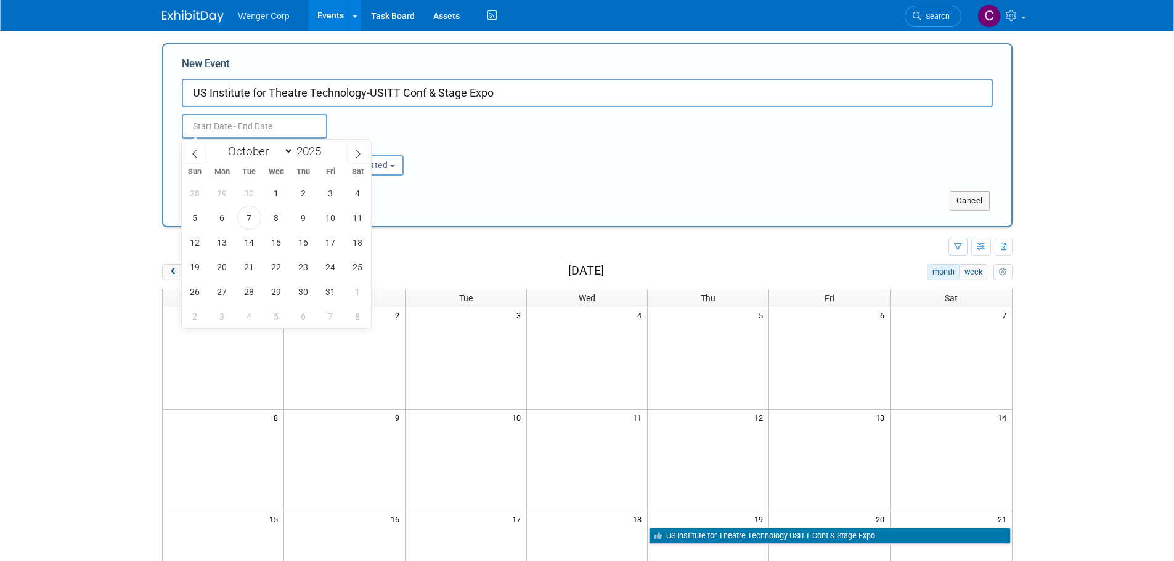
click at [215, 127] on input "text" at bounding box center [254, 126] width 145 height 25
click at [324, 155] on span at bounding box center [326, 155] width 9 height 7
click at [325, 147] on span at bounding box center [326, 147] width 9 height 7
click at [328, 147] on span at bounding box center [326, 147] width 9 height 7
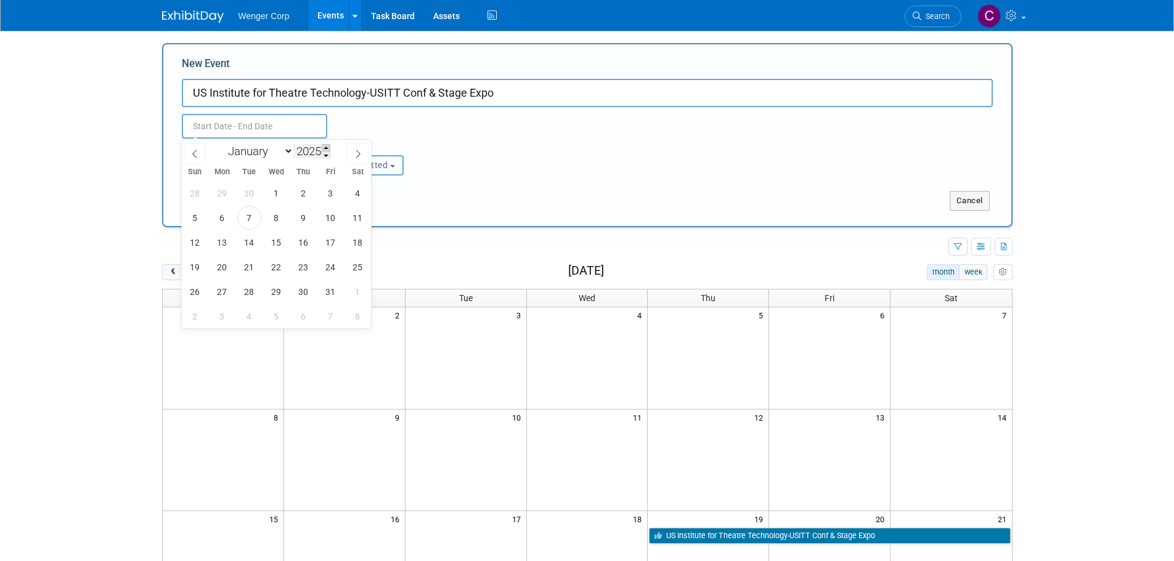
click at [328, 147] on span at bounding box center [326, 147] width 9 height 7
type input "2028"
click at [288, 152] on select "January February March April May June July August September October November De…" at bounding box center [257, 151] width 71 height 15
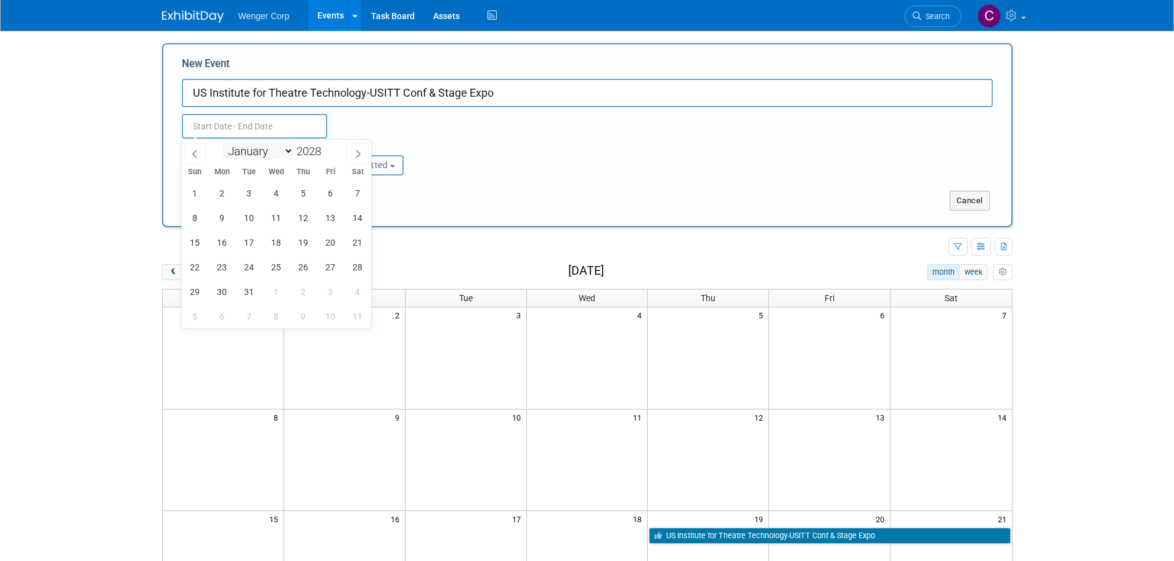
select select "2"
click at [222, 144] on select "January February March April May June July August September October November De…" at bounding box center [257, 151] width 71 height 15
click at [277, 243] on span "15" at bounding box center [276, 242] width 24 height 24
click at [352, 243] on span "18" at bounding box center [358, 242] width 24 height 24
type input "Mar 15, 2028 to Mar 18, 2028"
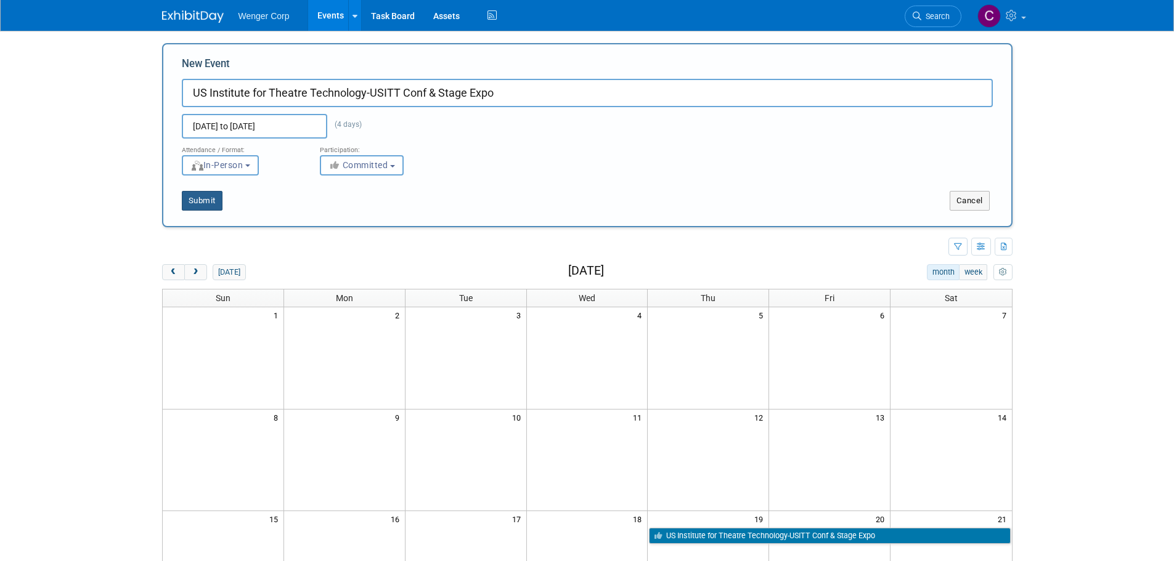
click at [199, 201] on button "Submit" at bounding box center [202, 201] width 41 height 20
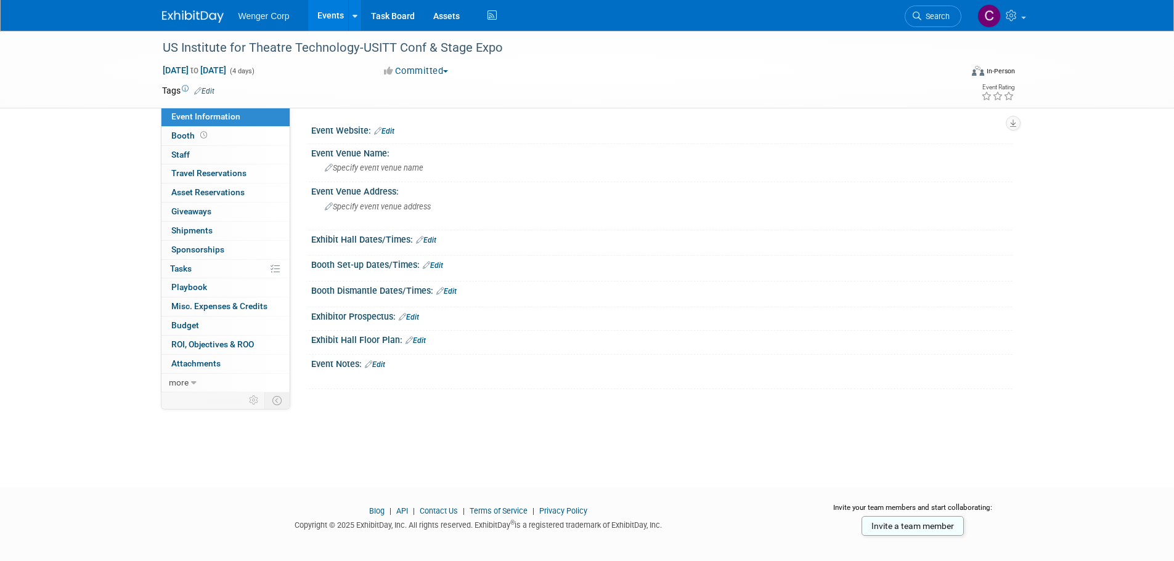
click at [207, 12] on img at bounding box center [193, 16] width 62 height 12
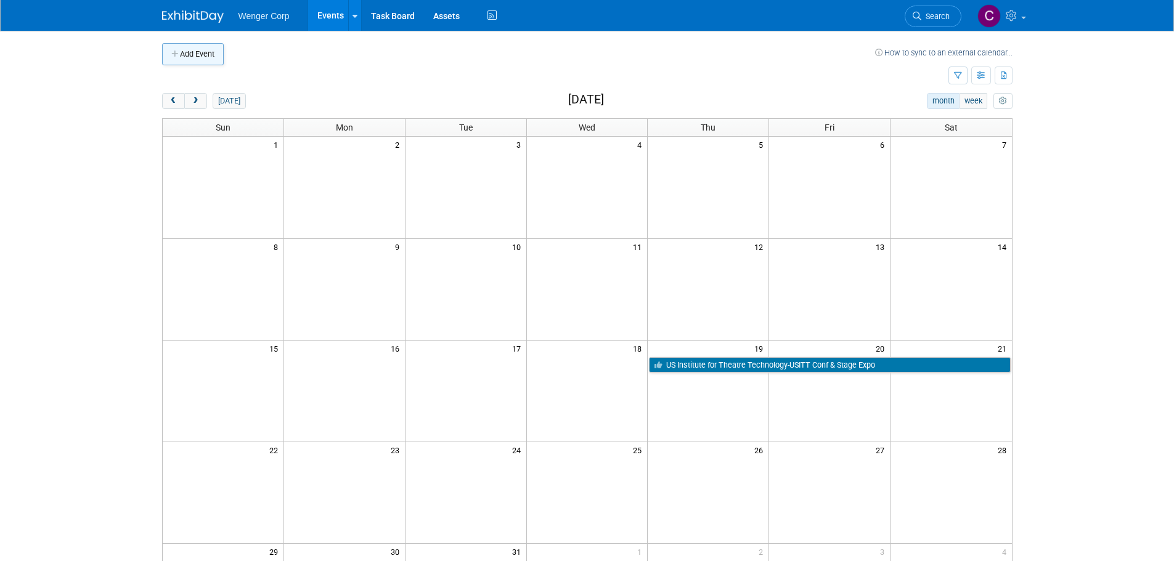
click at [207, 52] on button "Add Event" at bounding box center [193, 54] width 62 height 22
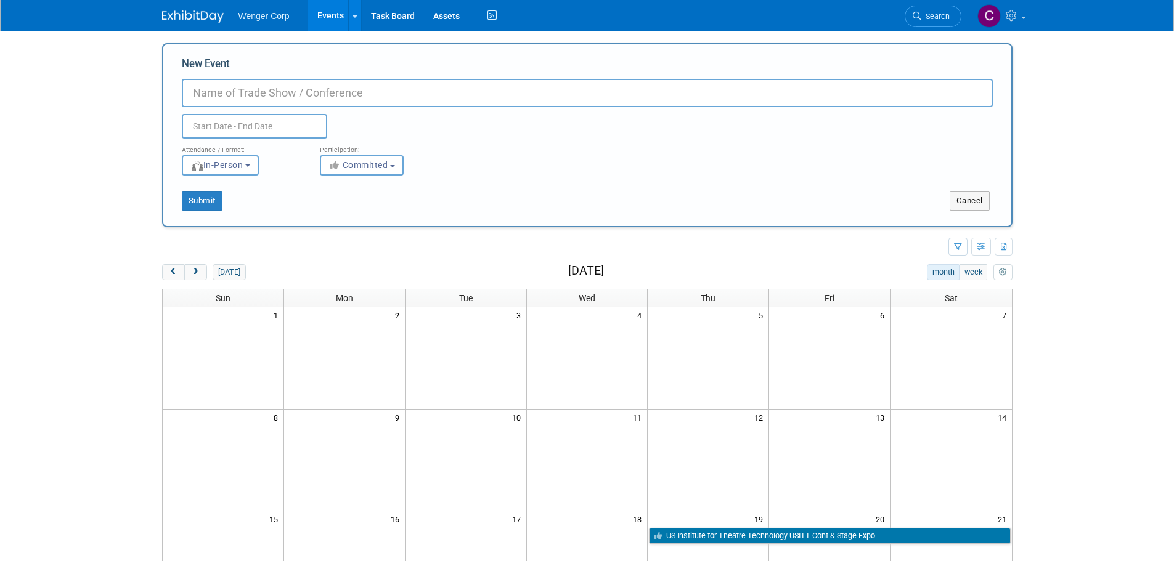
click at [291, 93] on input "New Event" at bounding box center [587, 93] width 811 height 28
paste input "US Institute for Theatre Technology-USITT Conf & Stage Expo"
type input "US Institute for Theatre Technology-USITT Conf & Stage Expo"
click at [259, 128] on input "text" at bounding box center [254, 126] width 145 height 25
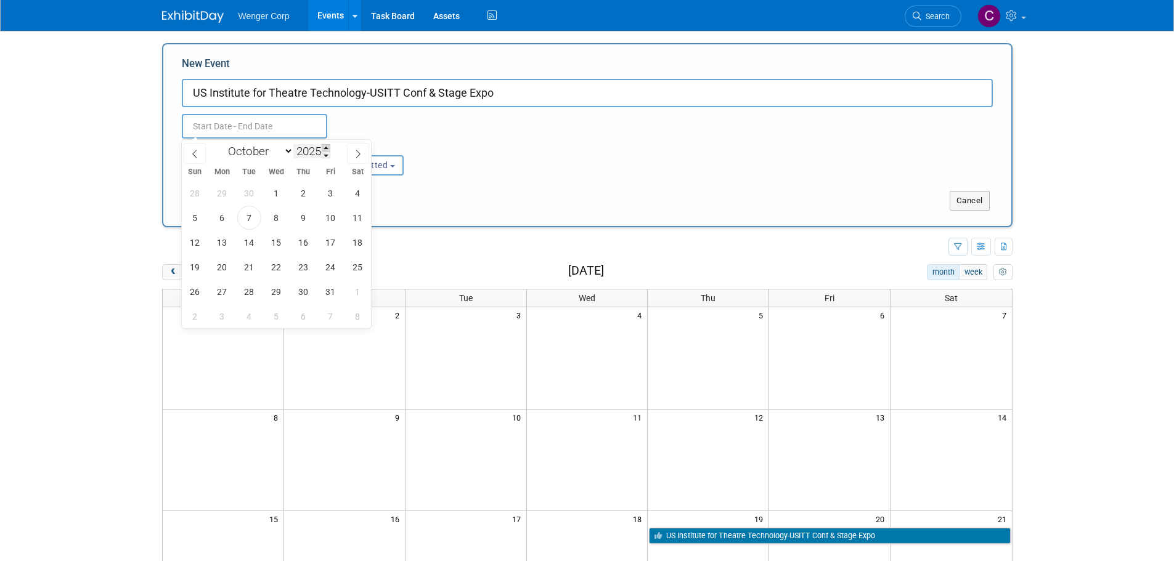
click at [328, 147] on span at bounding box center [326, 147] width 9 height 7
type input "2029"
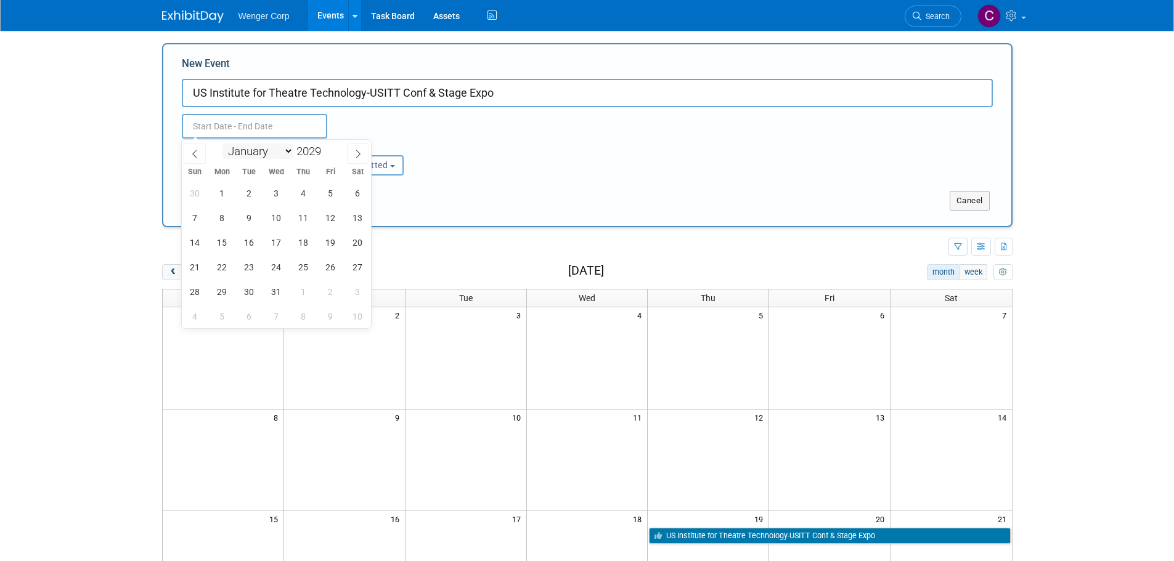
click at [288, 150] on select "January February March April May June July August September October November De…" at bounding box center [257, 151] width 71 height 15
click at [222, 144] on select "January February March April May June July August September October November De…" at bounding box center [257, 151] width 71 height 15
click at [282, 149] on select "January February March April May June July August September October November De…" at bounding box center [257, 151] width 71 height 15
select select "3"
click at [222, 144] on select "January February March April May June July August September October November De…" at bounding box center [257, 151] width 71 height 15
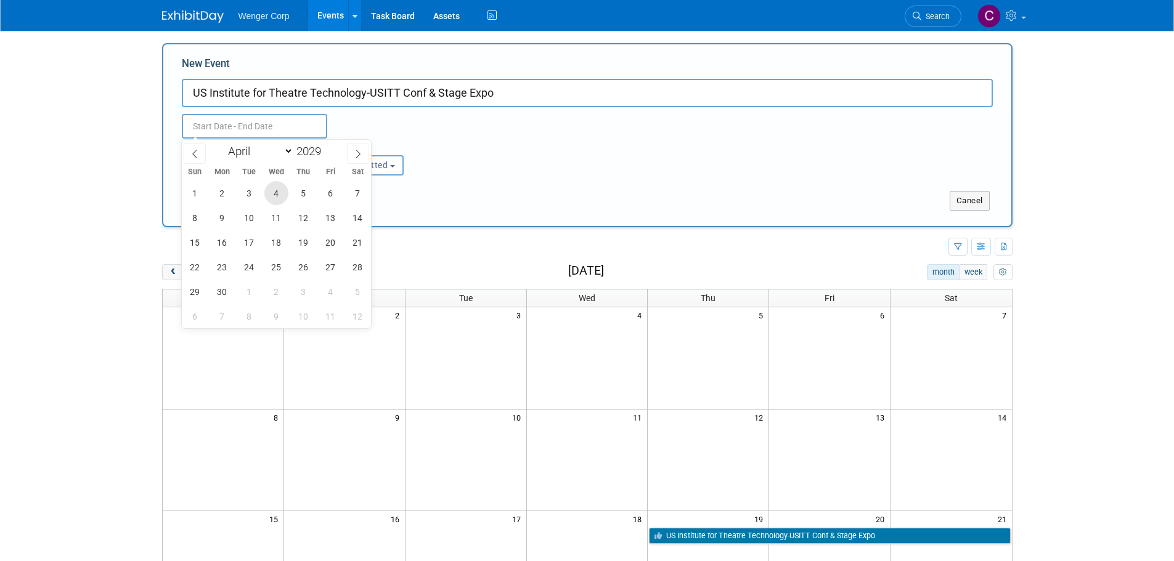
click at [277, 194] on span "4" at bounding box center [276, 193] width 24 height 24
click at [351, 189] on span "7" at bounding box center [358, 193] width 24 height 24
type input "[DATE] to [DATE]"
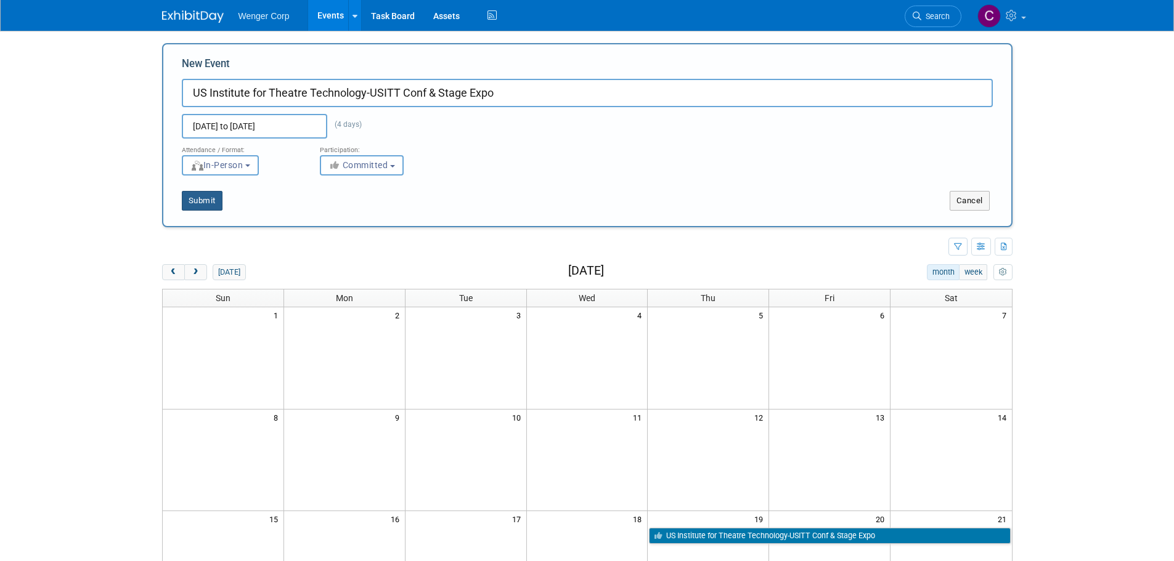
click at [211, 201] on button "Submit" at bounding box center [202, 201] width 41 height 20
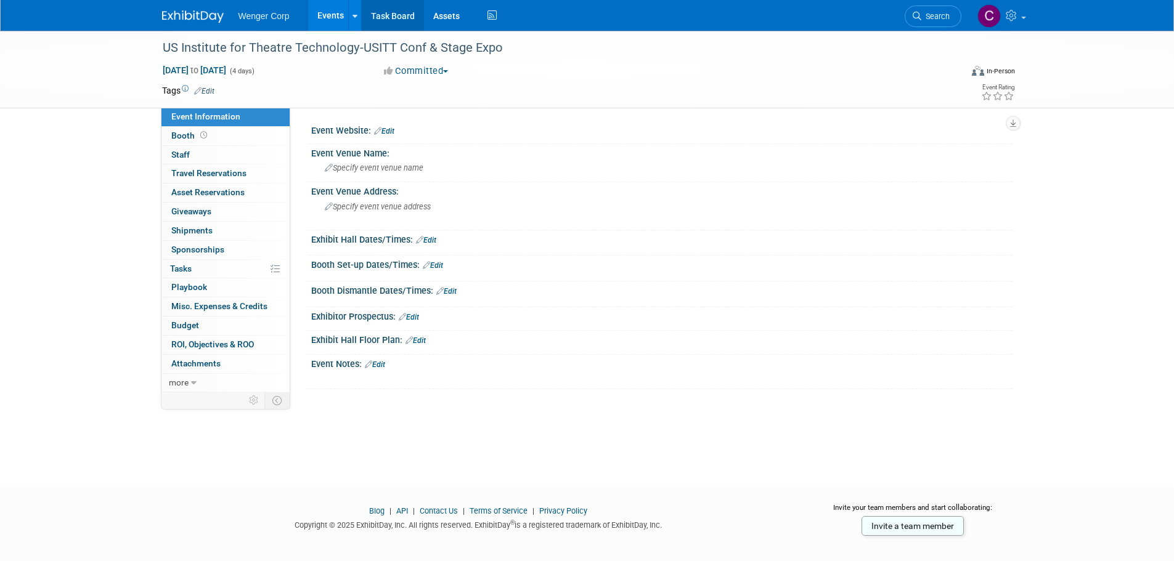
click at [389, 14] on link "Task Board" at bounding box center [393, 15] width 62 height 31
